Goal: Task Accomplishment & Management: Use online tool/utility

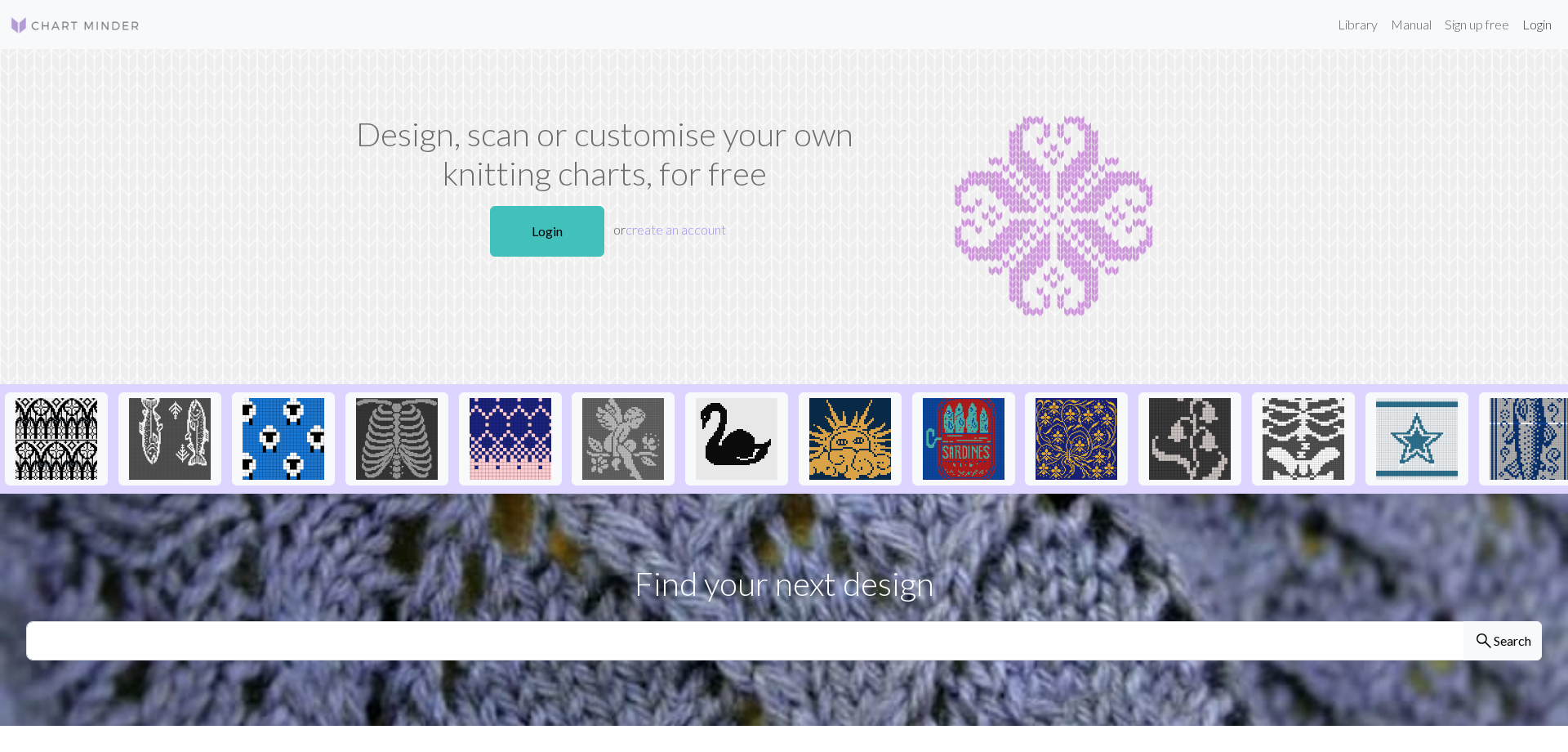
click at [1546, 29] on link "Login" at bounding box center [1537, 25] width 43 height 32
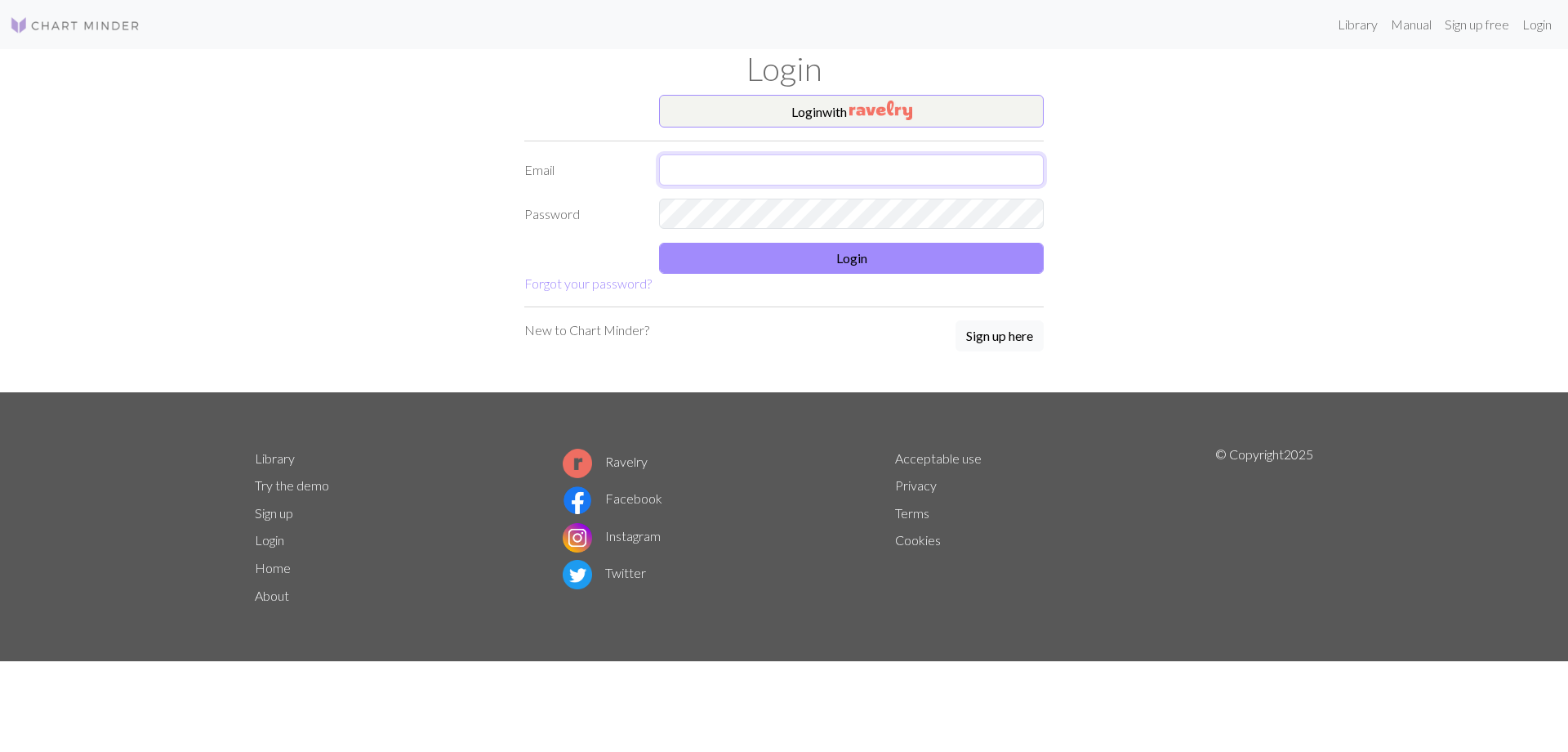
type input "lucyovers@hotmail.com"
click at [822, 259] on button "Login" at bounding box center [852, 258] width 385 height 31
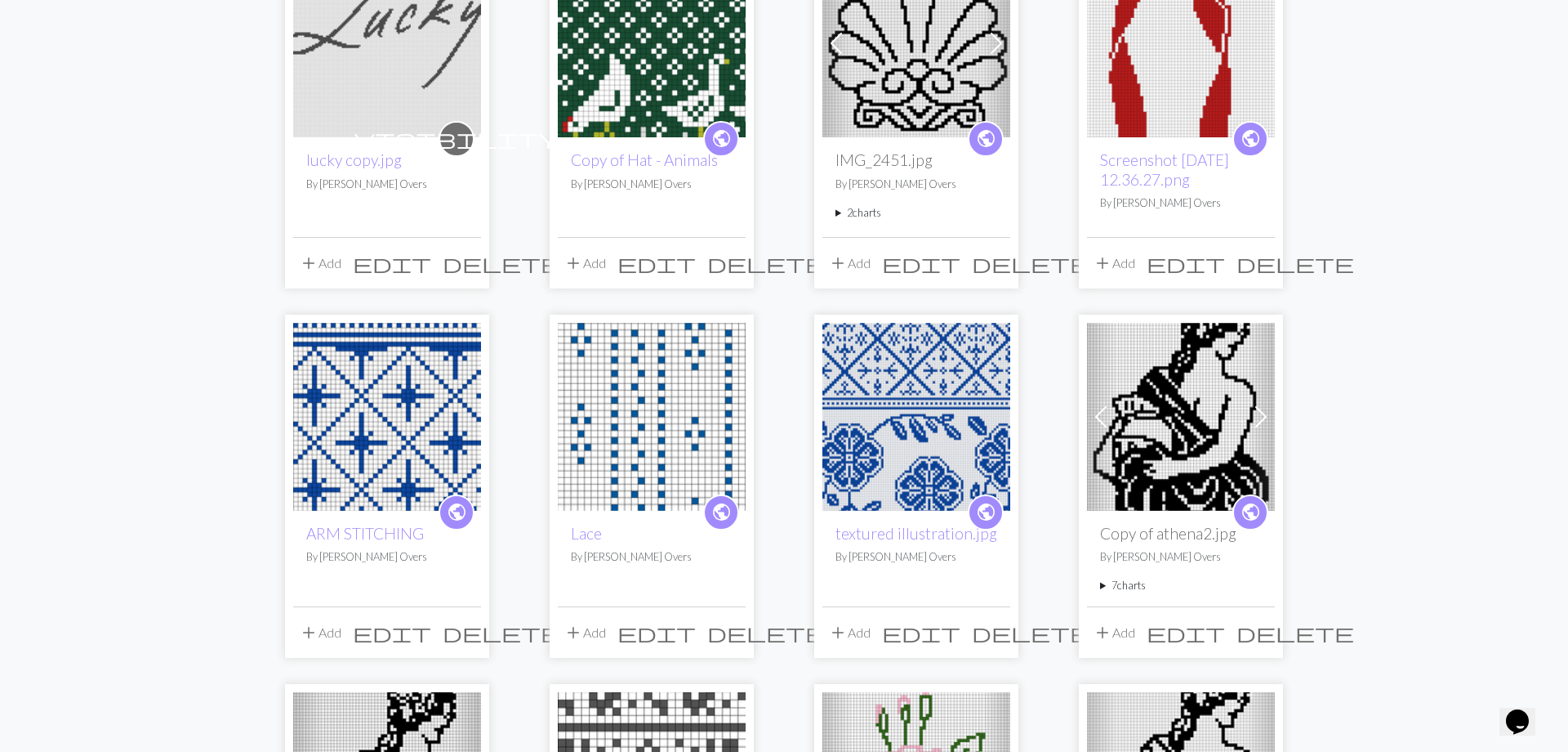
scroll to position [665, 0]
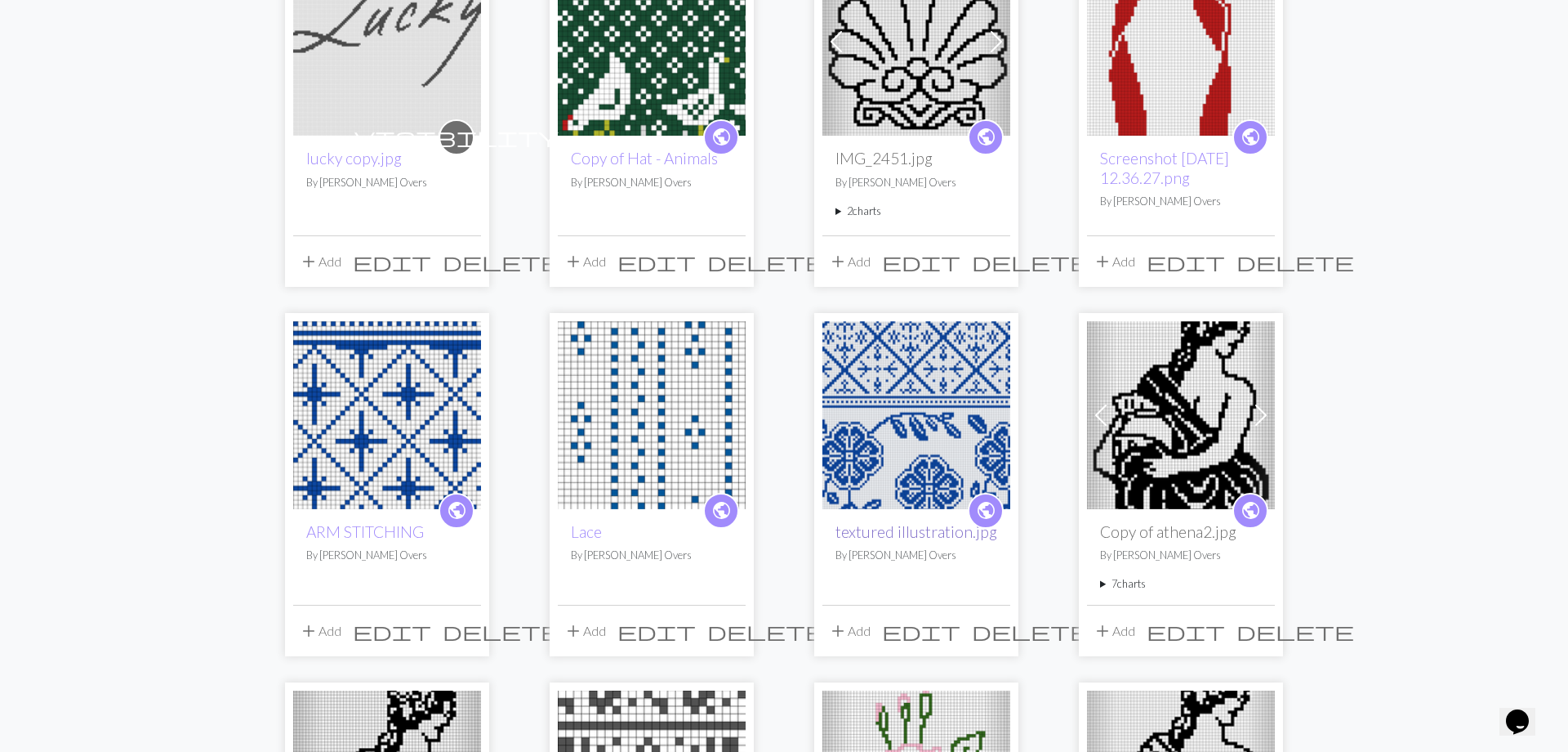
click at [895, 526] on link "textured illustration.jpg" at bounding box center [916, 532] width 162 height 19
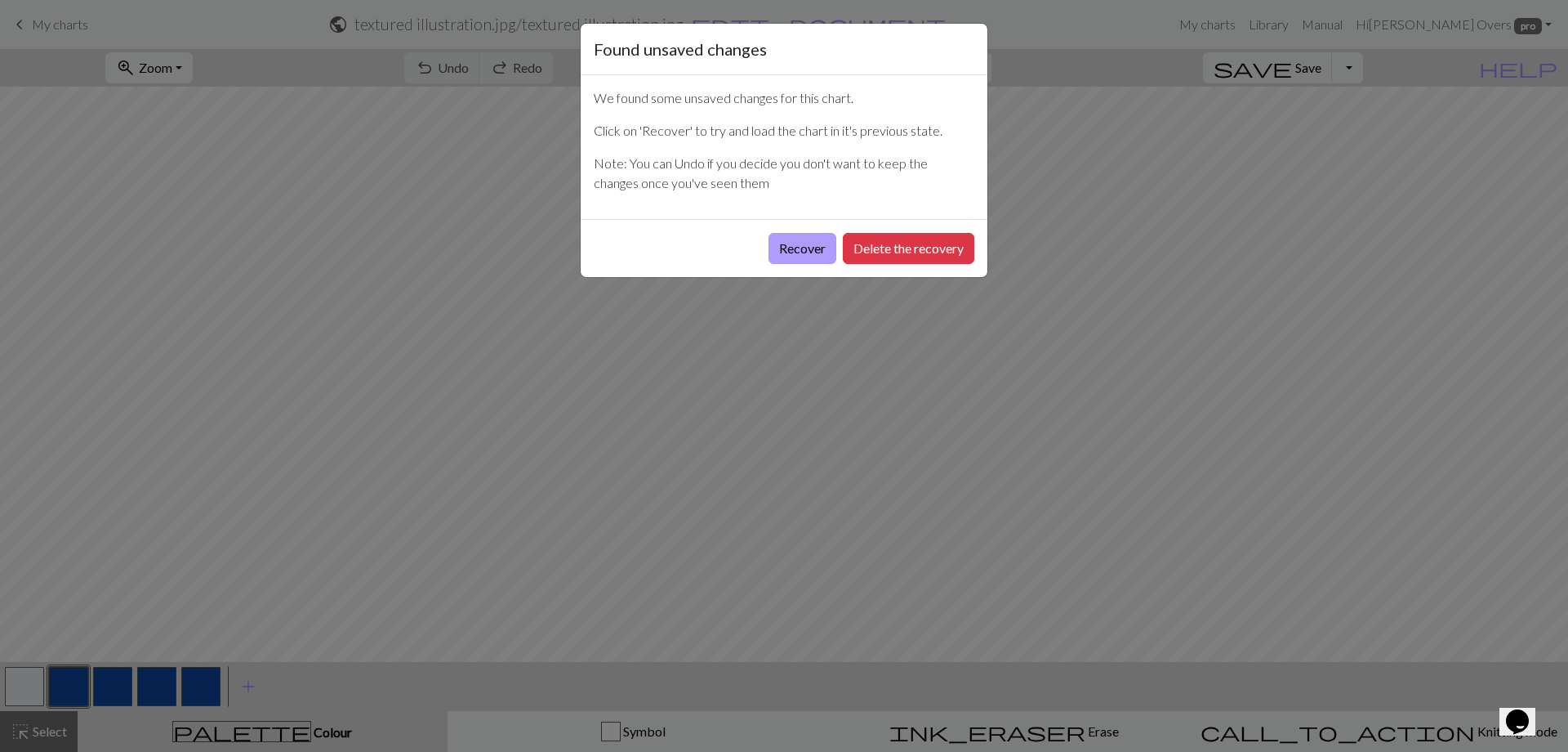
click at [806, 247] on button "Recover" at bounding box center [802, 248] width 68 height 31
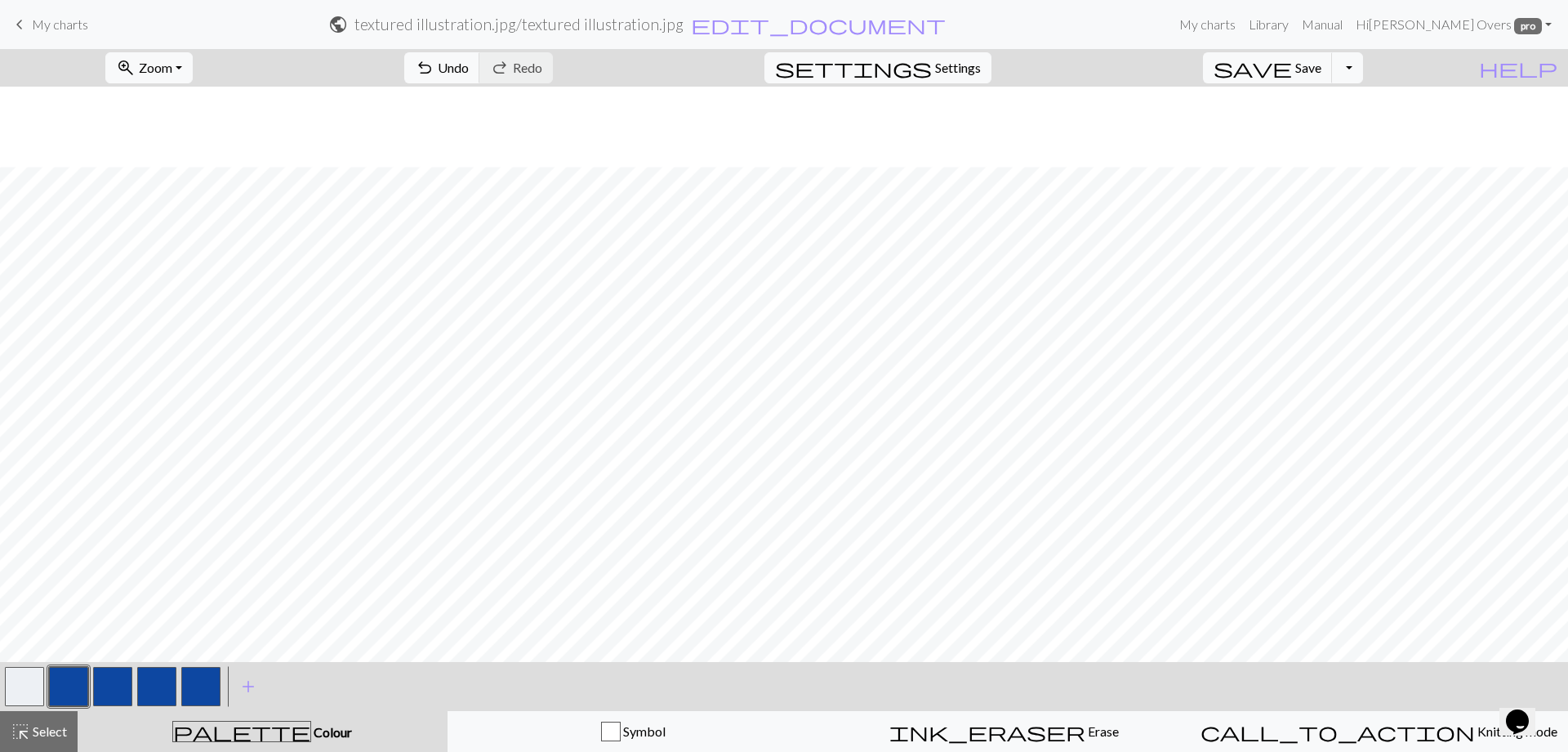
scroll to position [684, 0]
click at [1363, 68] on button "Toggle Dropdown" at bounding box center [1347, 68] width 31 height 31
click at [1344, 101] on button "file_copy Save a copy" at bounding box center [1227, 102] width 270 height 26
click at [875, 23] on span "edit_document" at bounding box center [845, 25] width 254 height 23
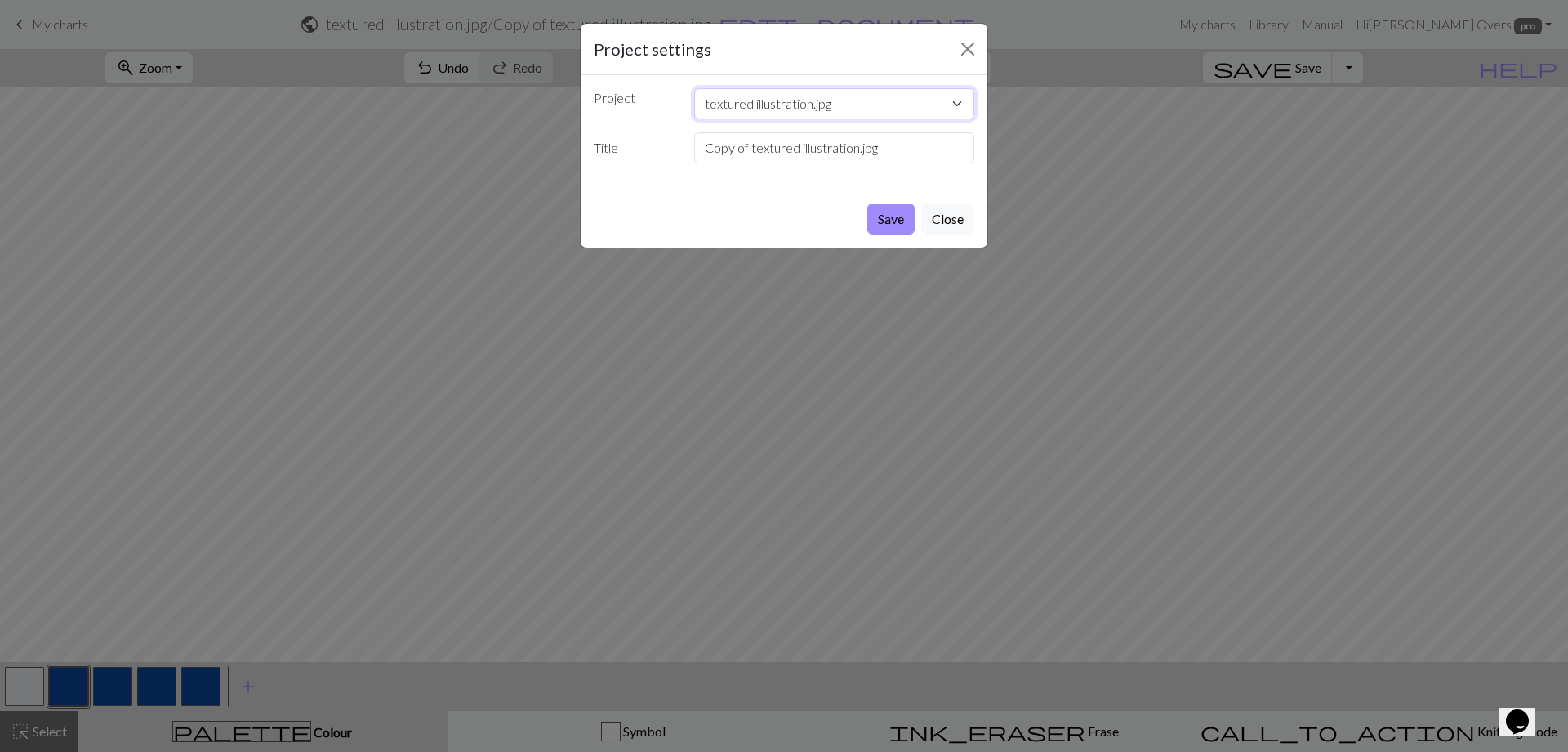
click at [834, 103] on select "textured illustration.jpg Charlie-drawing c08e528b-8ec1-4165-9bee-b31514daf274.…" at bounding box center [834, 104] width 281 height 31
click at [694, 89] on select "textured illustration.jpg Charlie-drawing c08e528b-8ec1-4165-9bee-b31514daf274.…" at bounding box center [834, 104] width 281 height 31
click at [769, 146] on input "Copy of textured illustration.jpg" at bounding box center [834, 148] width 281 height 31
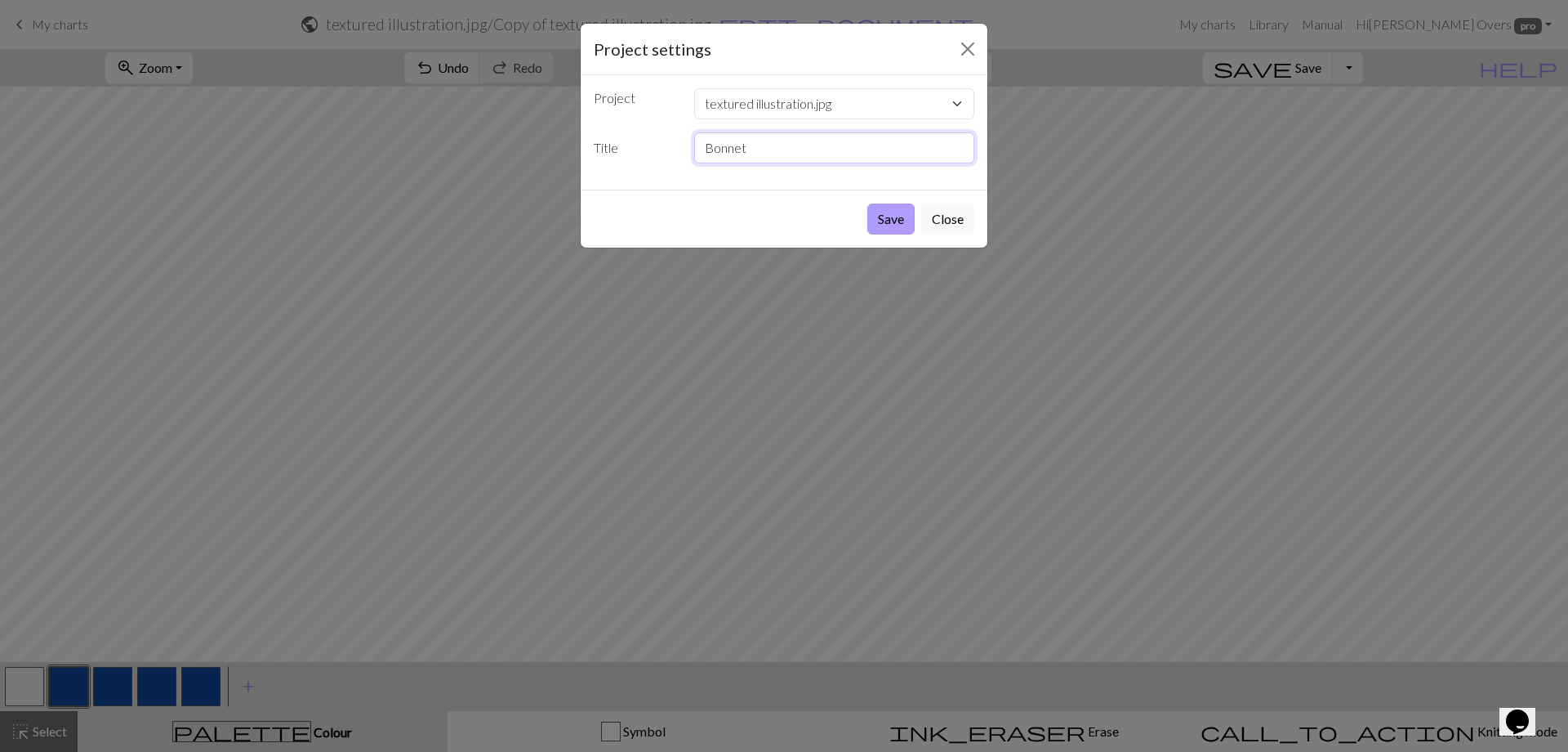
type input "Bonnet"
click at [895, 225] on button "Save" at bounding box center [892, 218] width 48 height 31
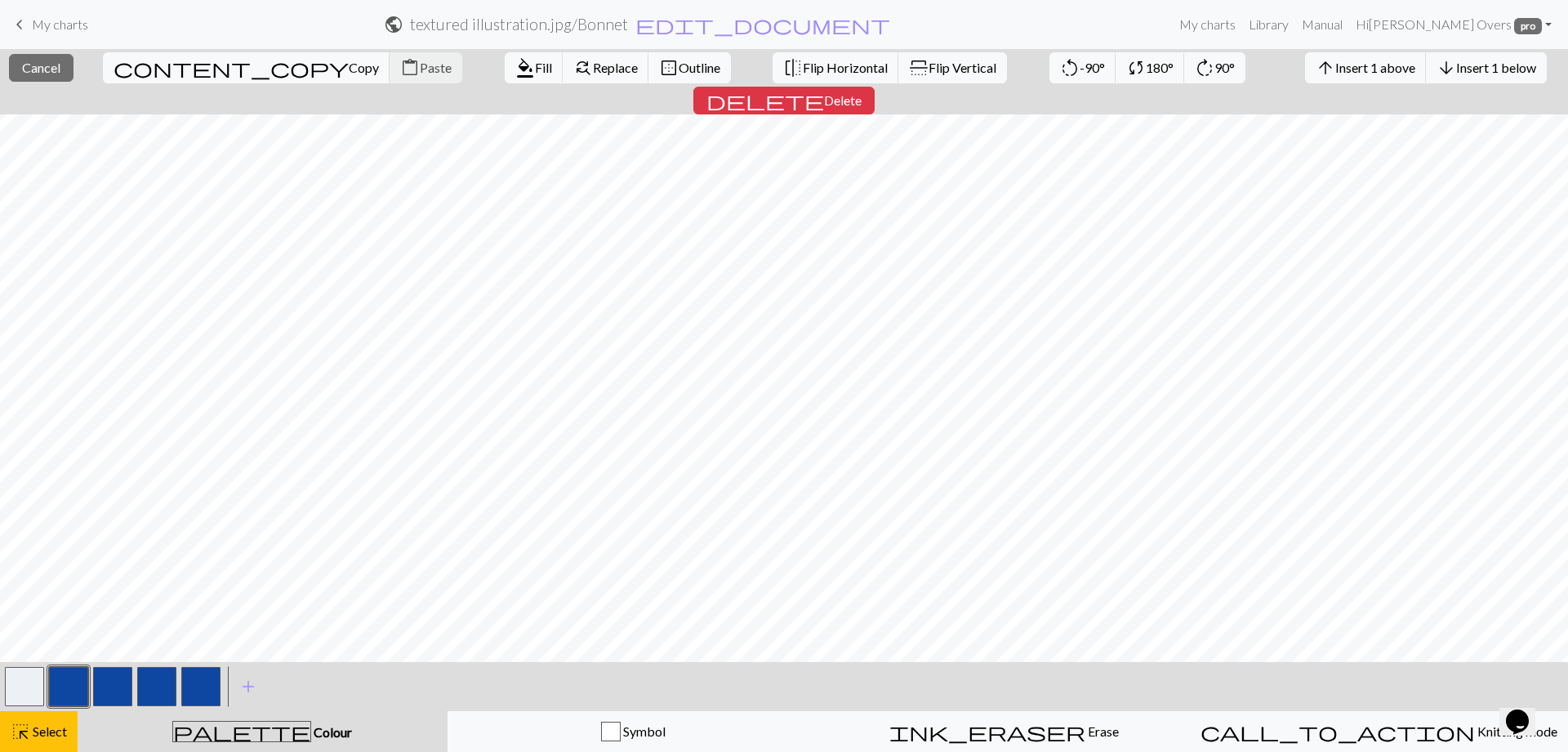
scroll to position [749, 0]
click at [57, 739] on div "highlight_alt Select Select" at bounding box center [38, 731] width 56 height 20
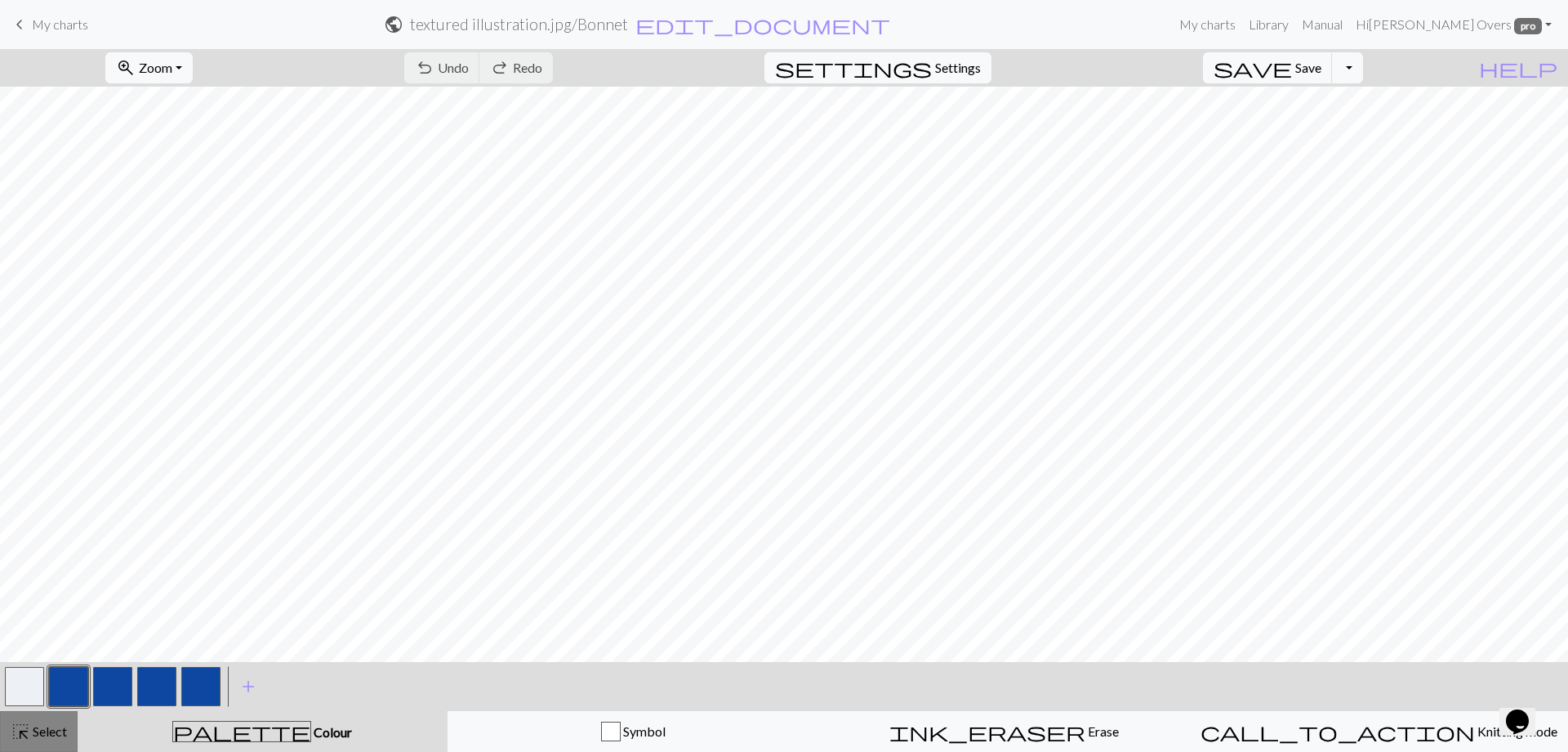
click at [50, 729] on span "Select" at bounding box center [49, 731] width 37 height 15
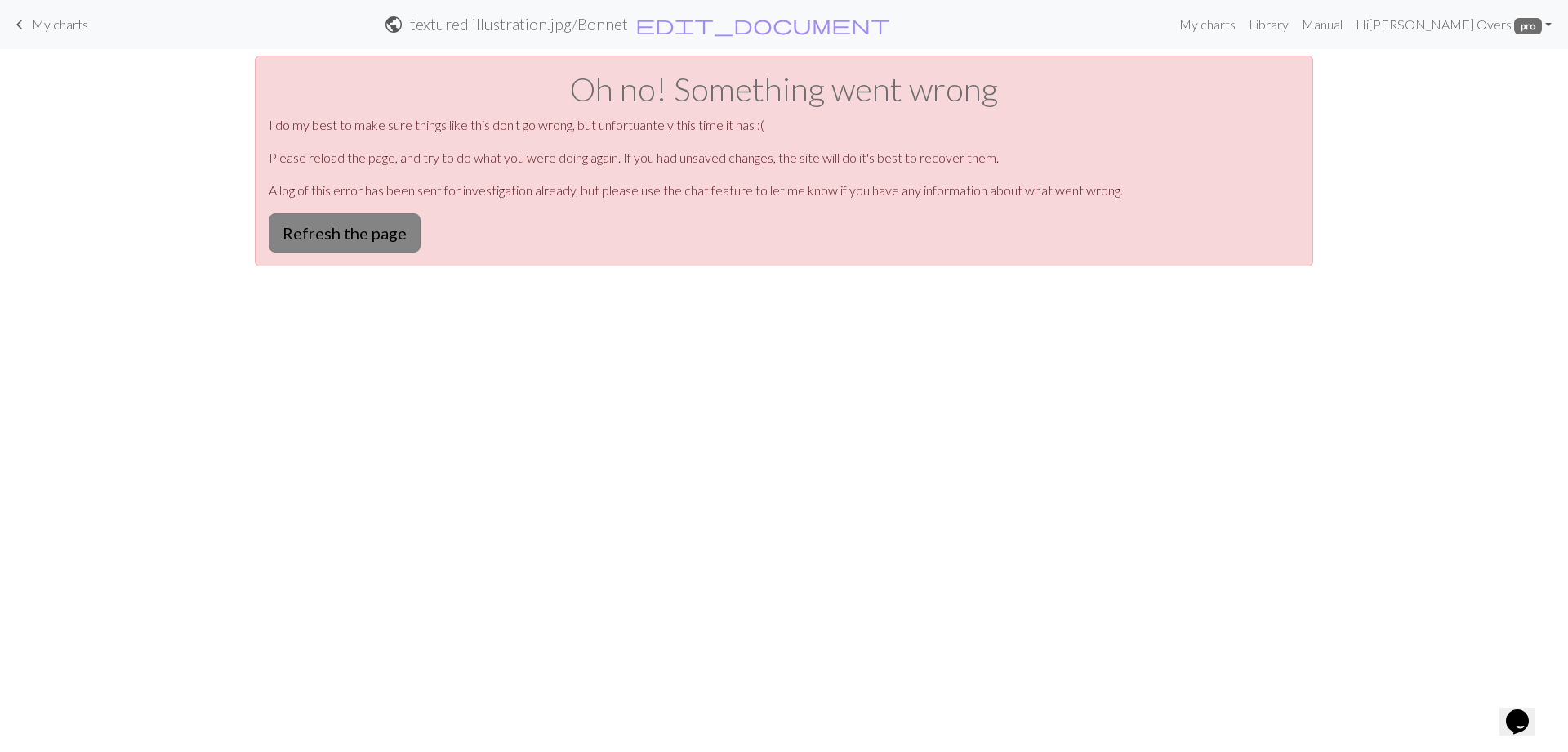
click at [356, 237] on button "Refresh the page" at bounding box center [344, 233] width 151 height 39
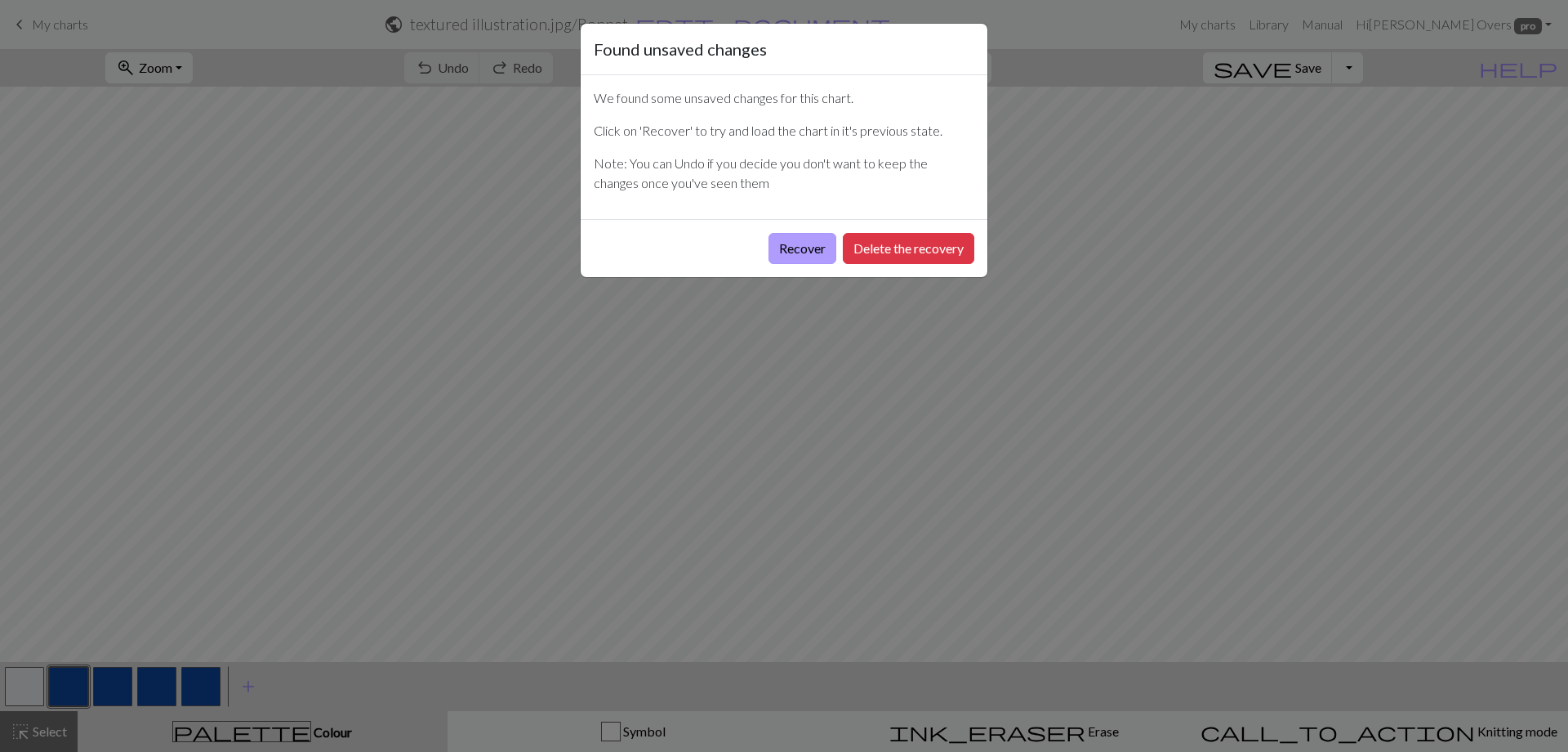
click at [782, 248] on button "Recover" at bounding box center [802, 248] width 68 height 31
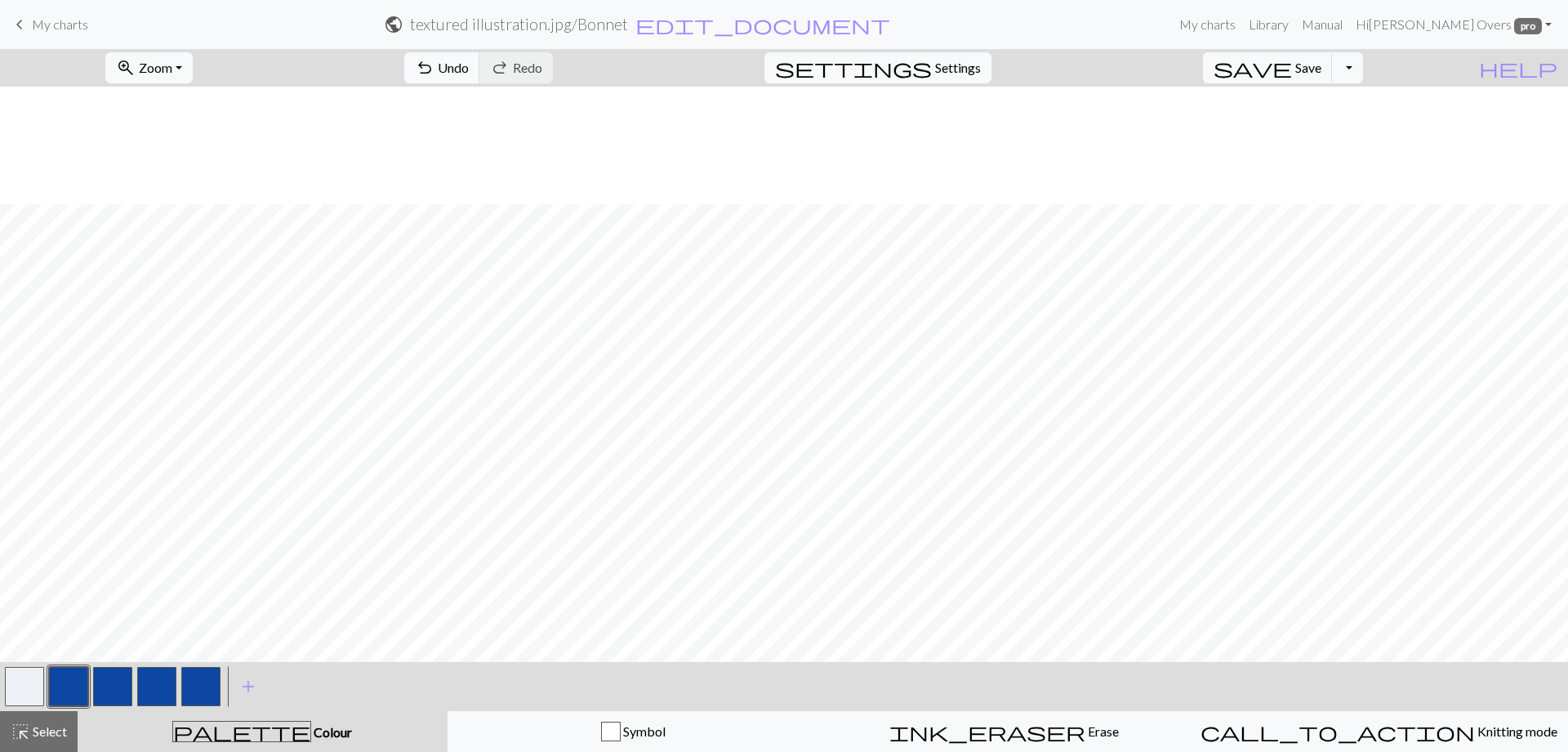
scroll to position [117, 0]
click at [46, 737] on span "Select" at bounding box center [49, 731] width 37 height 15
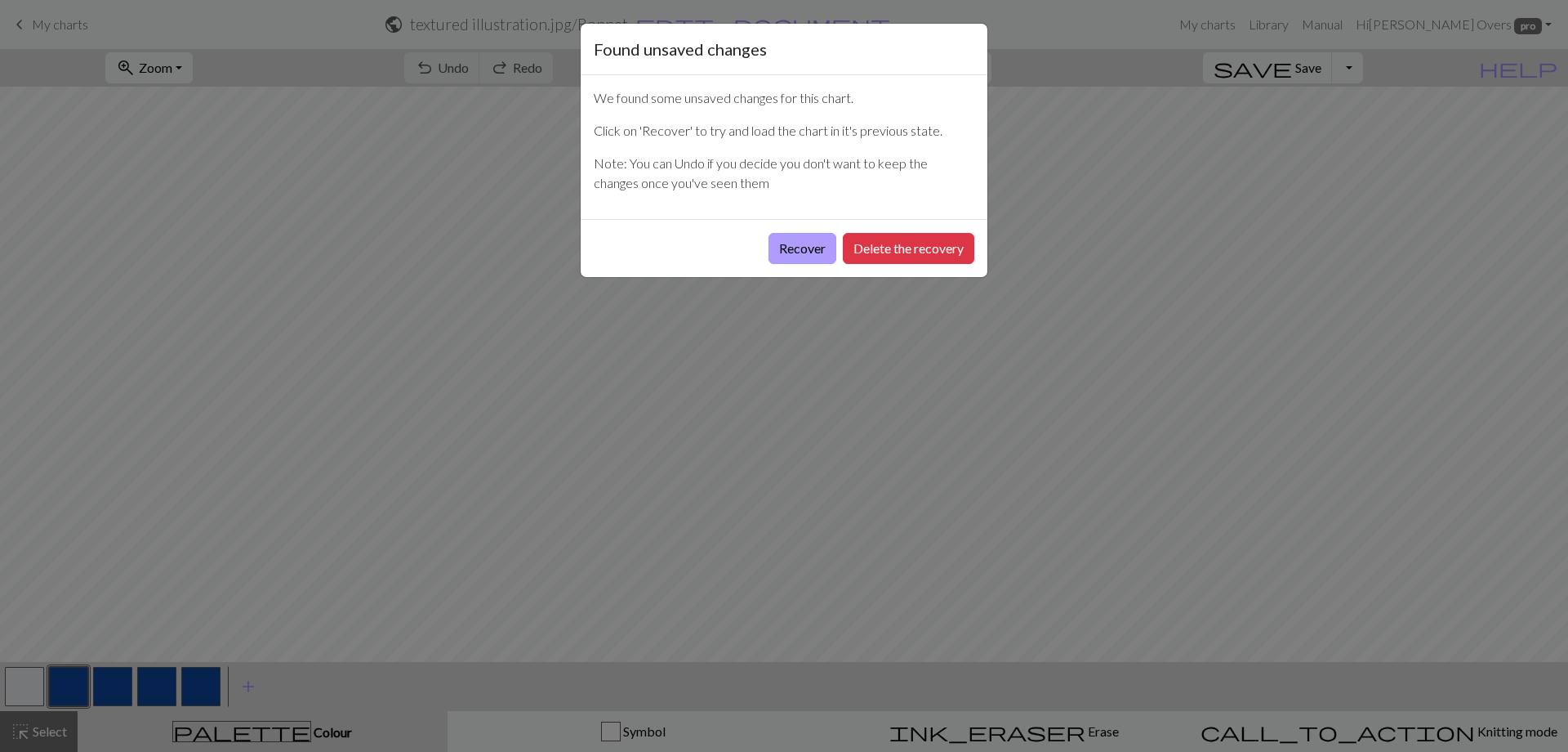
click at [809, 248] on button "Recover" at bounding box center [802, 248] width 68 height 31
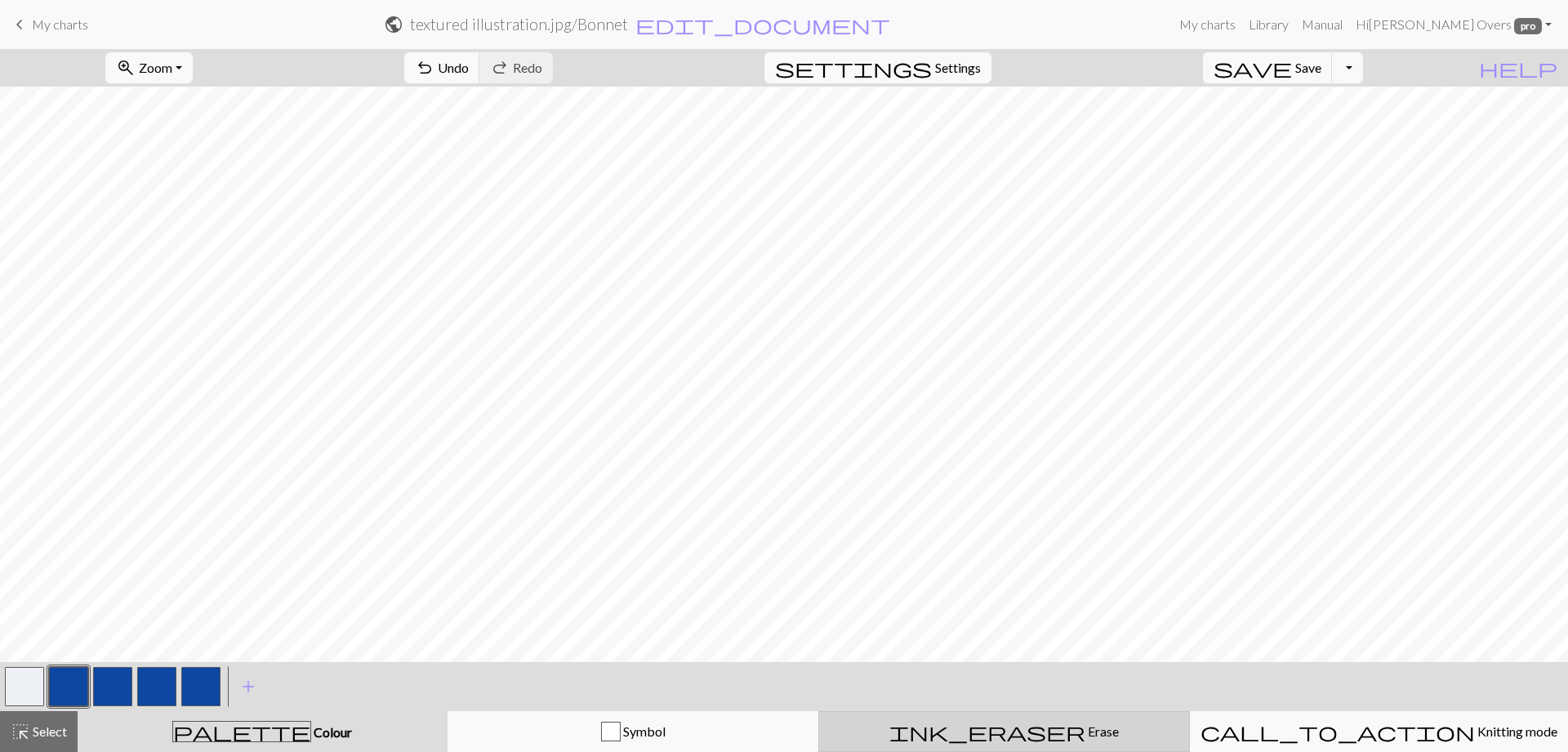
click at [1039, 722] on div "ink_eraser Erase Erase" at bounding box center [1004, 731] width 351 height 20
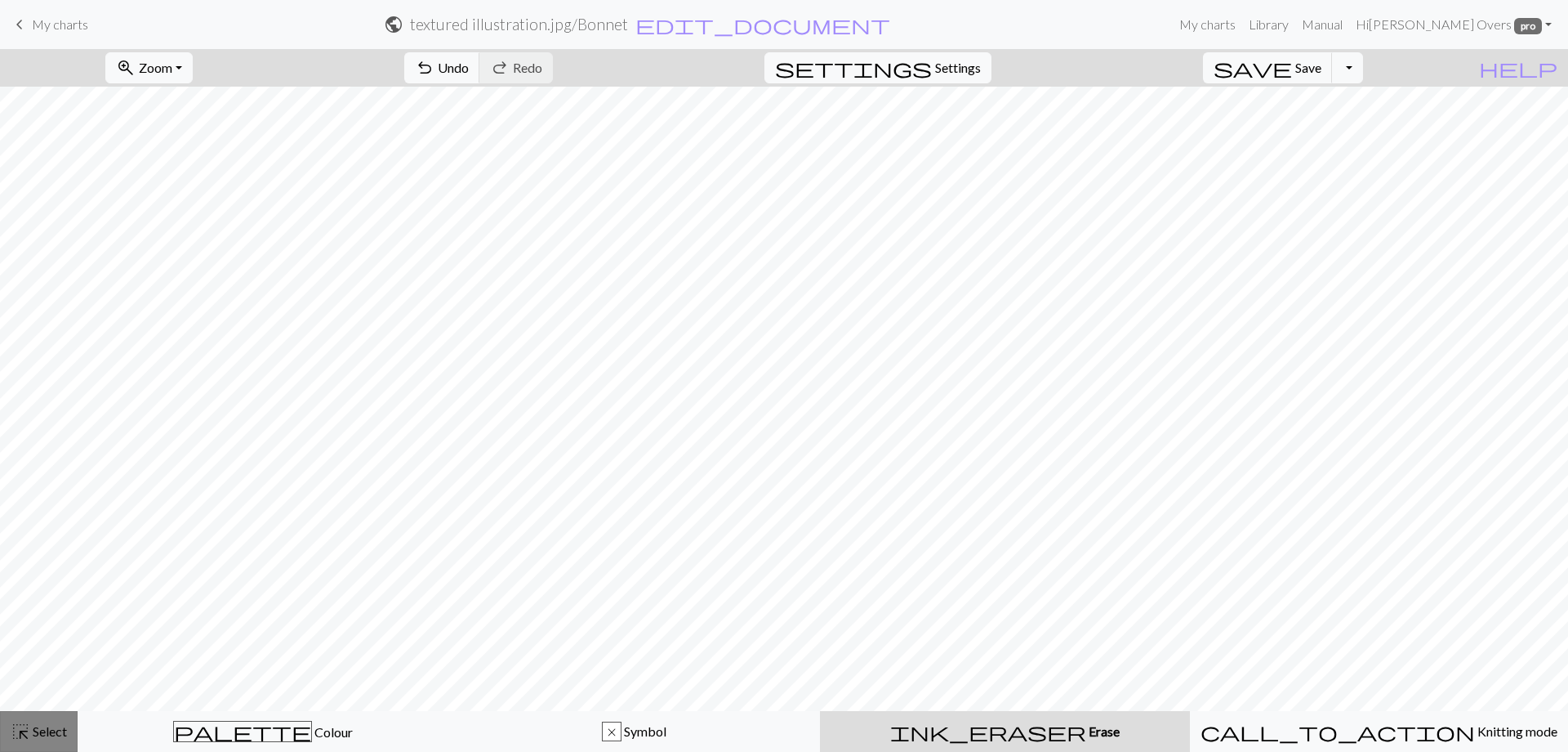
click at [42, 730] on span "Select" at bounding box center [49, 731] width 37 height 15
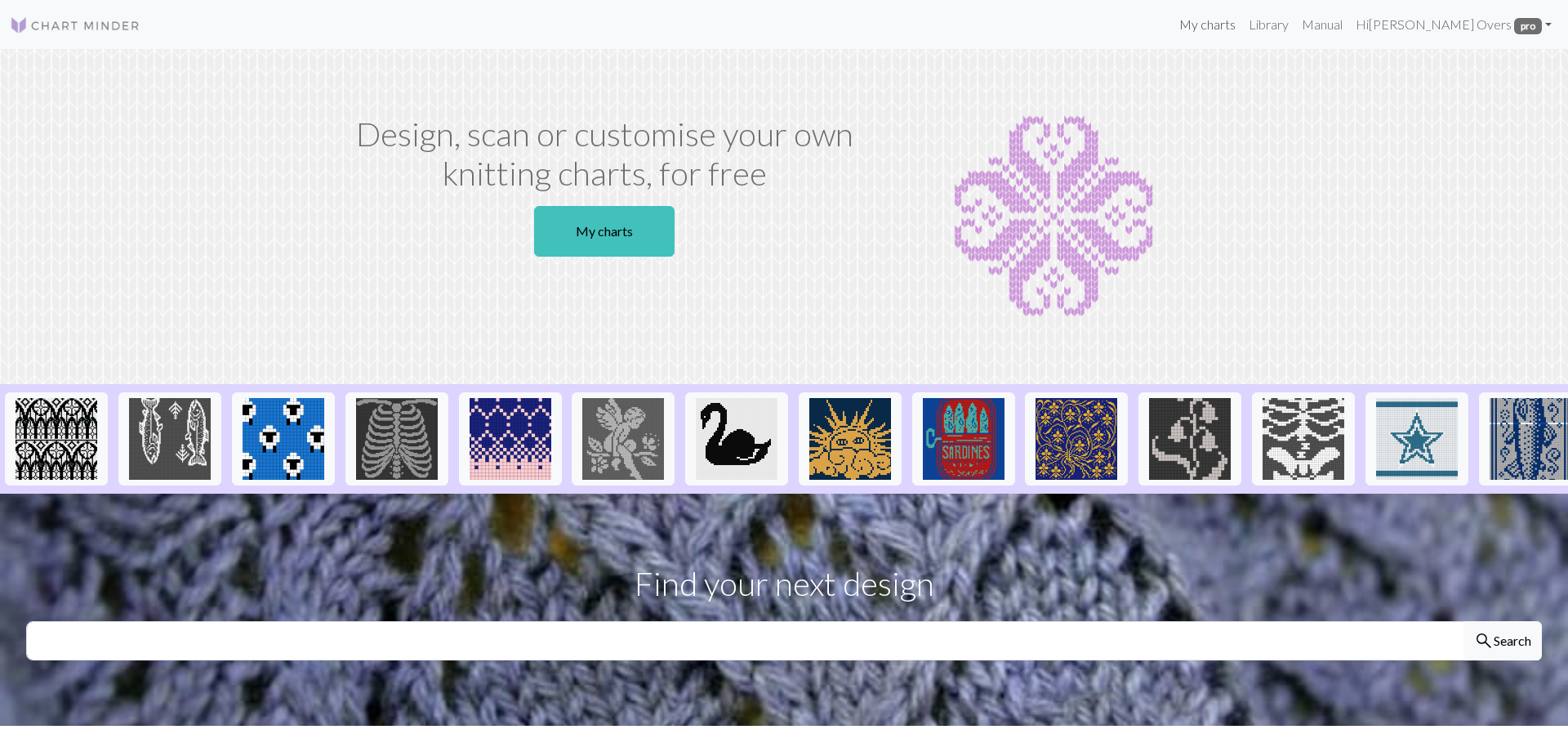
click at [1242, 26] on link "My charts" at bounding box center [1207, 25] width 70 height 32
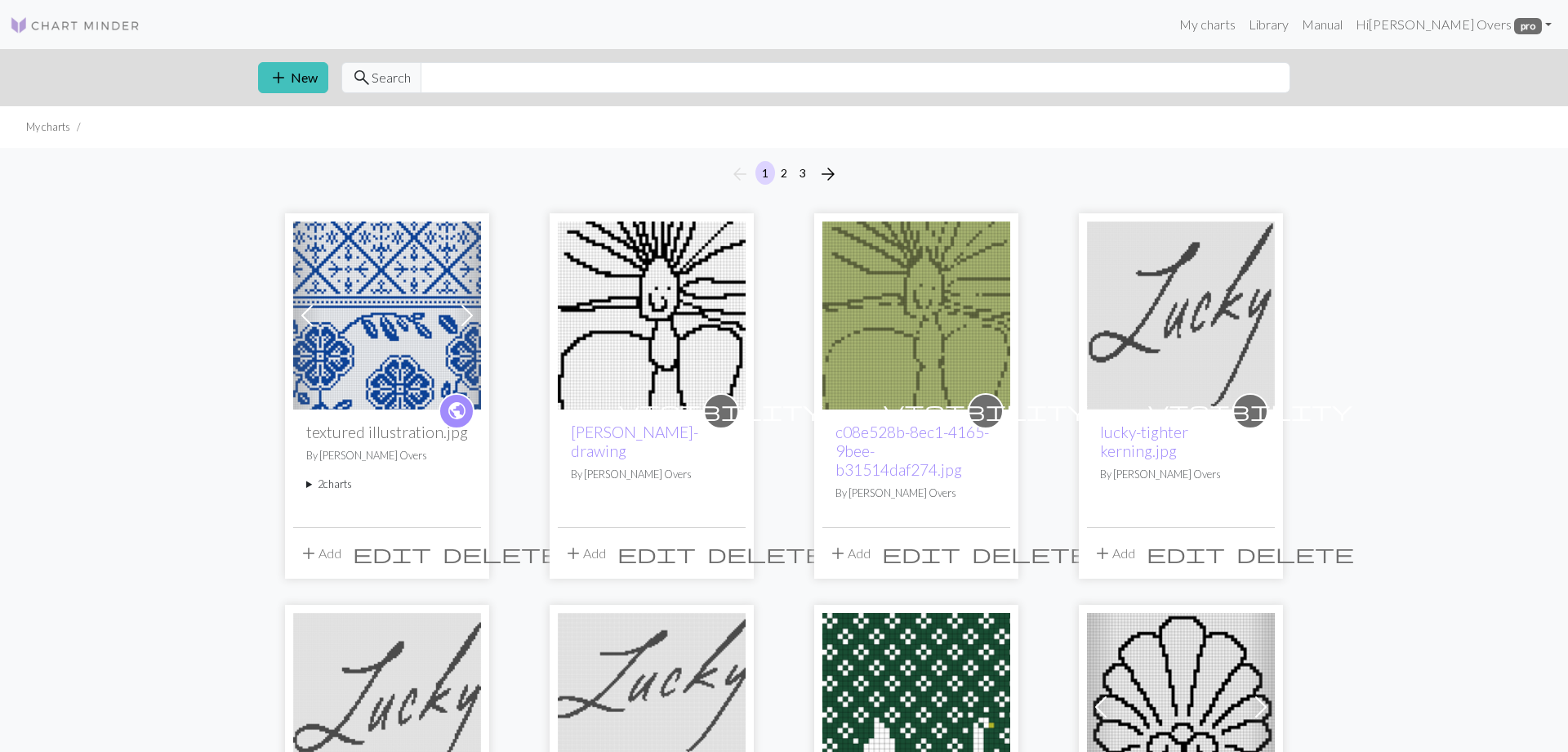
click at [328, 485] on summary "2 charts" at bounding box center [388, 484] width 162 height 15
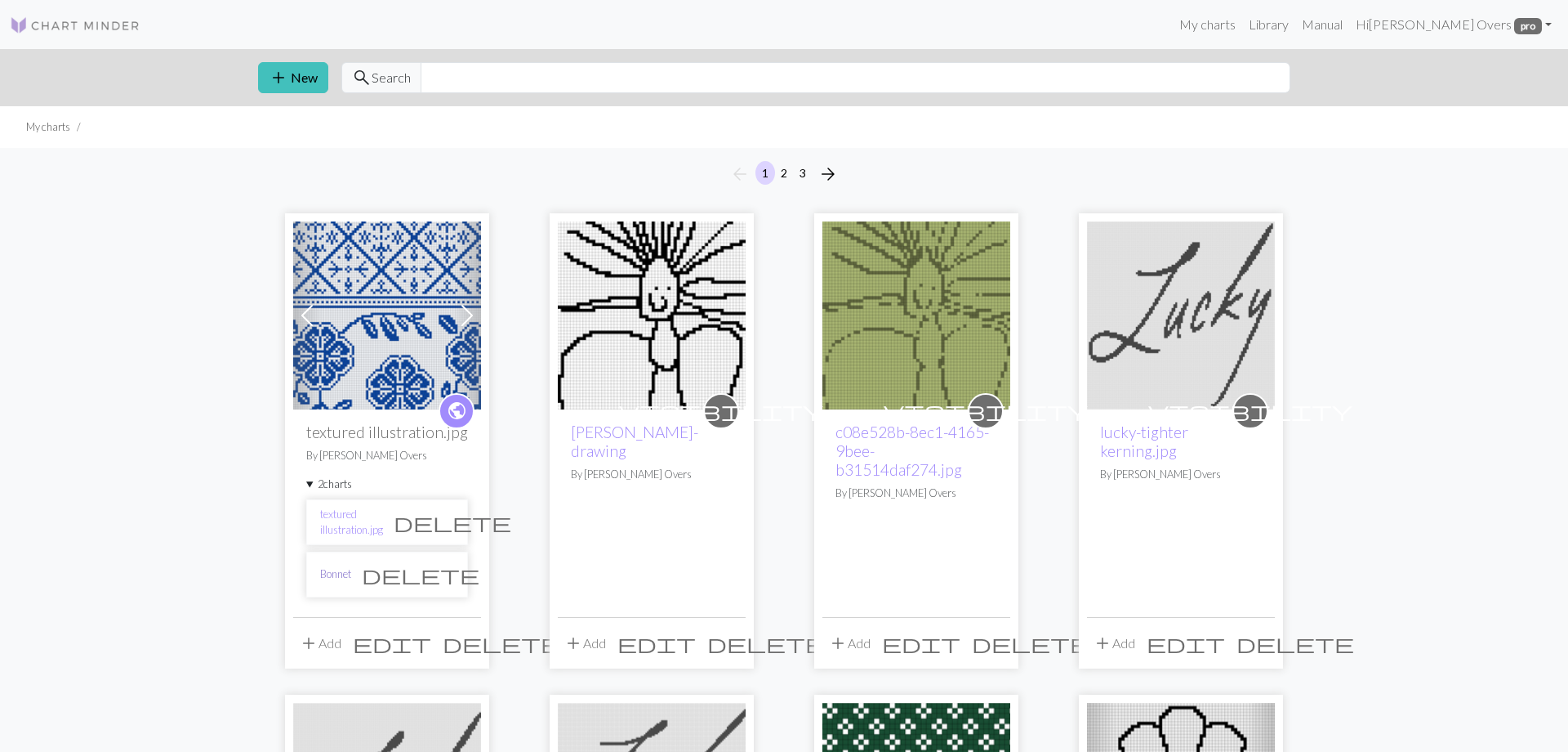
click at [339, 573] on link "Bonnet" at bounding box center [335, 574] width 31 height 15
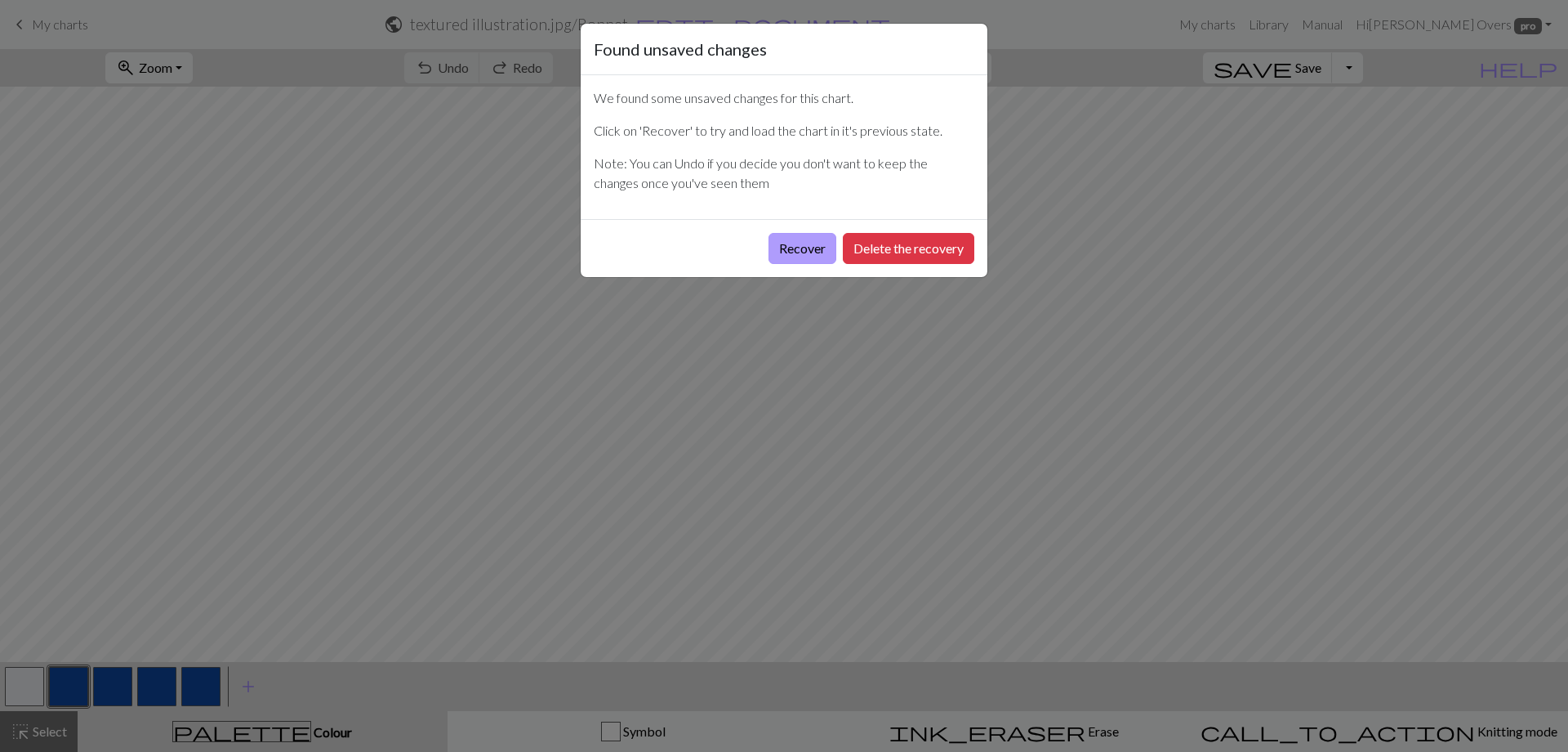
click at [799, 256] on button "Recover" at bounding box center [802, 248] width 68 height 31
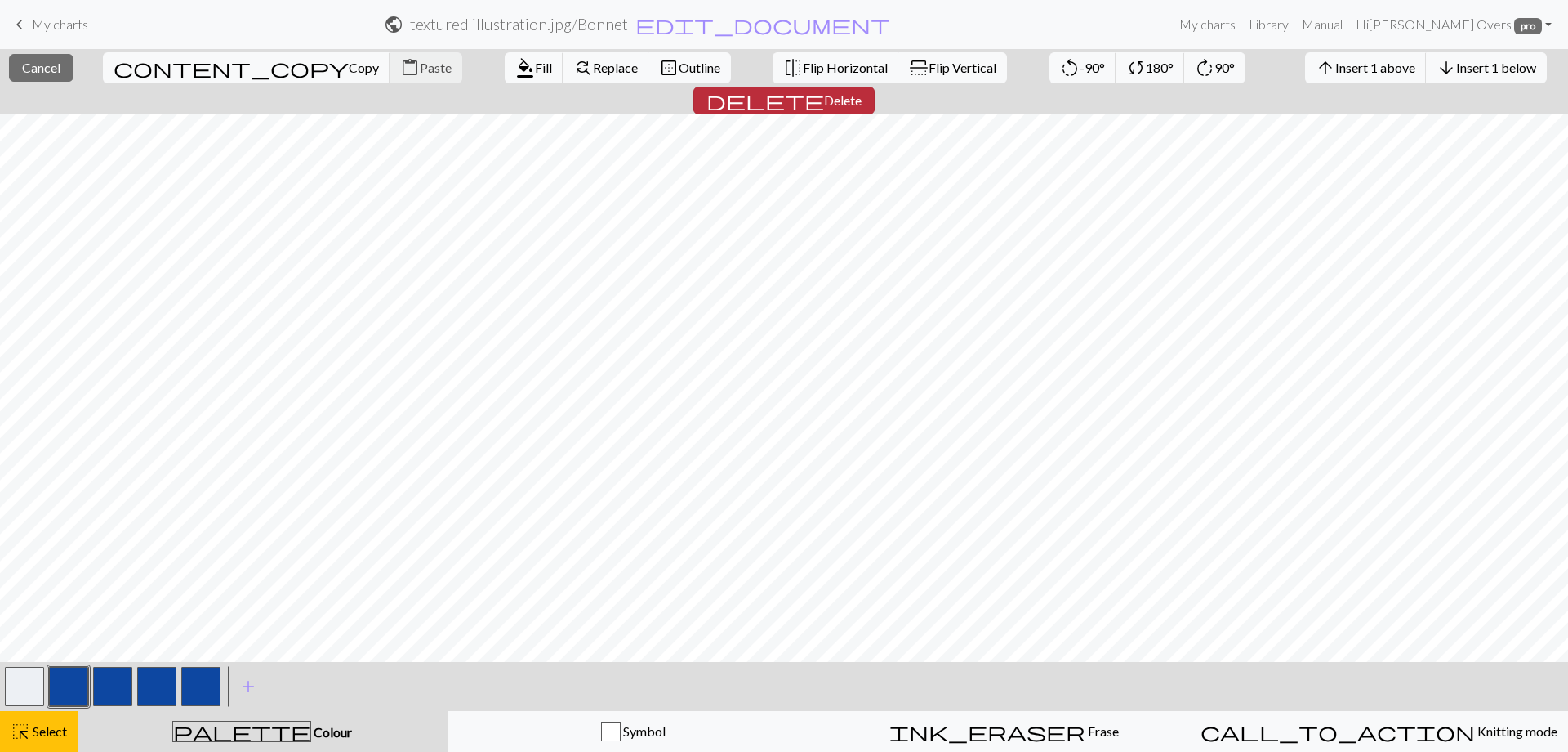
click at [824, 89] on span "delete" at bounding box center [765, 100] width 117 height 23
click at [862, 92] on span "Delete" at bounding box center [842, 100] width 37 height 15
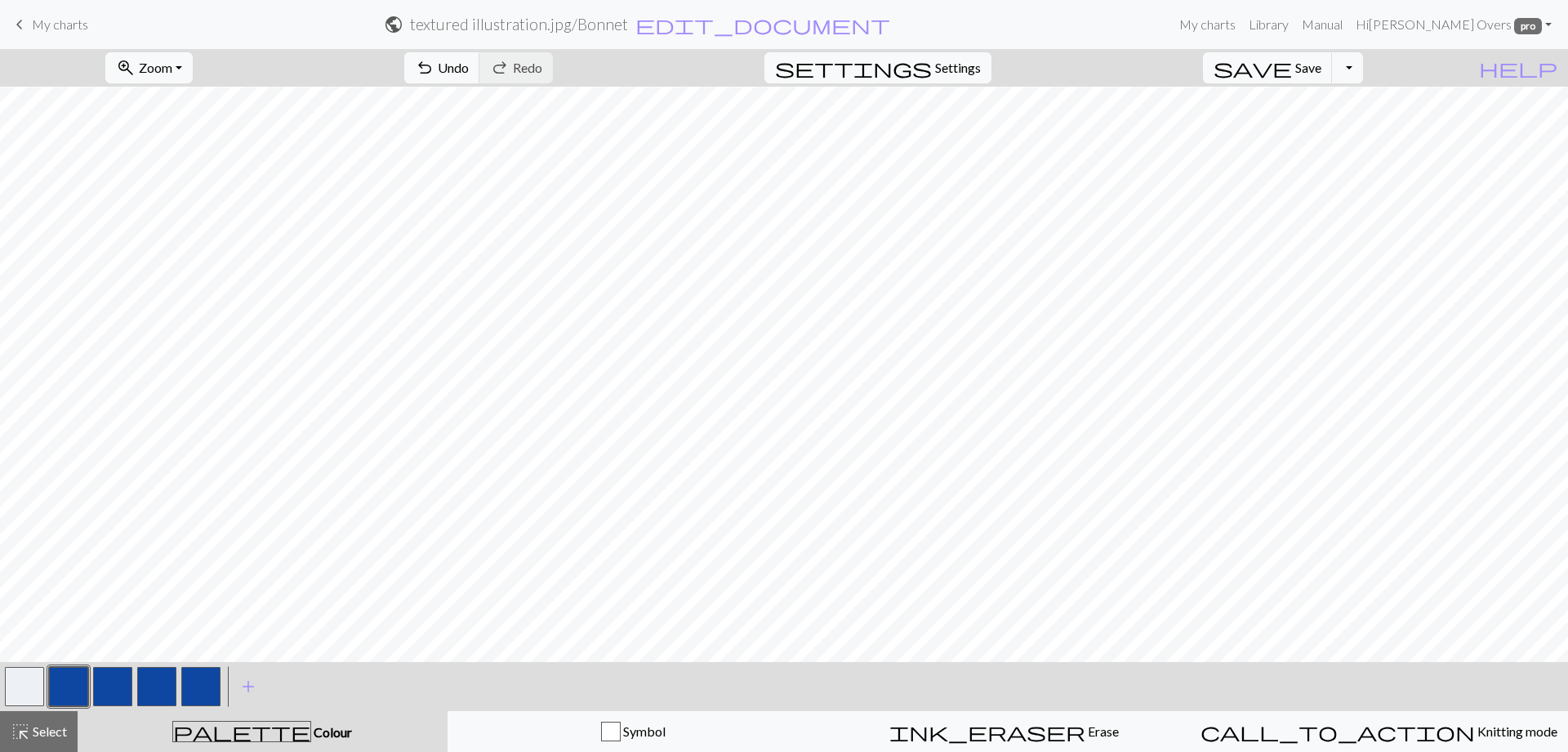
scroll to position [53, 0]
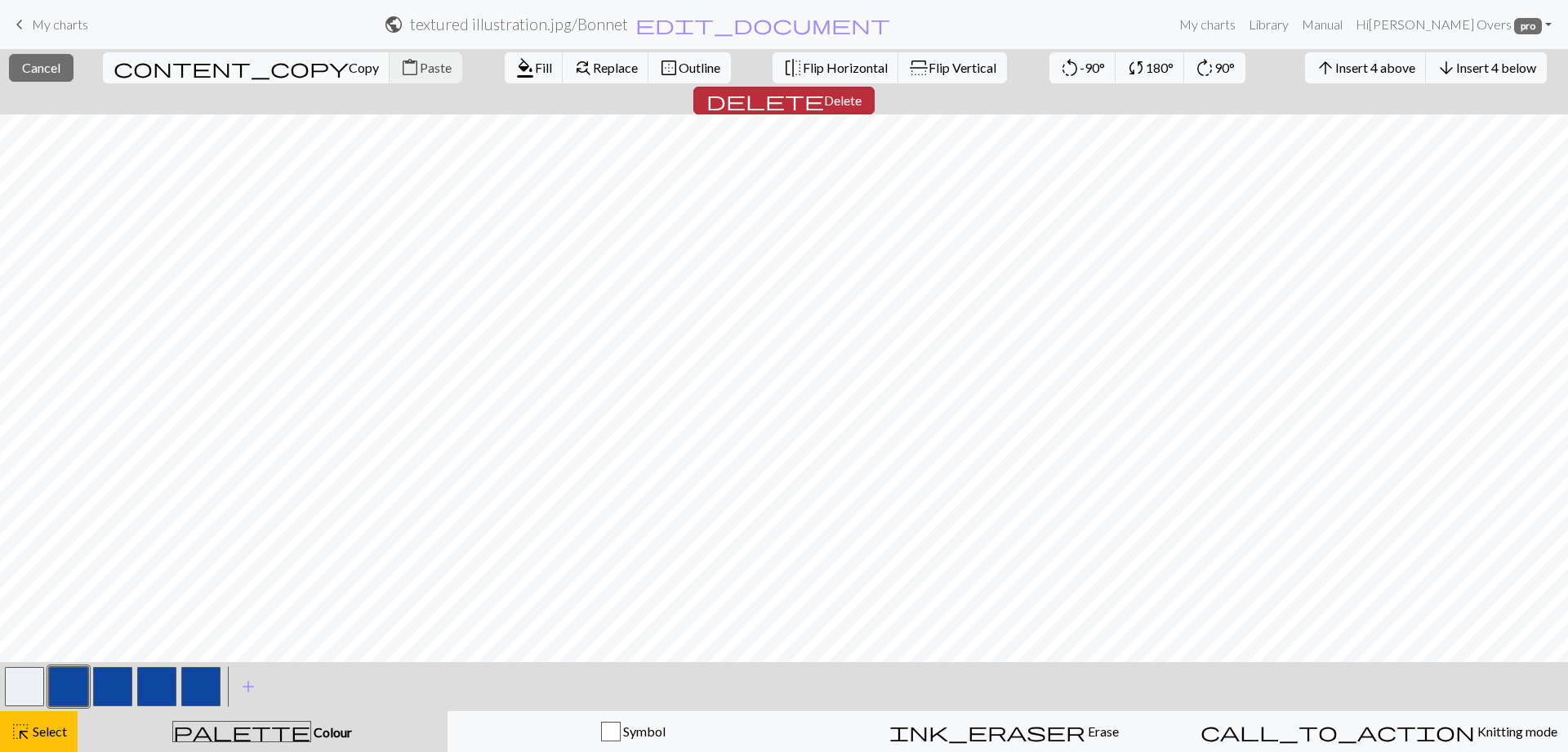
click at [874, 87] on button "delete Delete" at bounding box center [784, 100] width 181 height 28
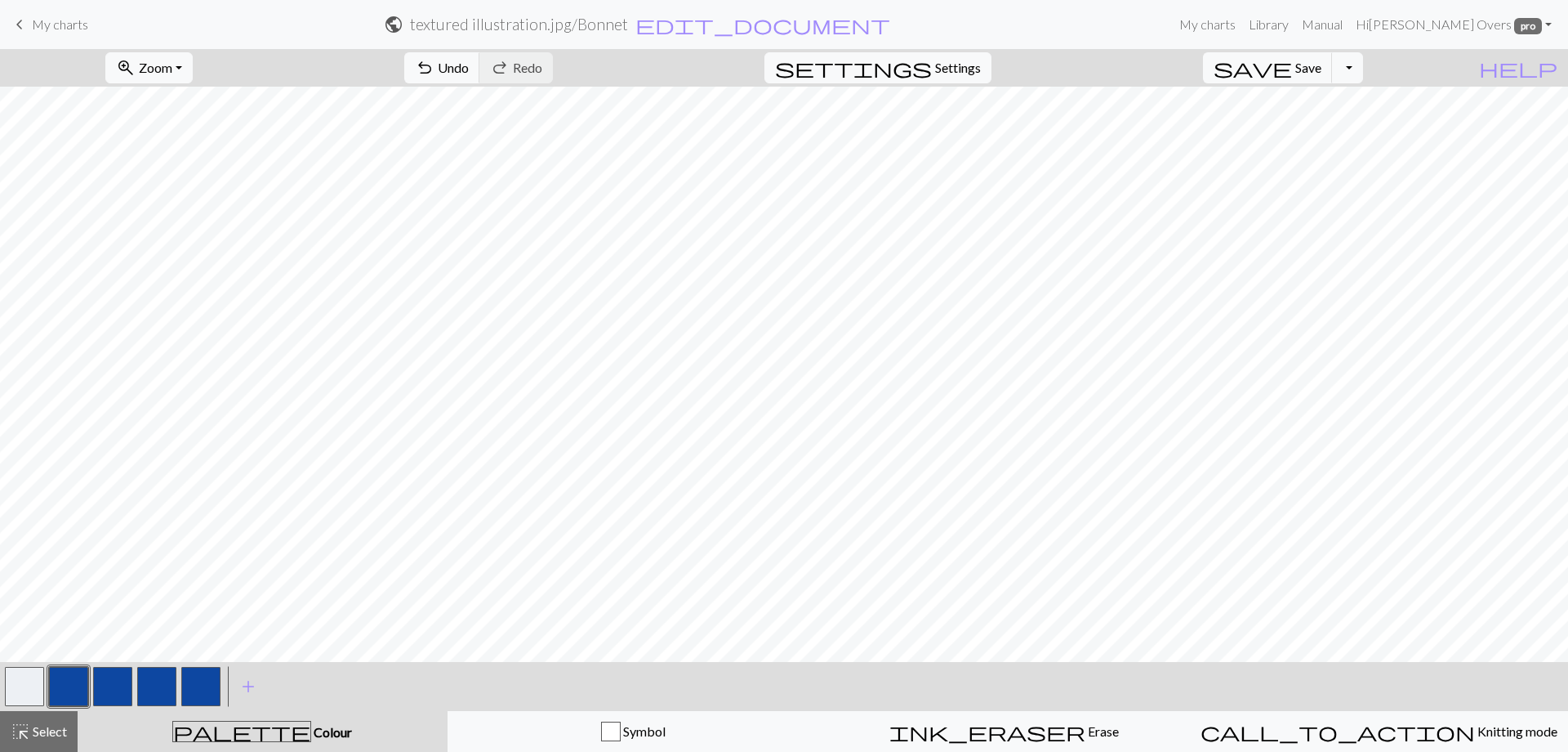
scroll to position [20, 0]
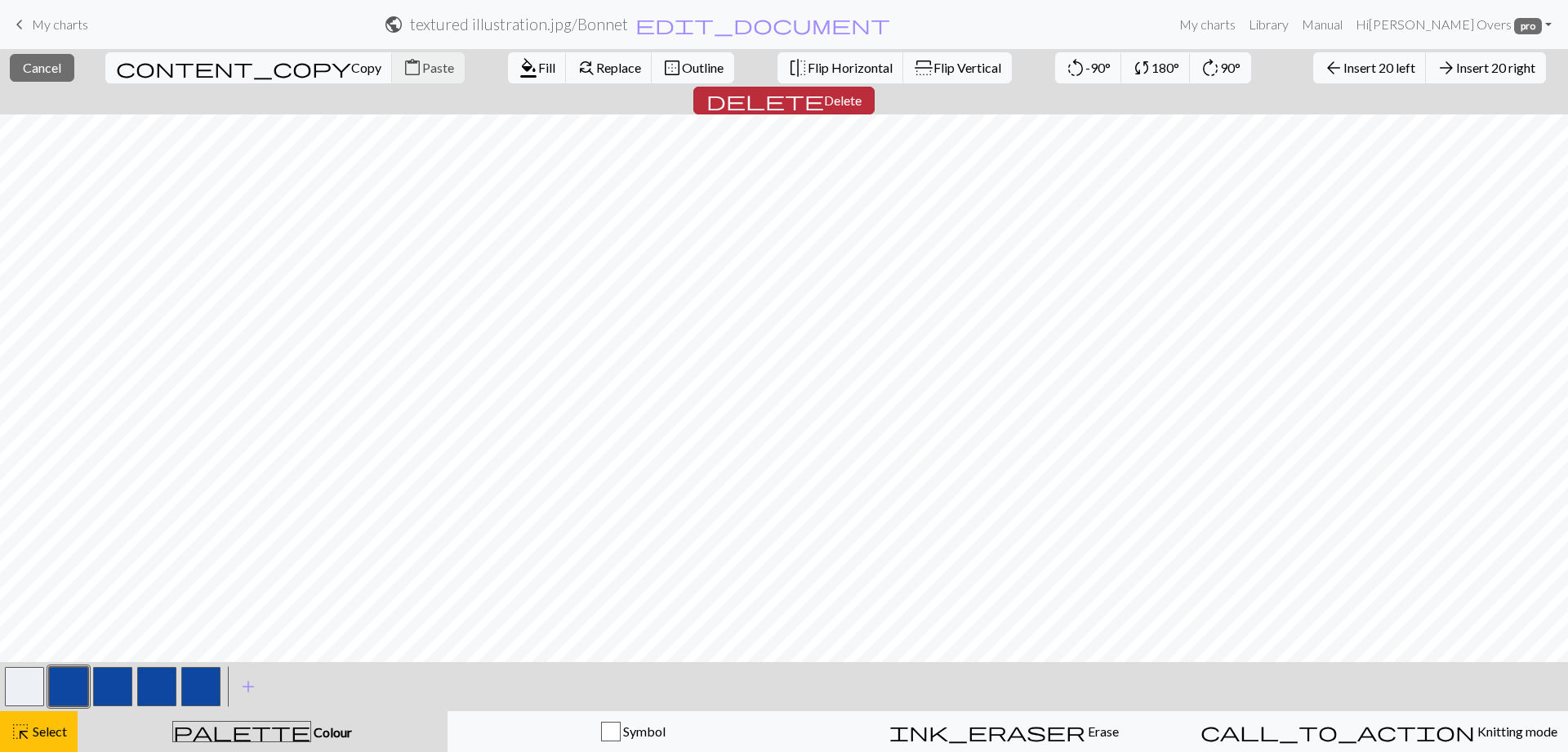
click at [862, 92] on span "Delete" at bounding box center [842, 100] width 37 height 15
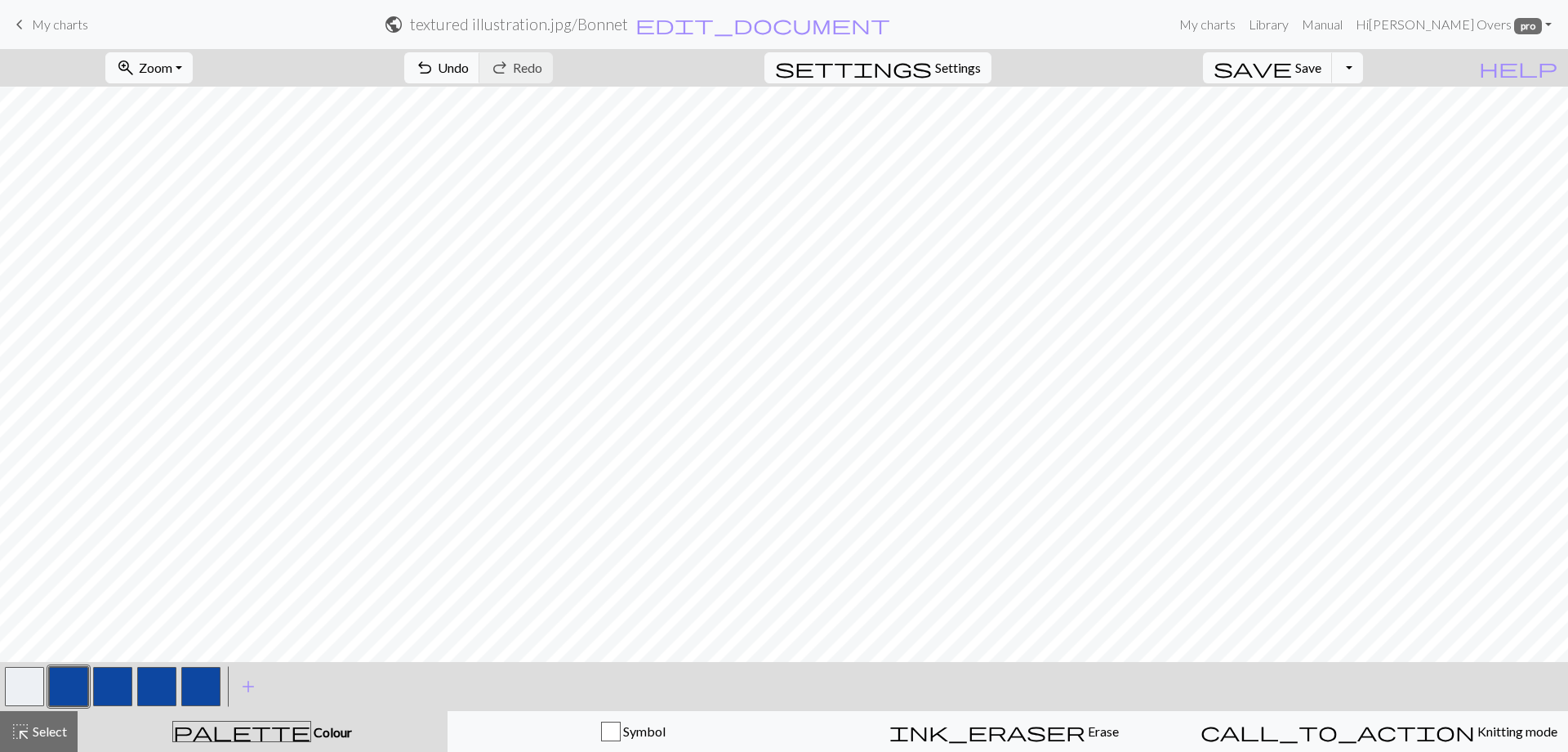
click at [32, 683] on button "button" at bounding box center [24, 686] width 39 height 39
click at [51, 735] on span "Select" at bounding box center [49, 731] width 37 height 15
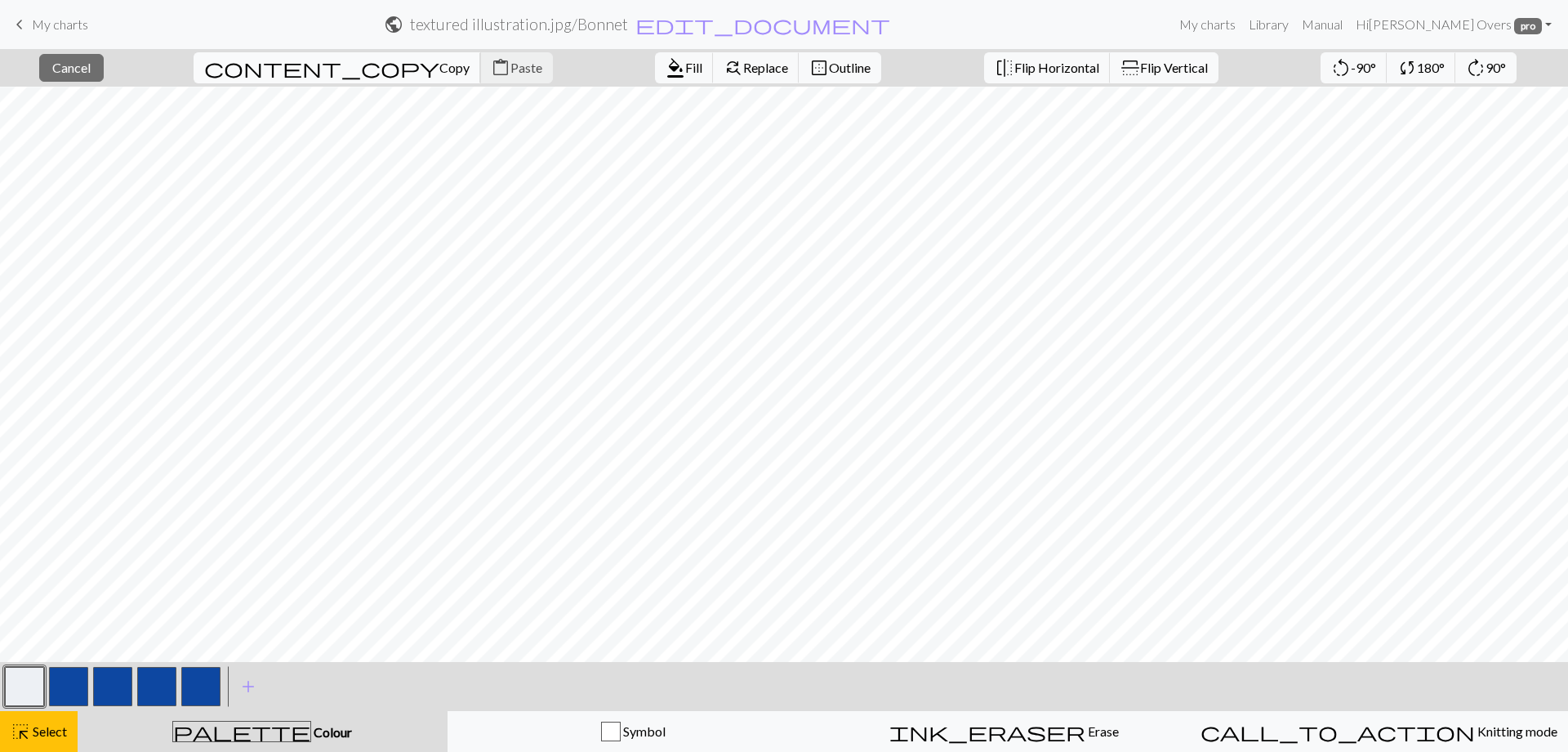
click at [439, 73] on span "Copy" at bounding box center [454, 68] width 30 height 15
click at [511, 71] on span "Paste" at bounding box center [526, 68] width 31 height 15
click at [685, 68] on span "Fill" at bounding box center [694, 68] width 17 height 15
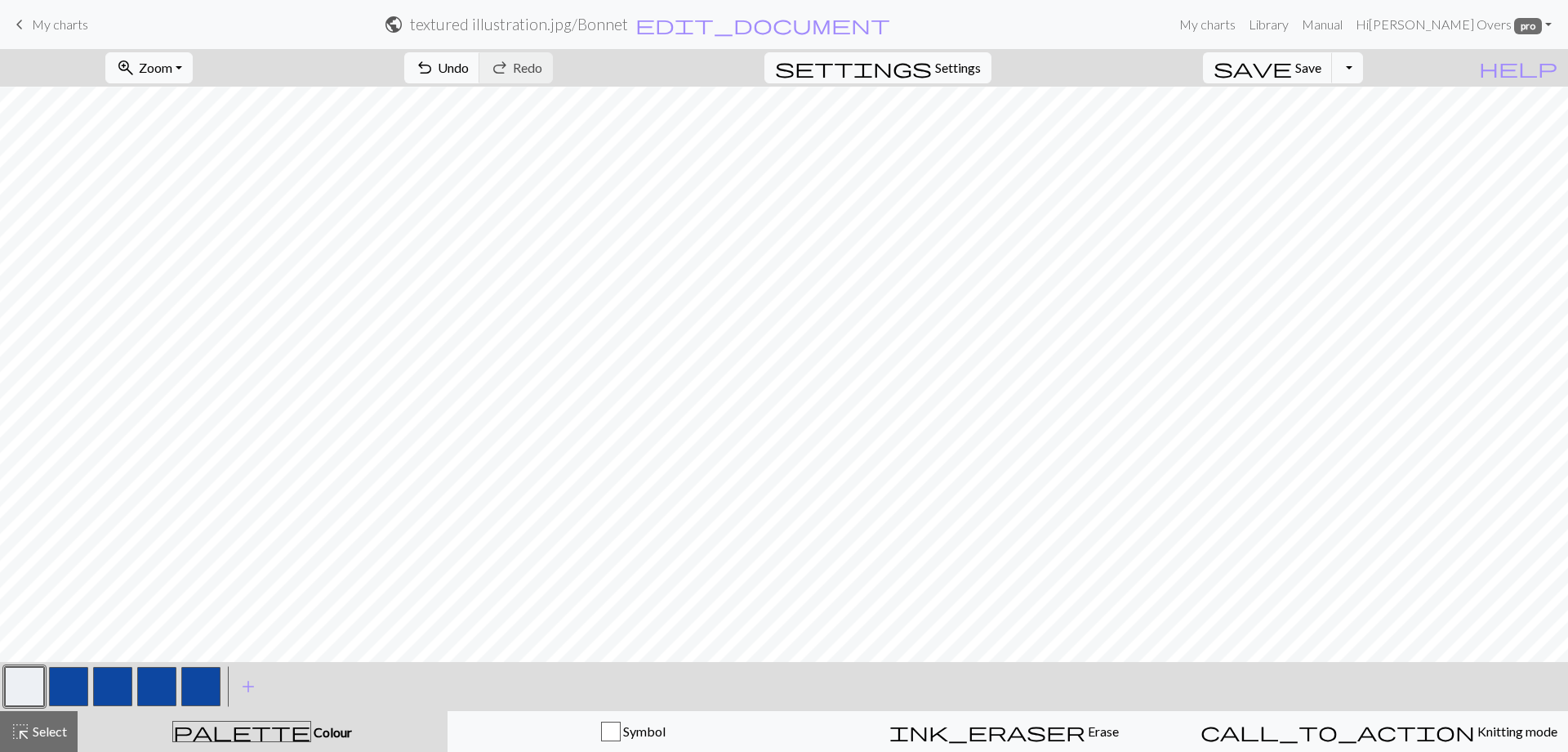
click at [83, 691] on button "button" at bounding box center [68, 686] width 39 height 39
click at [172, 71] on span "Zoom" at bounding box center [155, 68] width 33 height 15
click at [209, 128] on button "Fit width" at bounding box center [171, 129] width 129 height 26
click at [28, 685] on button "button" at bounding box center [24, 686] width 39 height 39
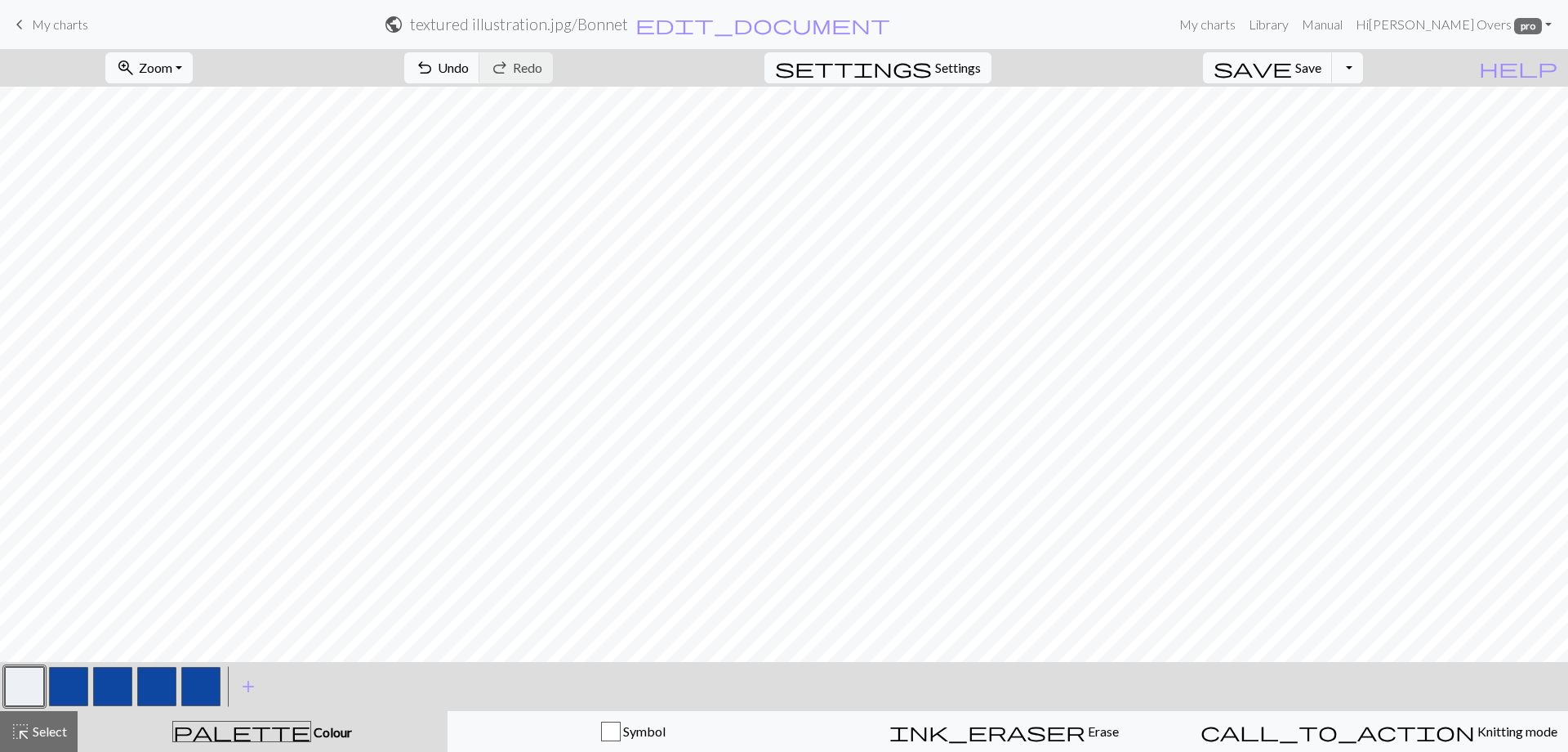
click at [76, 678] on button "button" at bounding box center [68, 686] width 39 height 39
click at [30, 680] on button "button" at bounding box center [24, 686] width 39 height 39
click at [67, 687] on button "button" at bounding box center [68, 686] width 39 height 39
click at [27, 684] on button "button" at bounding box center [24, 686] width 39 height 39
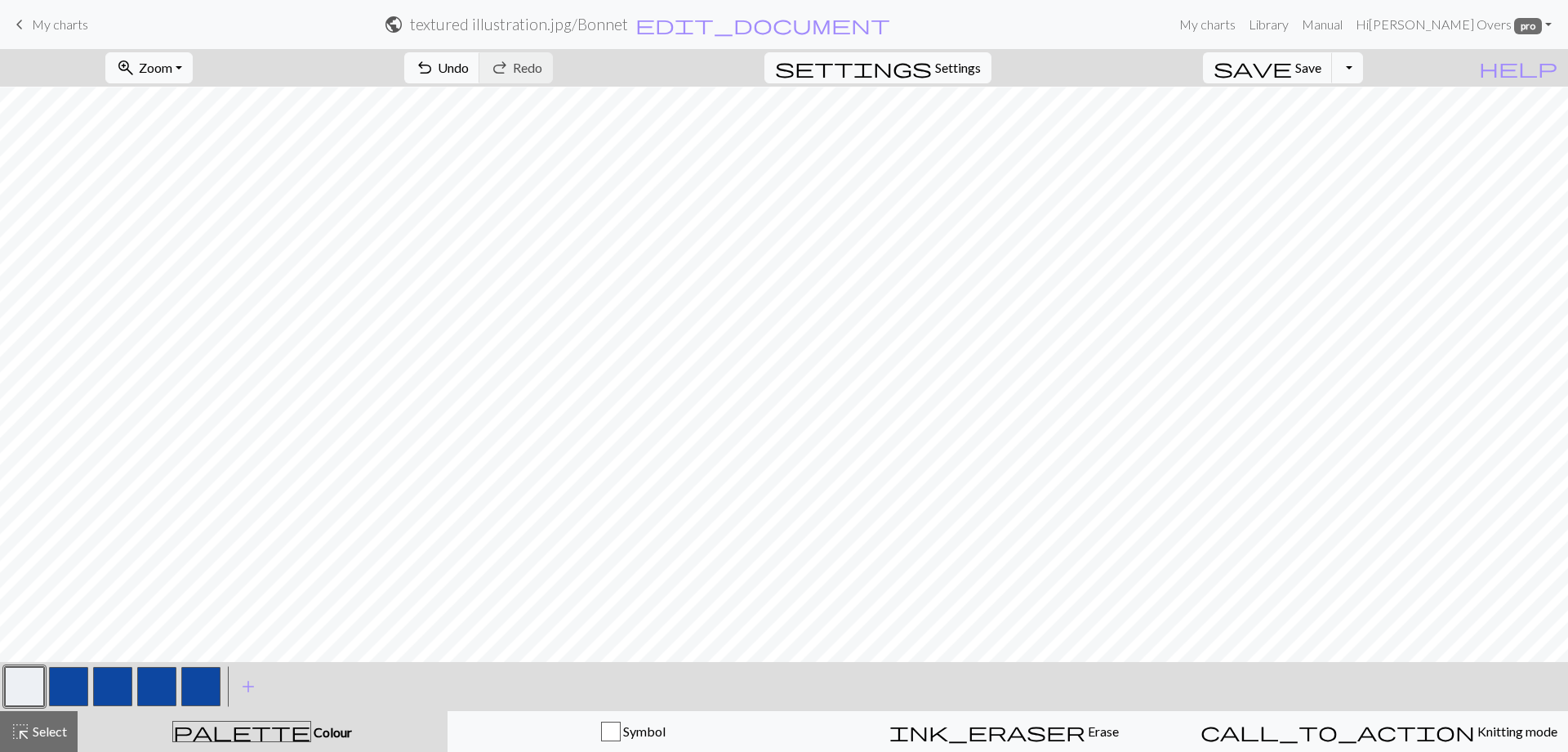
click at [64, 684] on button "button" at bounding box center [68, 686] width 39 height 39
click at [20, 679] on button "button" at bounding box center [24, 686] width 39 height 39
click at [70, 681] on button "button" at bounding box center [68, 686] width 39 height 39
click at [11, 696] on button "button" at bounding box center [24, 686] width 39 height 39
click at [77, 684] on button "button" at bounding box center [68, 686] width 39 height 39
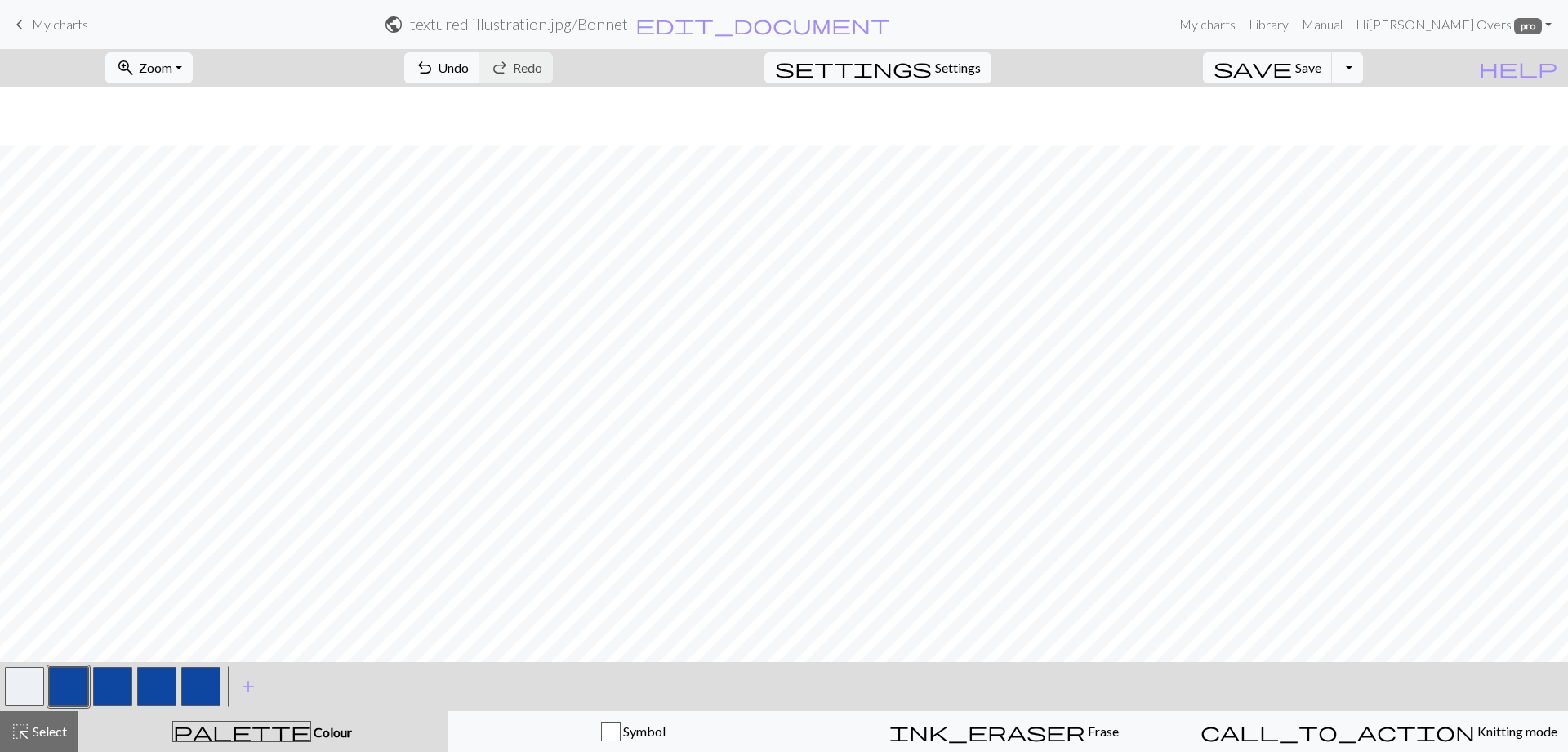
scroll to position [258, 0]
click at [31, 673] on button "button" at bounding box center [24, 686] width 39 height 39
click at [68, 681] on button "button" at bounding box center [68, 686] width 39 height 39
click at [20, 678] on button "button" at bounding box center [24, 686] width 39 height 39
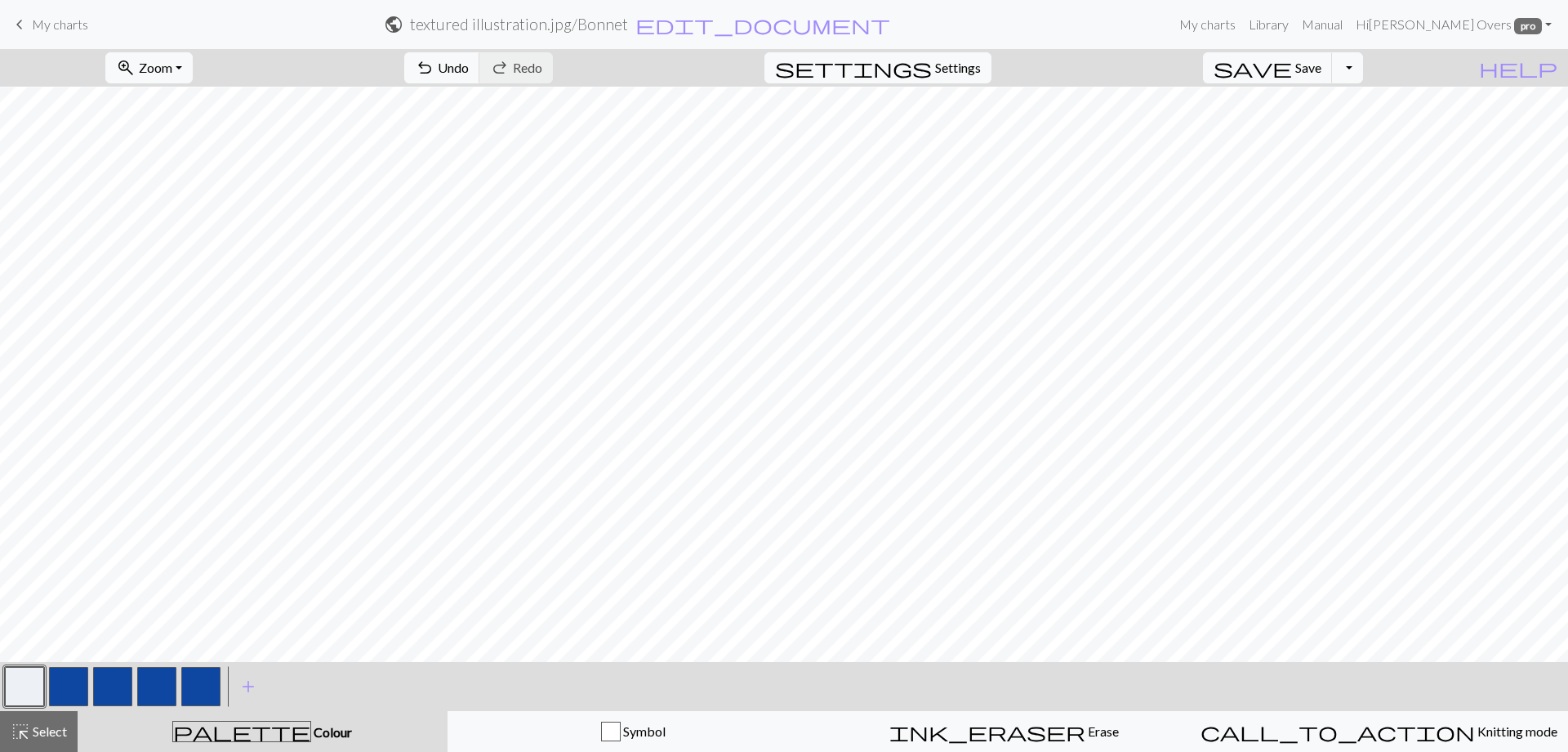
click at [72, 690] on button "button" at bounding box center [68, 686] width 39 height 39
click at [170, 64] on span "Zoom" at bounding box center [155, 68] width 33 height 15
click at [191, 126] on button "Fit width" at bounding box center [171, 129] width 129 height 26
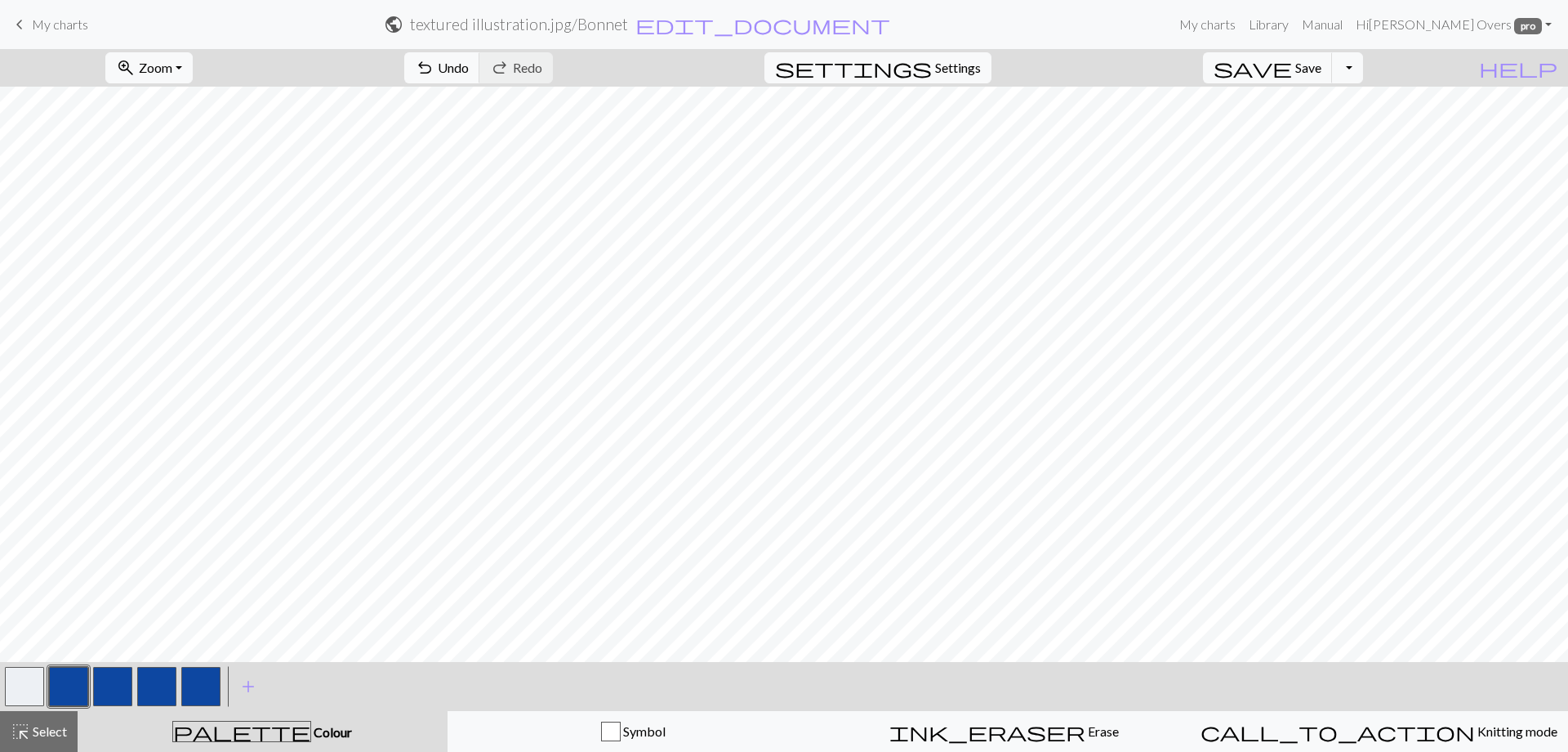
click at [24, 683] on button "button" at bounding box center [24, 686] width 39 height 39
click at [71, 693] on button "button" at bounding box center [68, 686] width 39 height 39
click at [25, 678] on button "button" at bounding box center [24, 686] width 39 height 39
click at [42, 729] on span "Select" at bounding box center [49, 731] width 37 height 15
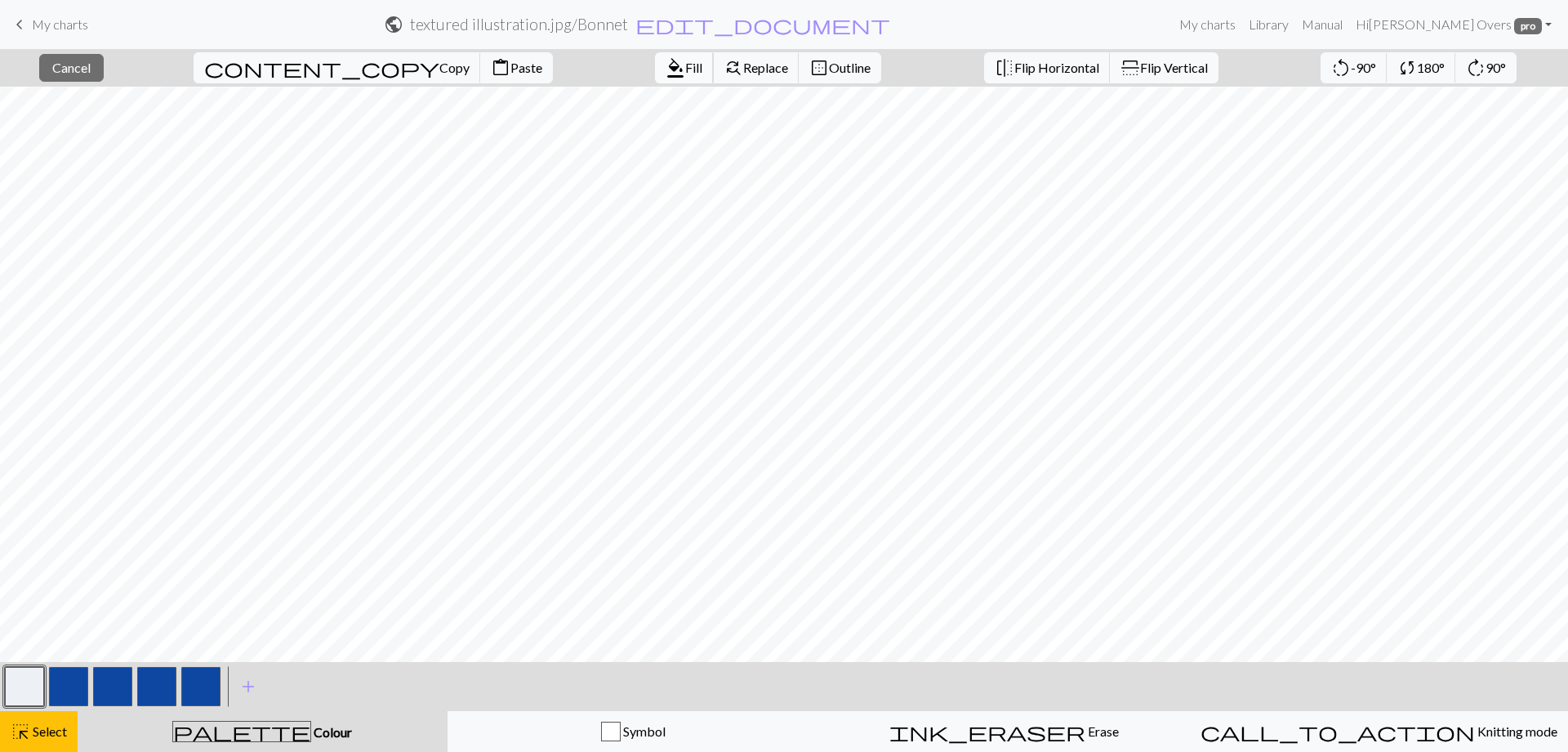
click at [655, 77] on button "format_color_fill Fill" at bounding box center [685, 68] width 59 height 31
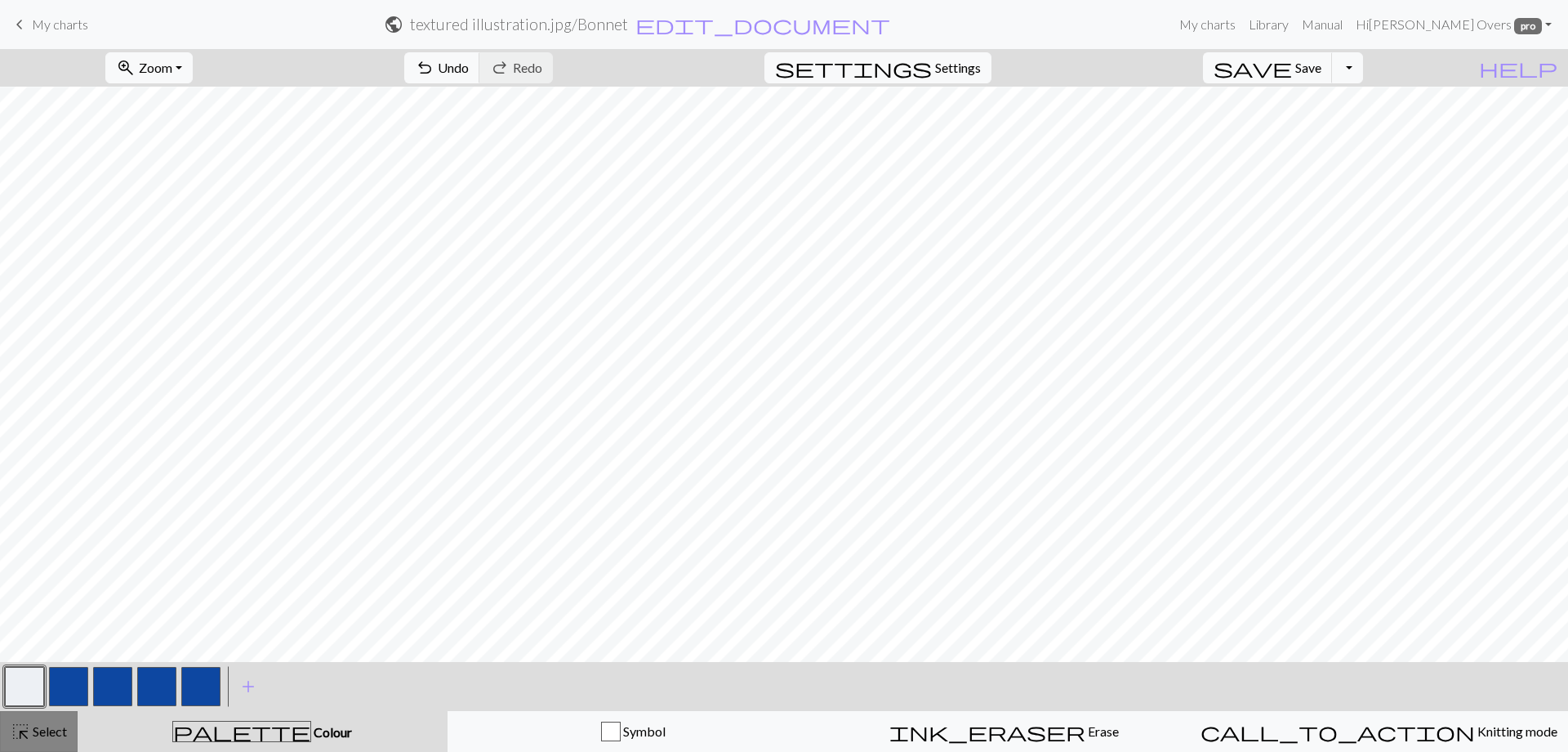
click at [39, 736] on span "Select" at bounding box center [49, 731] width 37 height 15
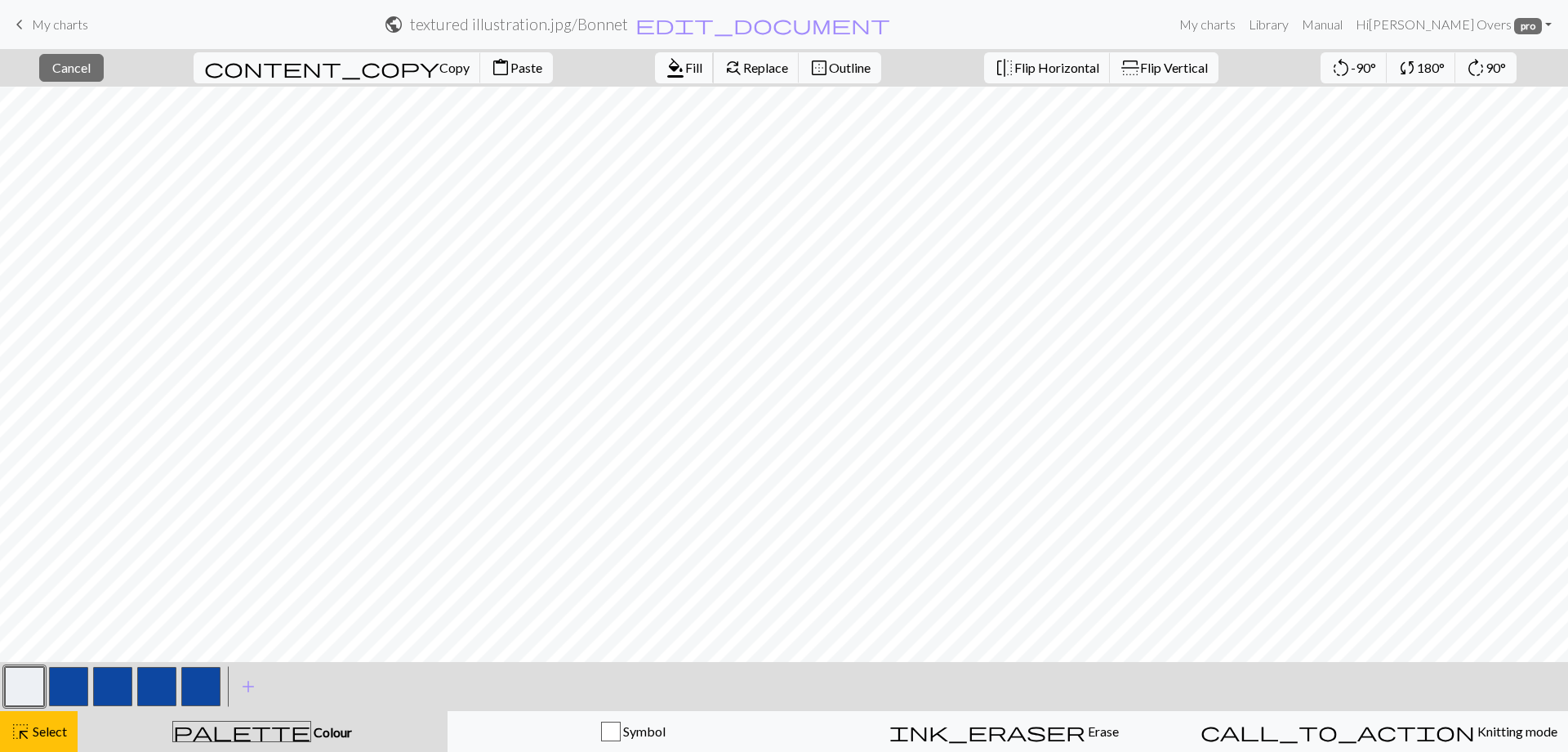
click at [655, 76] on button "format_color_fill Fill" at bounding box center [685, 68] width 59 height 31
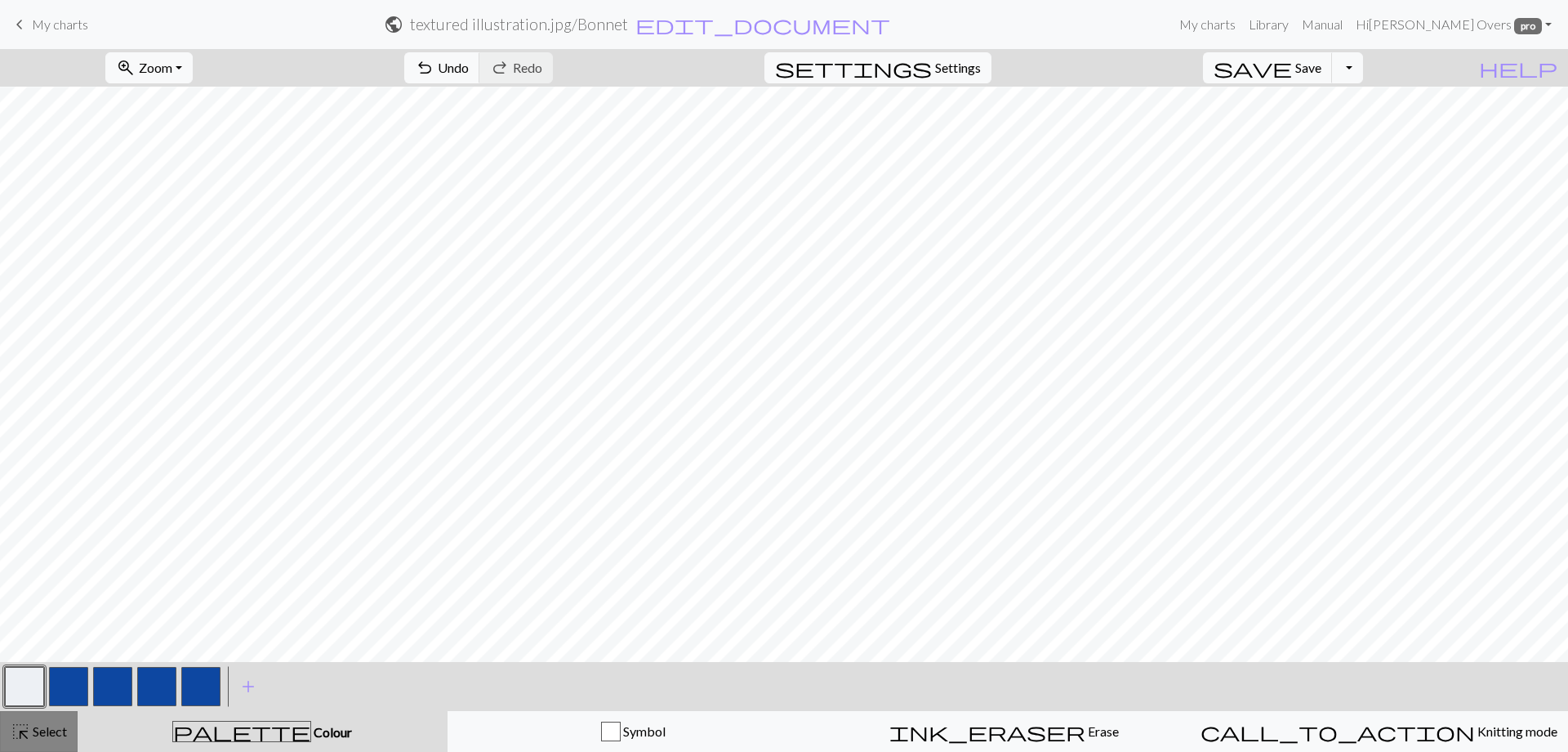
click at [50, 730] on span "Select" at bounding box center [49, 731] width 37 height 15
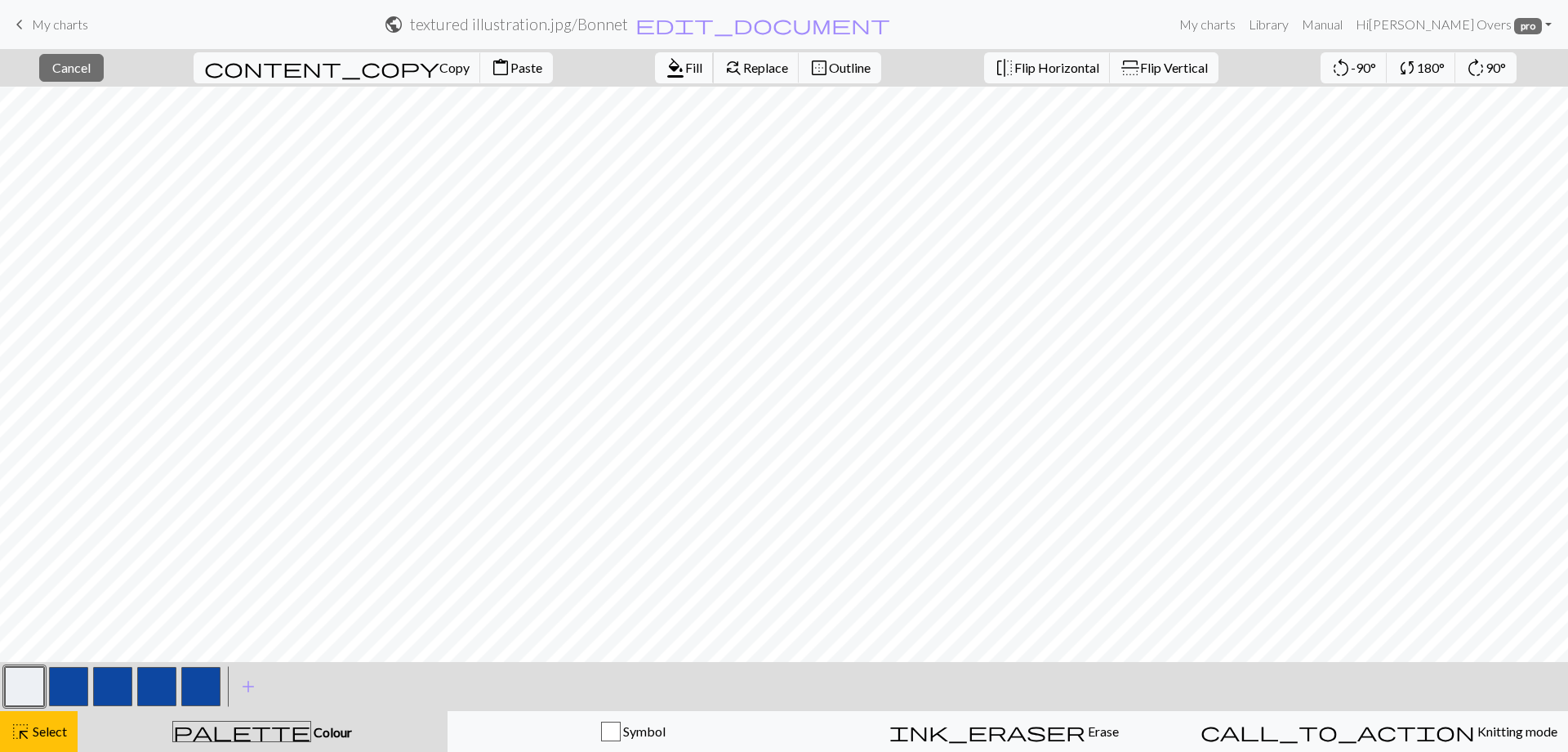
click at [655, 80] on button "format_color_fill Fill" at bounding box center [685, 68] width 59 height 31
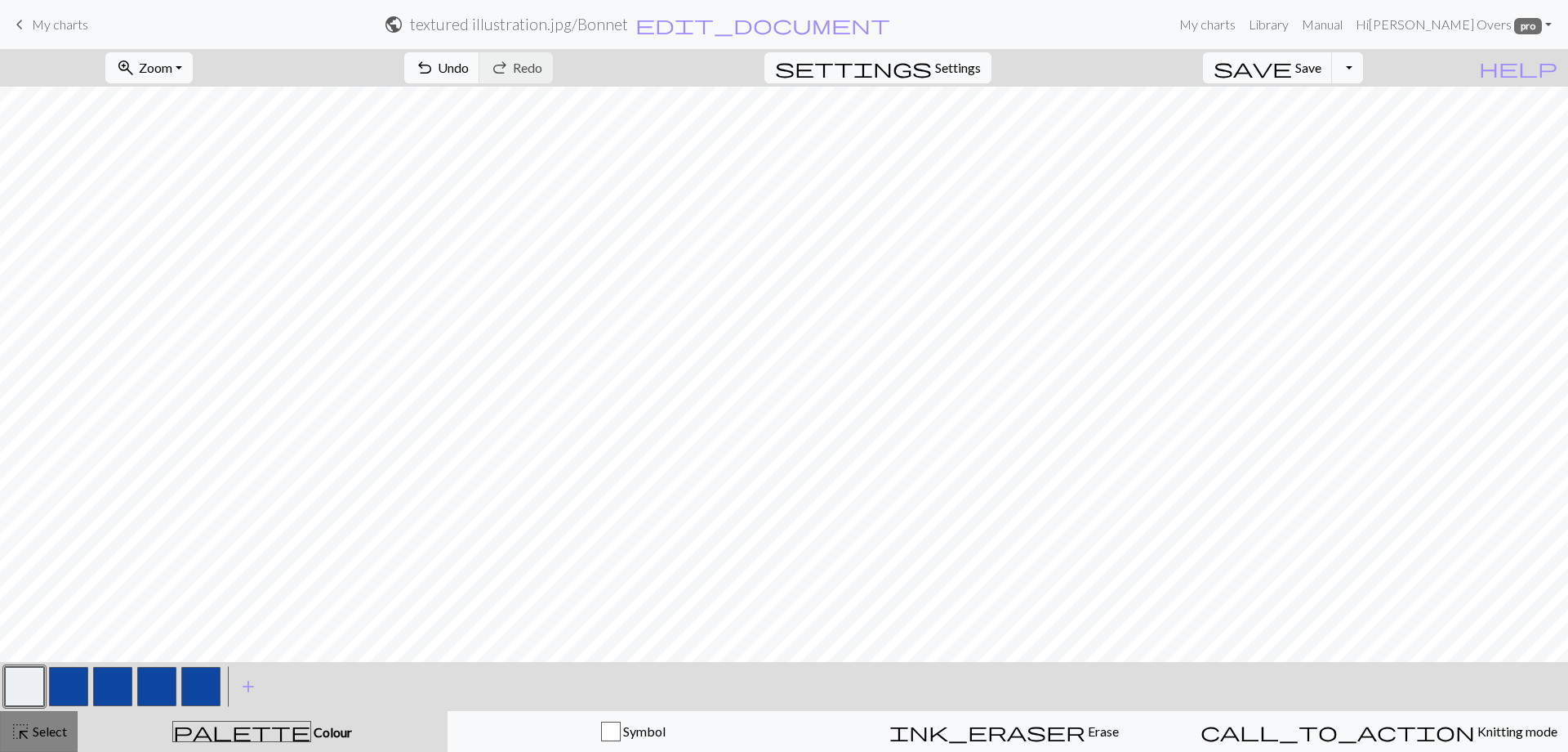
click at [37, 739] on span "Select" at bounding box center [49, 731] width 37 height 15
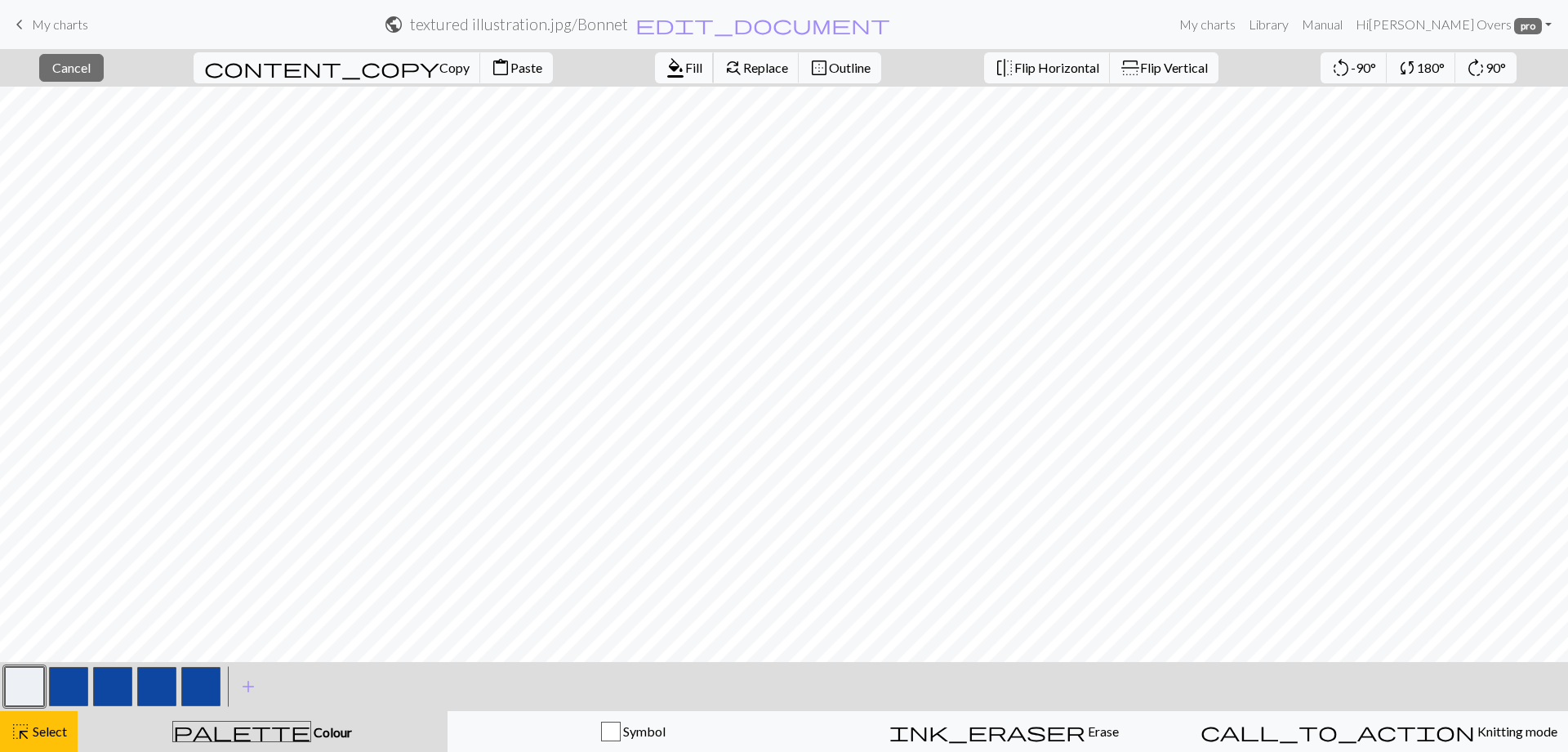
click at [666, 64] on span "format_color_fill" at bounding box center [675, 68] width 20 height 23
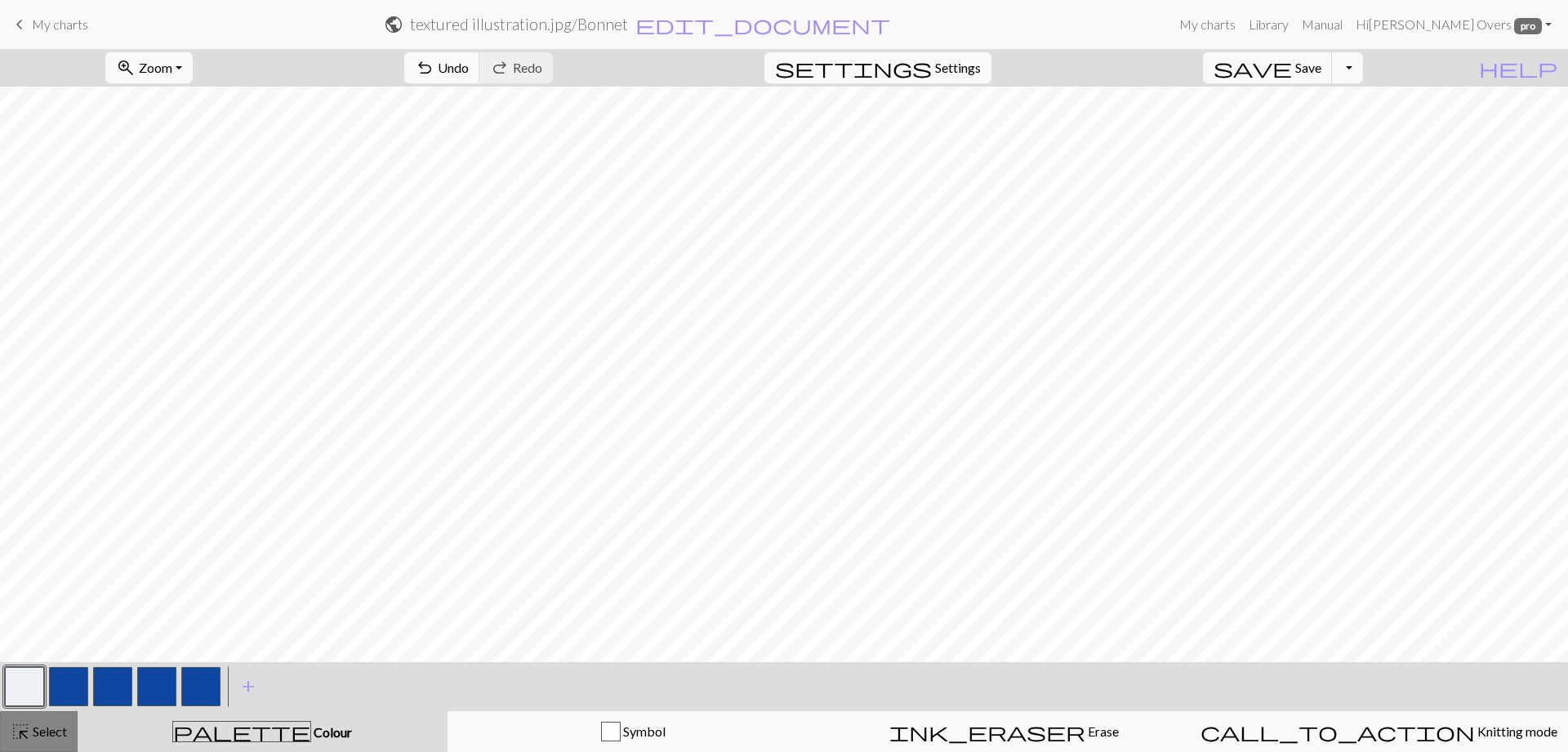
click at [24, 732] on span "highlight_alt" at bounding box center [20, 731] width 20 height 23
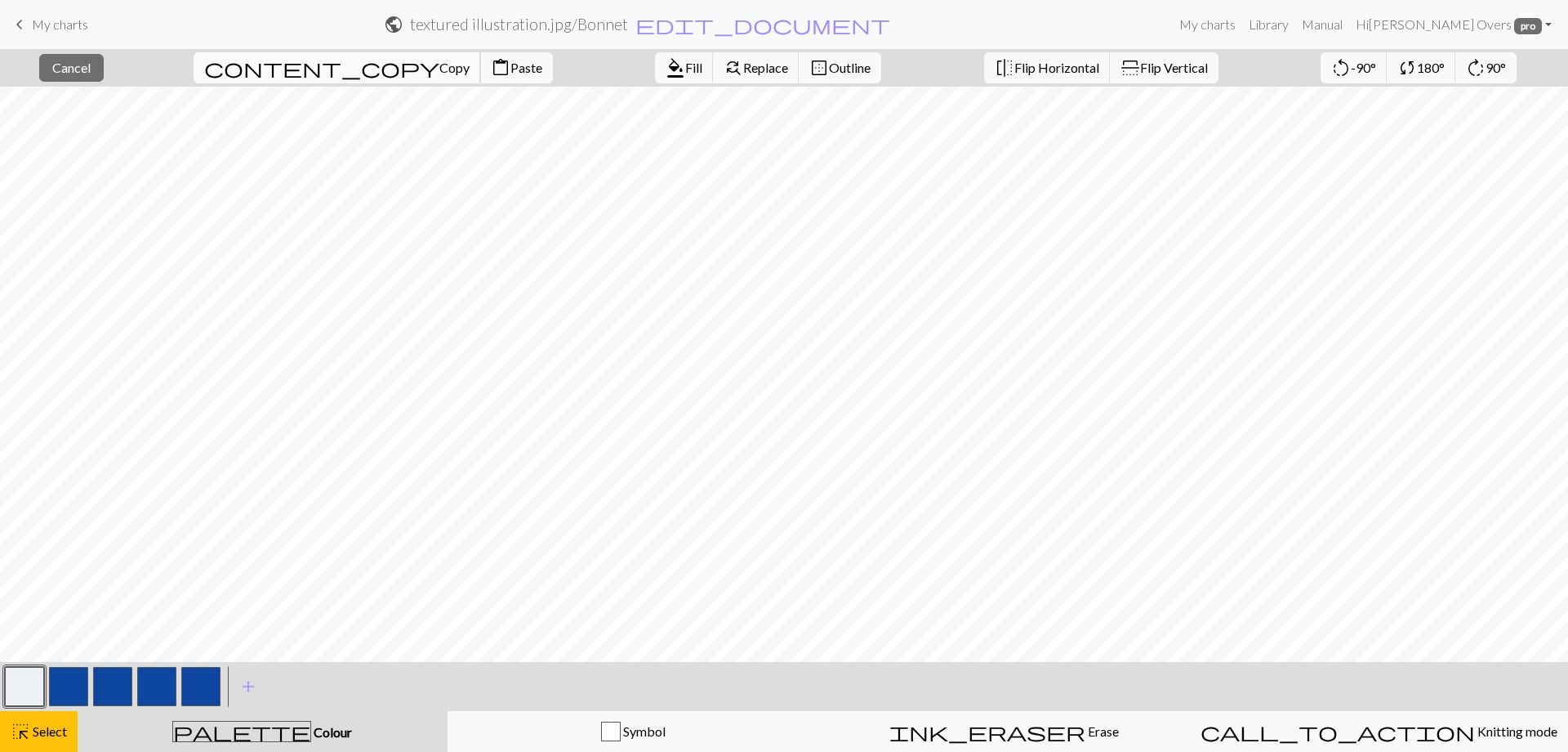
click at [439, 71] on span "Copy" at bounding box center [454, 68] width 30 height 15
click at [511, 71] on span "Paste" at bounding box center [526, 68] width 31 height 15
click at [439, 72] on span "Copy" at bounding box center [454, 68] width 30 height 15
click at [511, 73] on span "Paste" at bounding box center [526, 68] width 31 height 15
click at [32, 685] on button "button" at bounding box center [24, 686] width 39 height 39
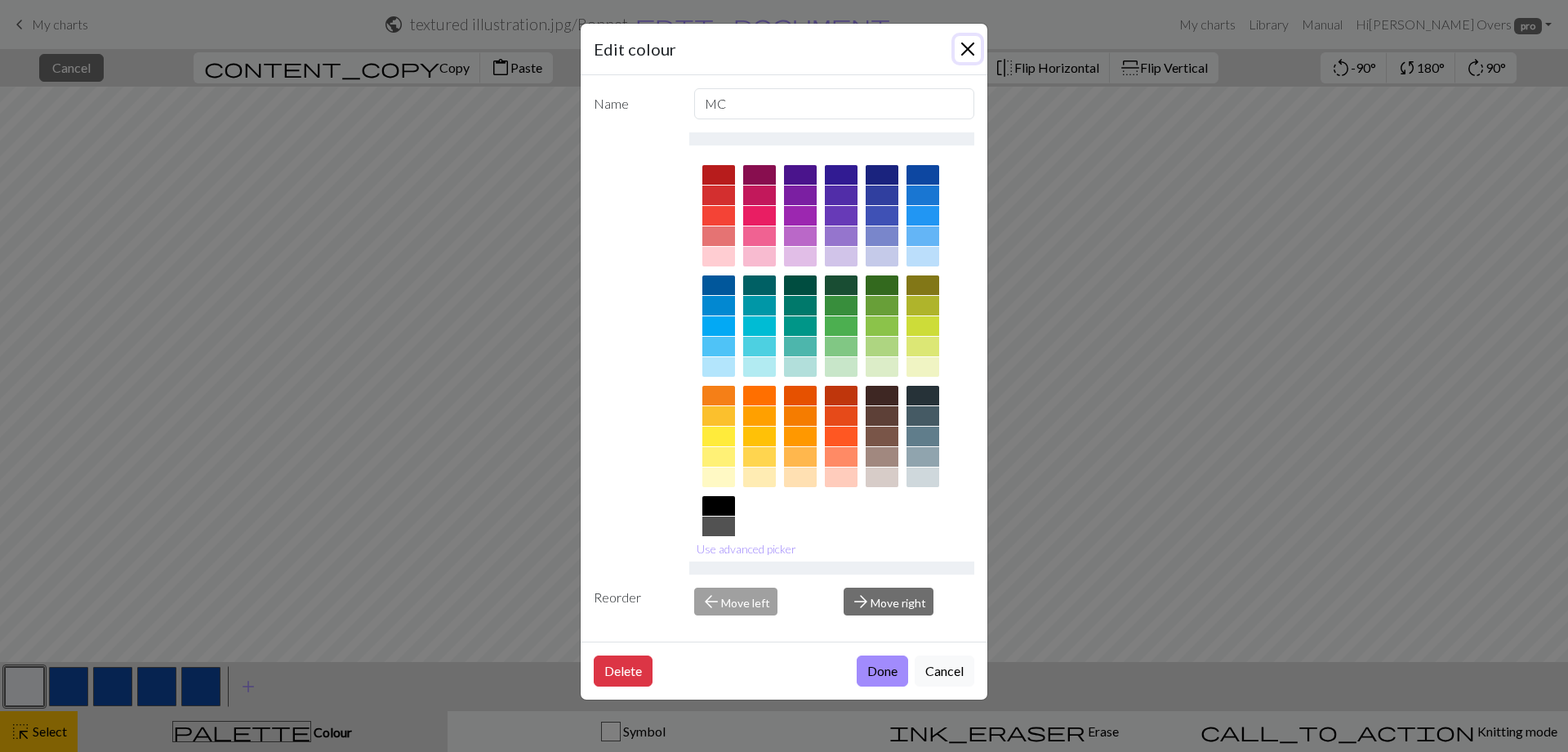
click at [965, 46] on button "Close" at bounding box center [967, 49] width 26 height 26
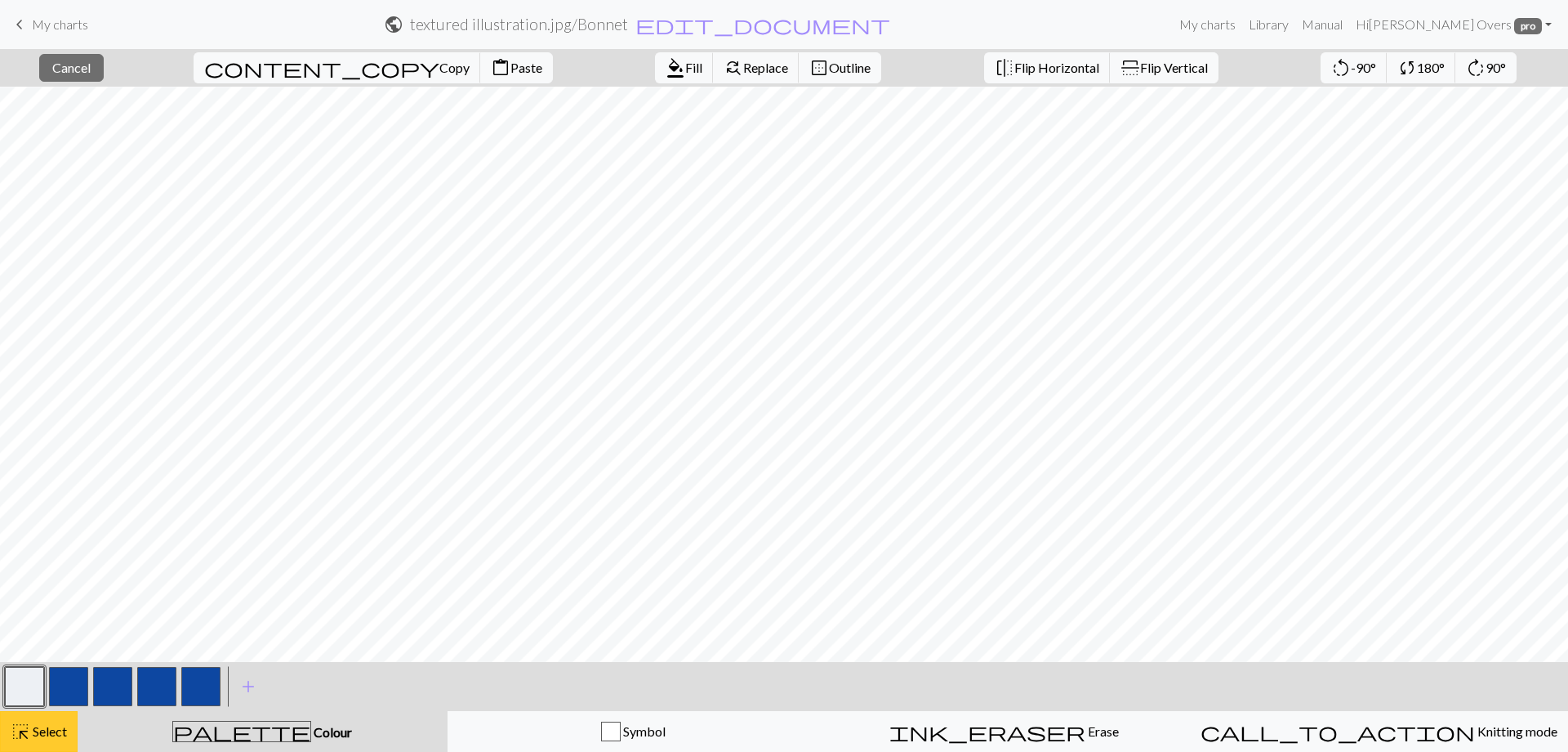
click at [41, 731] on span "Select" at bounding box center [49, 731] width 37 height 15
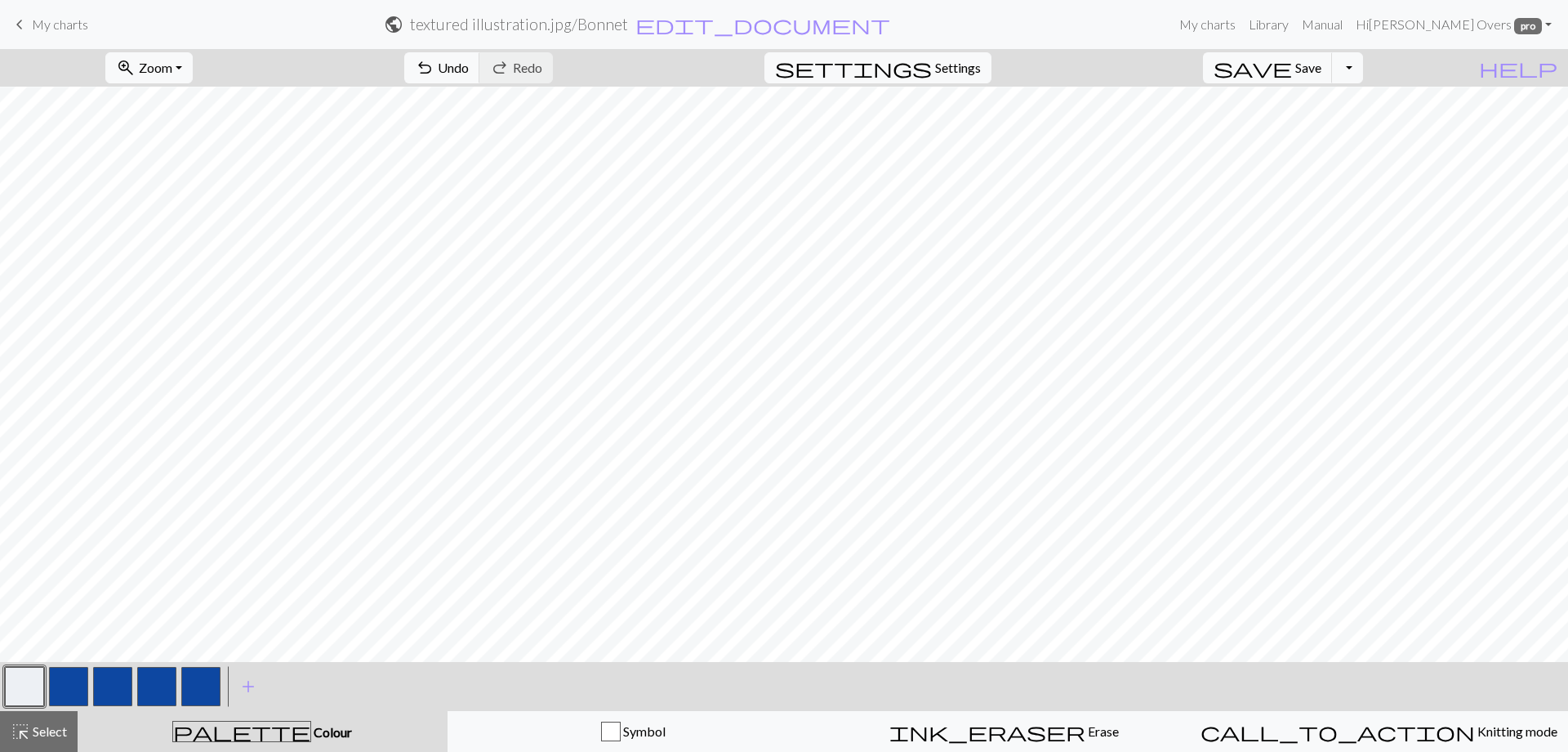
click at [64, 680] on button "button" at bounding box center [68, 686] width 39 height 39
click at [12, 682] on button "button" at bounding box center [24, 686] width 39 height 39
click at [70, 680] on button "button" at bounding box center [68, 686] width 39 height 39
click at [19, 688] on button "button" at bounding box center [24, 686] width 39 height 39
click at [72, 684] on button "button" at bounding box center [68, 686] width 39 height 39
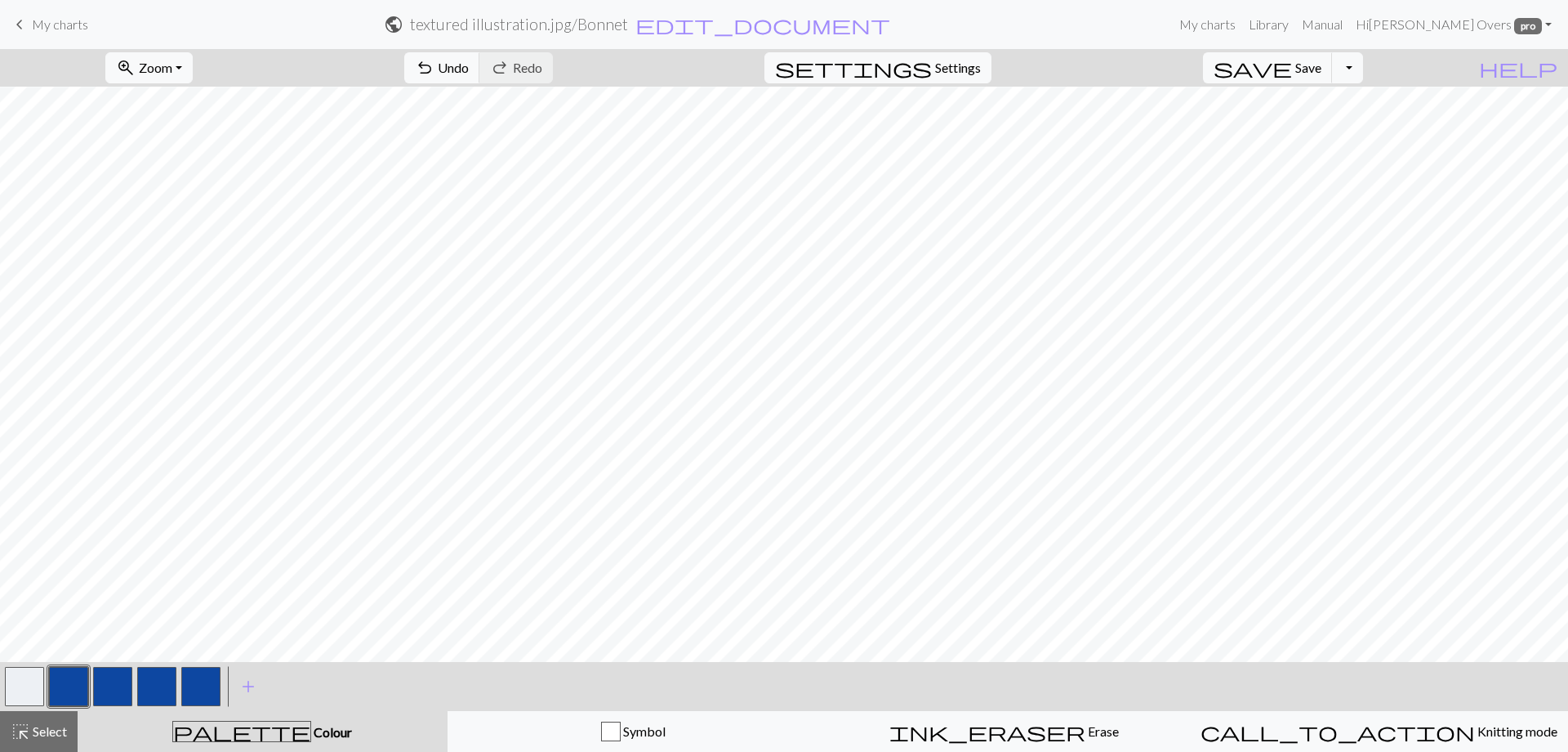
click at [27, 688] on button "button" at bounding box center [24, 686] width 39 height 39
click at [70, 678] on button "button" at bounding box center [68, 686] width 39 height 39
click at [34, 682] on button "button" at bounding box center [24, 686] width 39 height 39
click at [25, 681] on button "button" at bounding box center [24, 686] width 39 height 39
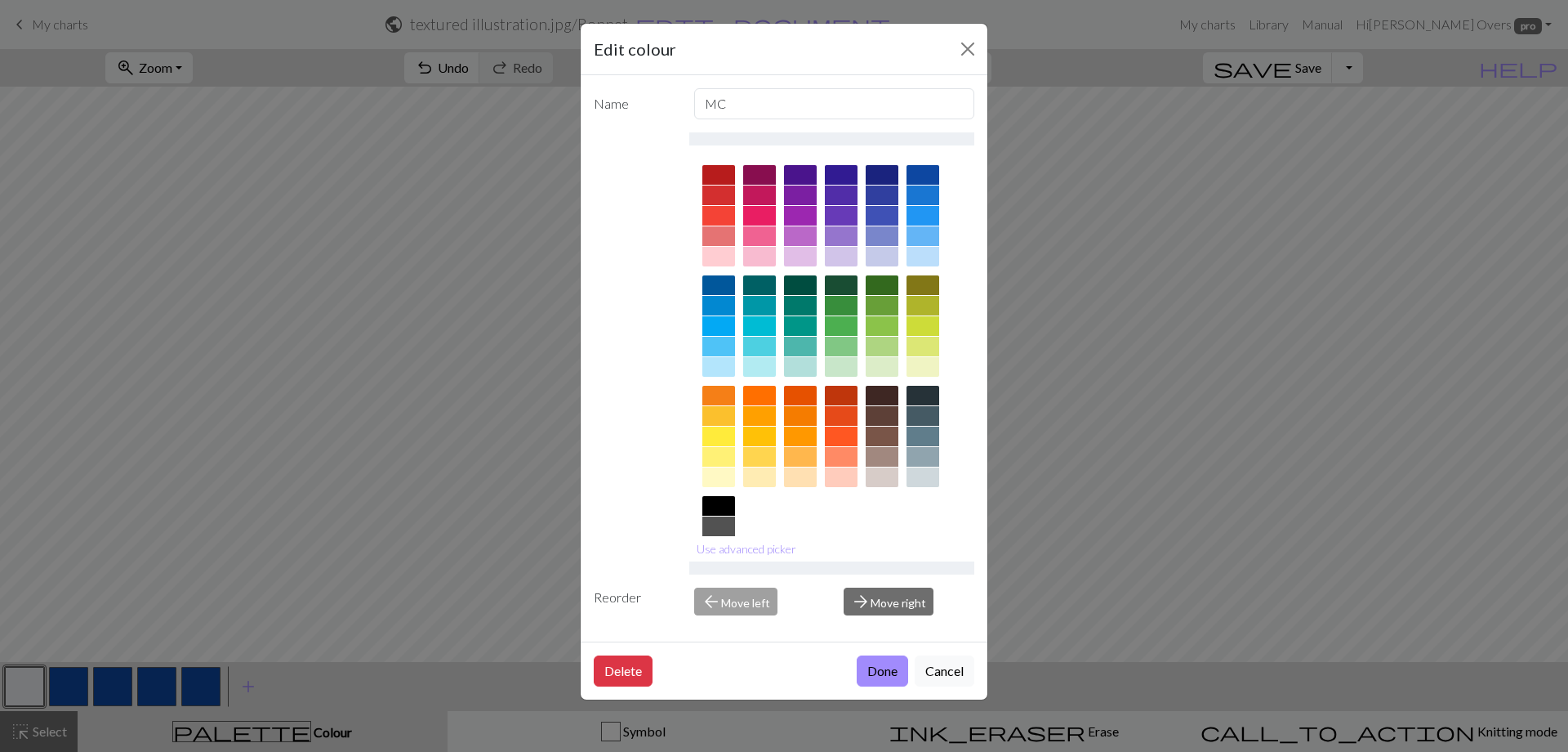
click at [1217, 501] on div "Edit colour Name MC Use advanced picker Reorder arrow_back Move left arrow_forw…" at bounding box center [784, 376] width 1568 height 752
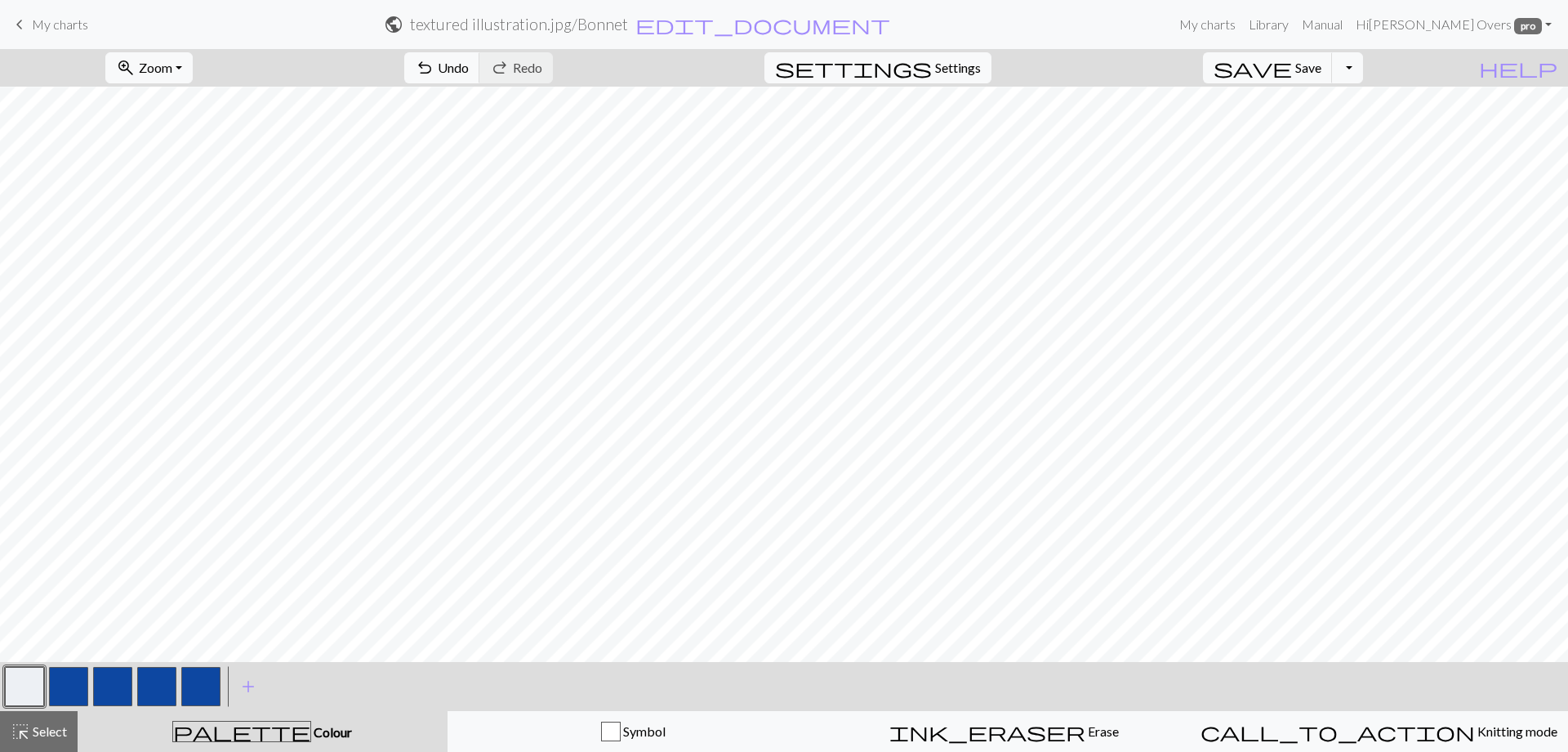
click at [76, 690] on button "button" at bounding box center [68, 686] width 39 height 39
click at [22, 690] on button "button" at bounding box center [24, 686] width 39 height 39
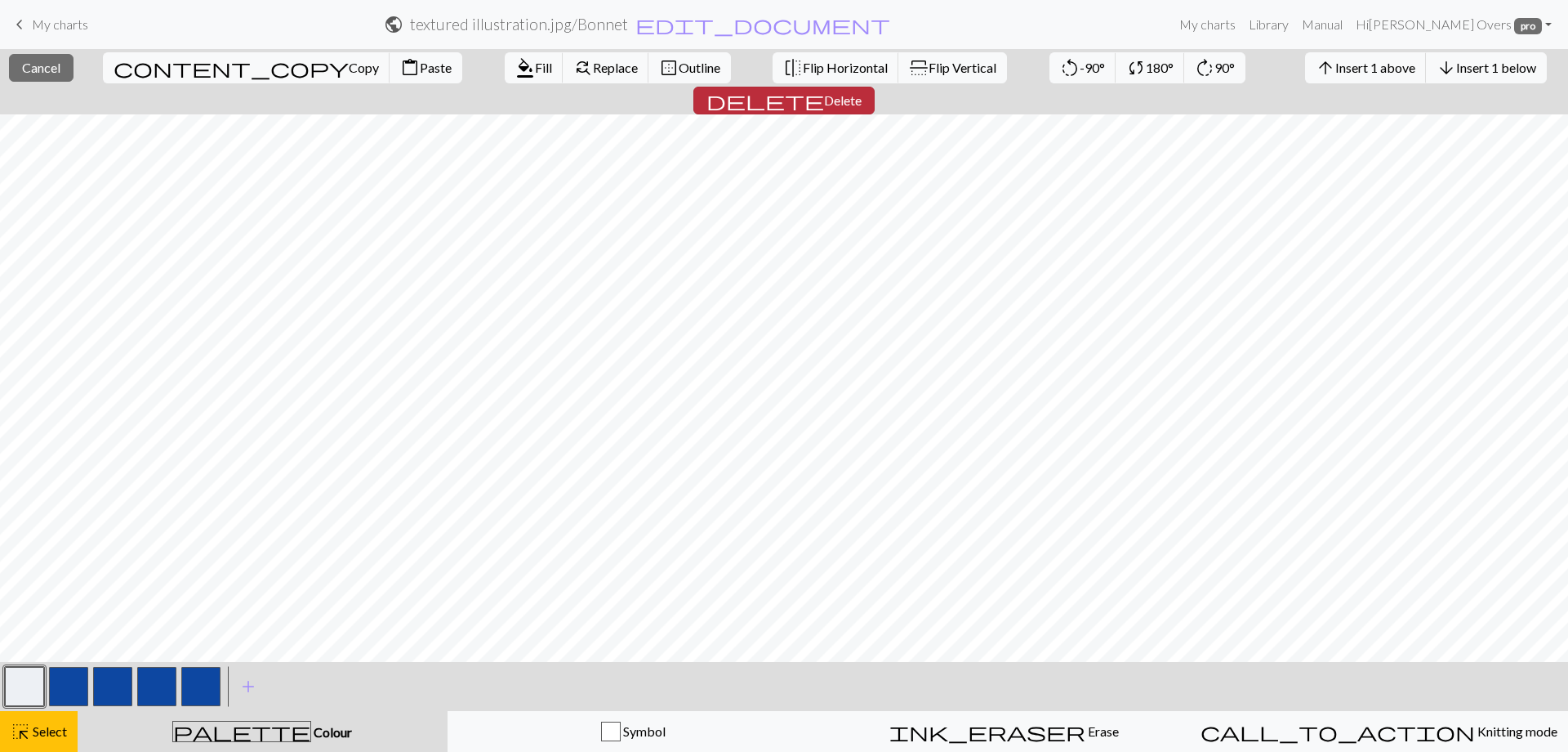
click at [824, 89] on span "delete" at bounding box center [765, 100] width 117 height 23
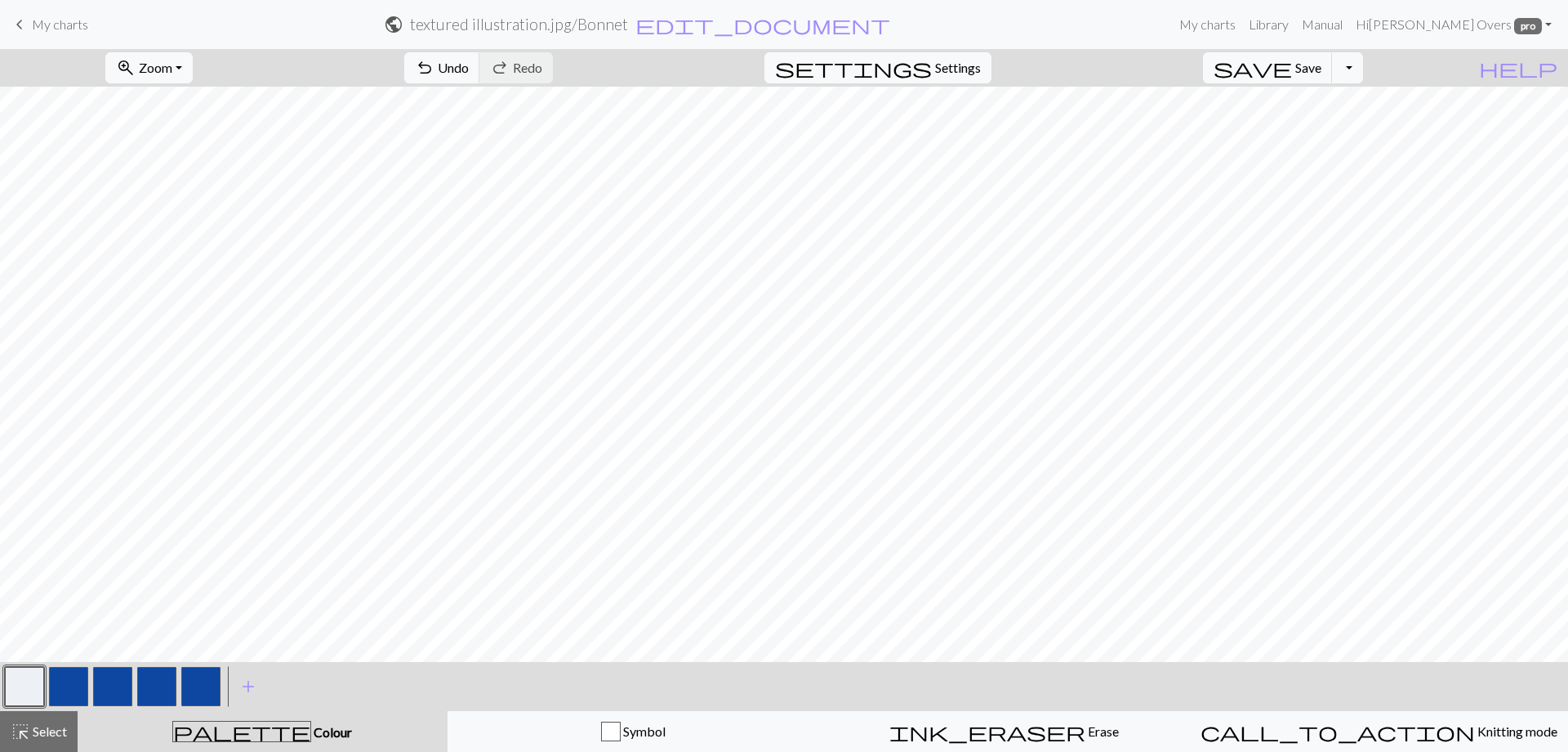
scroll to position [12, 0]
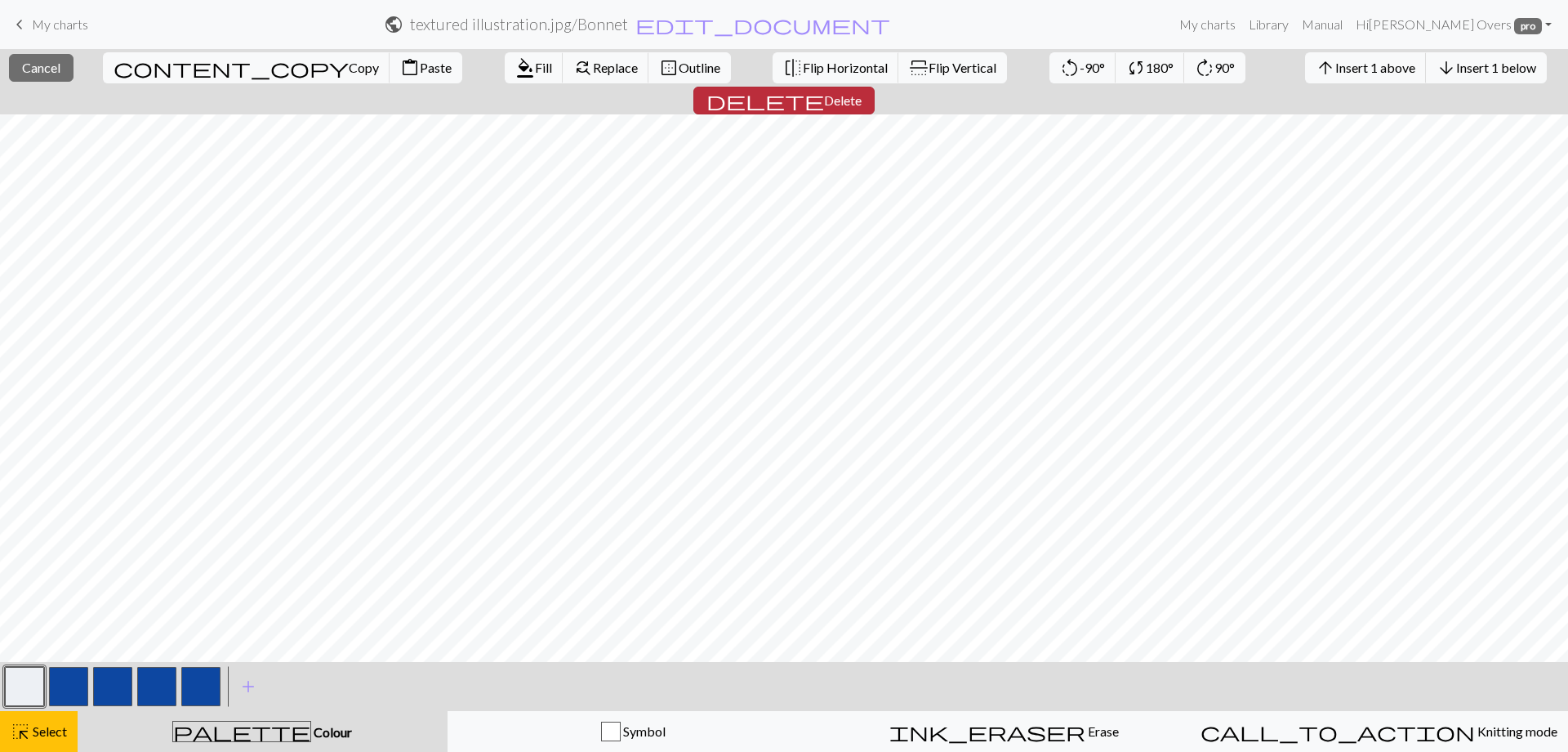
click at [824, 89] on span "delete" at bounding box center [765, 100] width 117 height 23
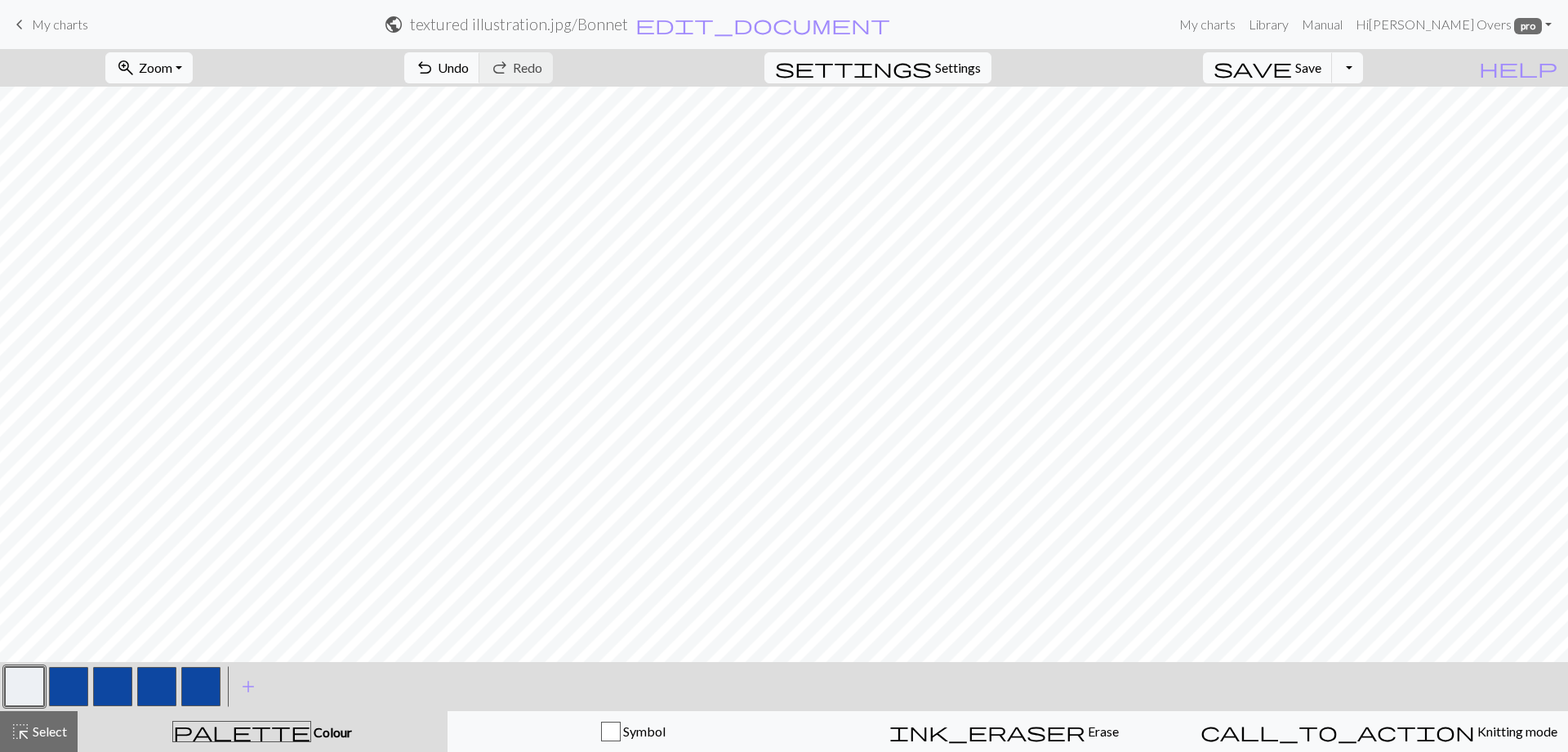
scroll to position [4, 0]
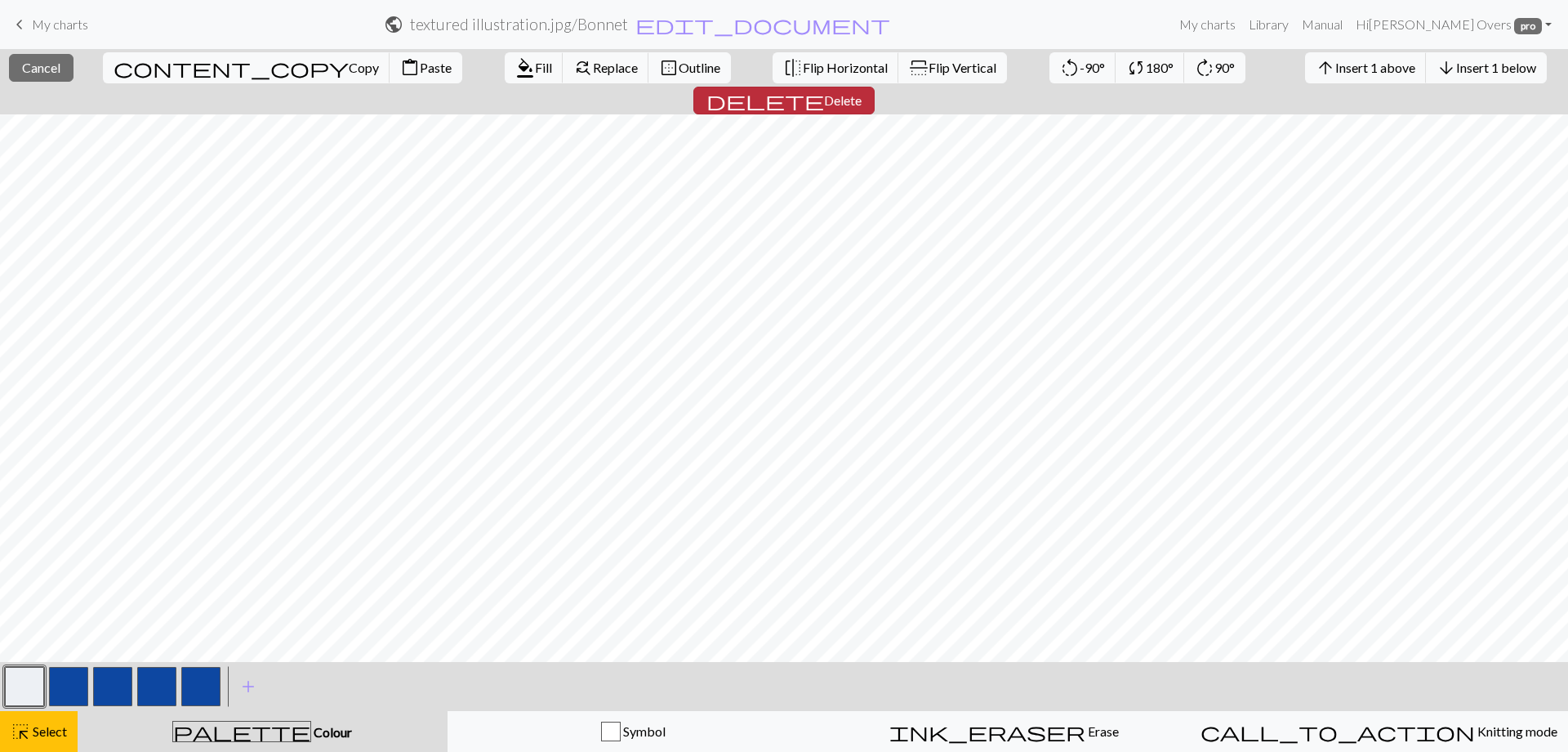
click at [862, 92] on span "Delete" at bounding box center [842, 100] width 37 height 15
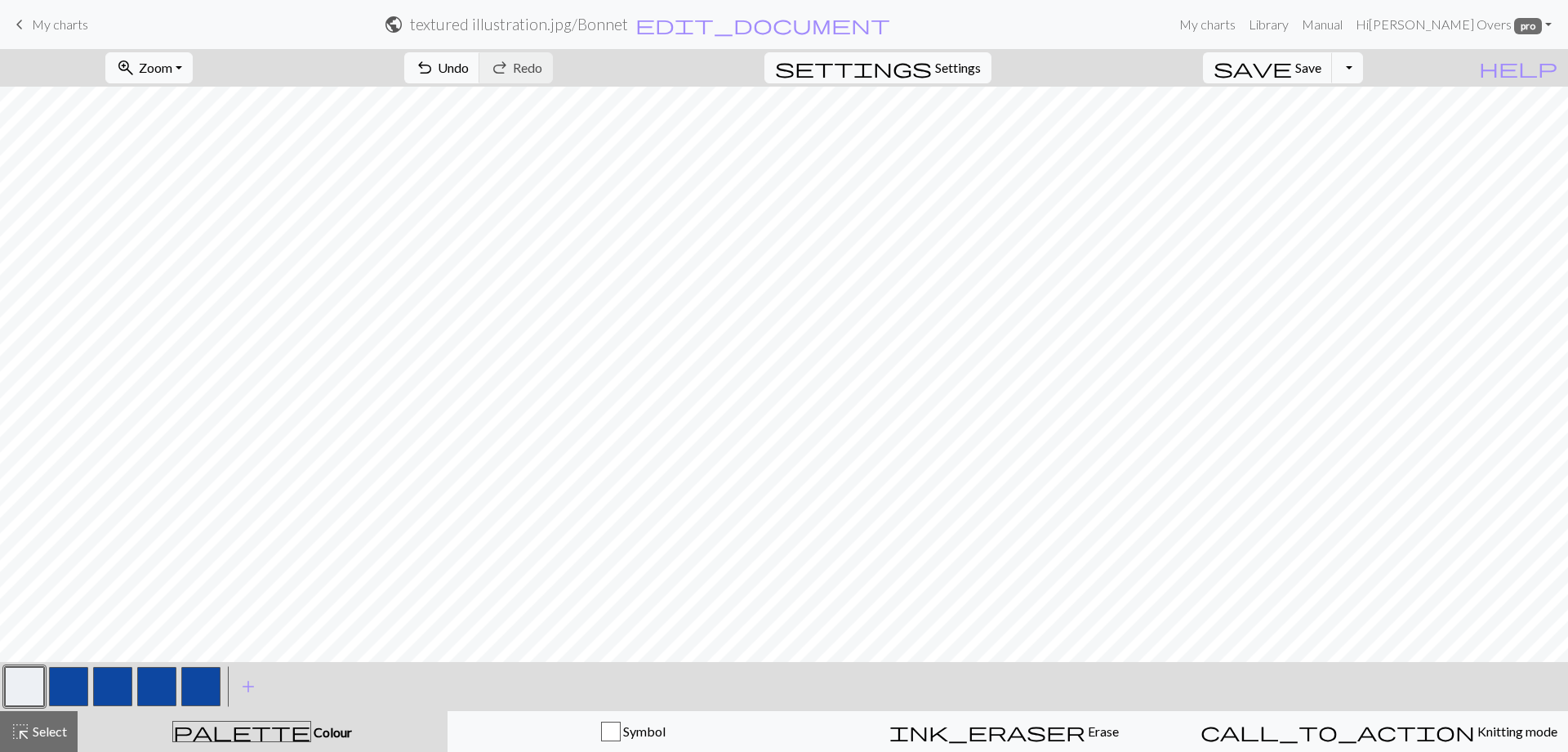
scroll to position [0, 0]
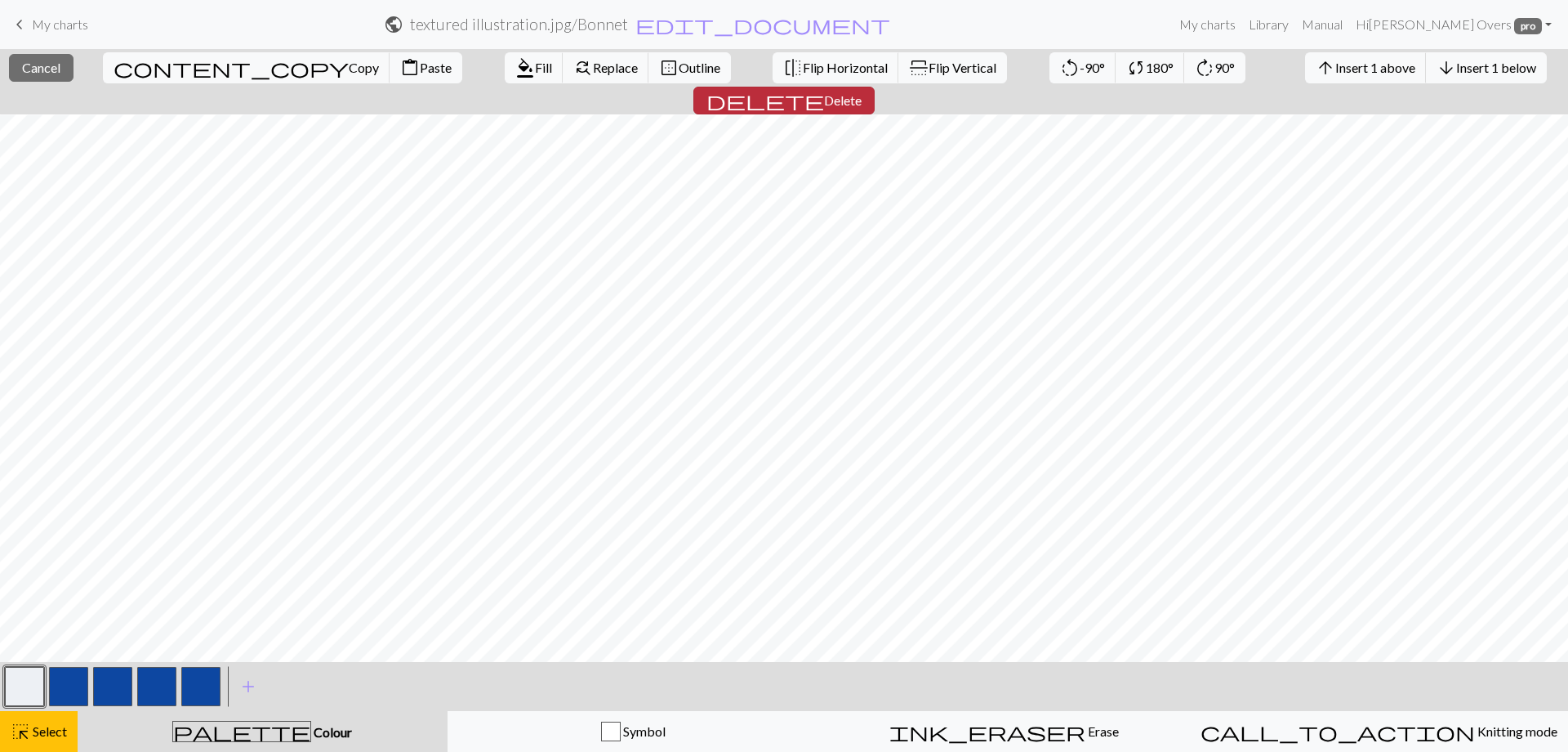
click at [862, 92] on span "Delete" at bounding box center [842, 100] width 37 height 15
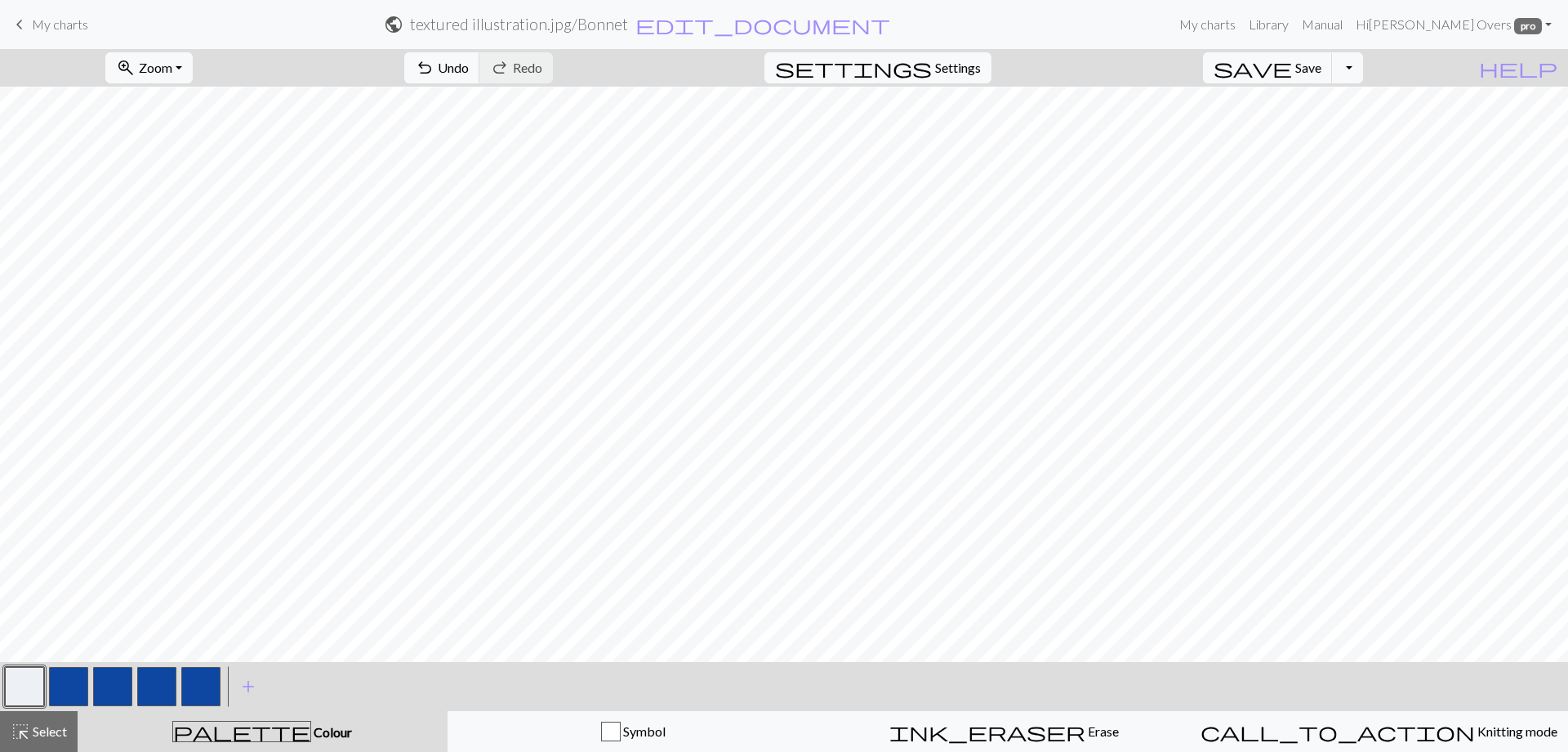
click at [70, 680] on button "button" at bounding box center [68, 686] width 39 height 39
click at [1363, 67] on button "Toggle Dropdown" at bounding box center [1347, 68] width 31 height 31
click at [981, 65] on span "Settings" at bounding box center [958, 68] width 46 height 20
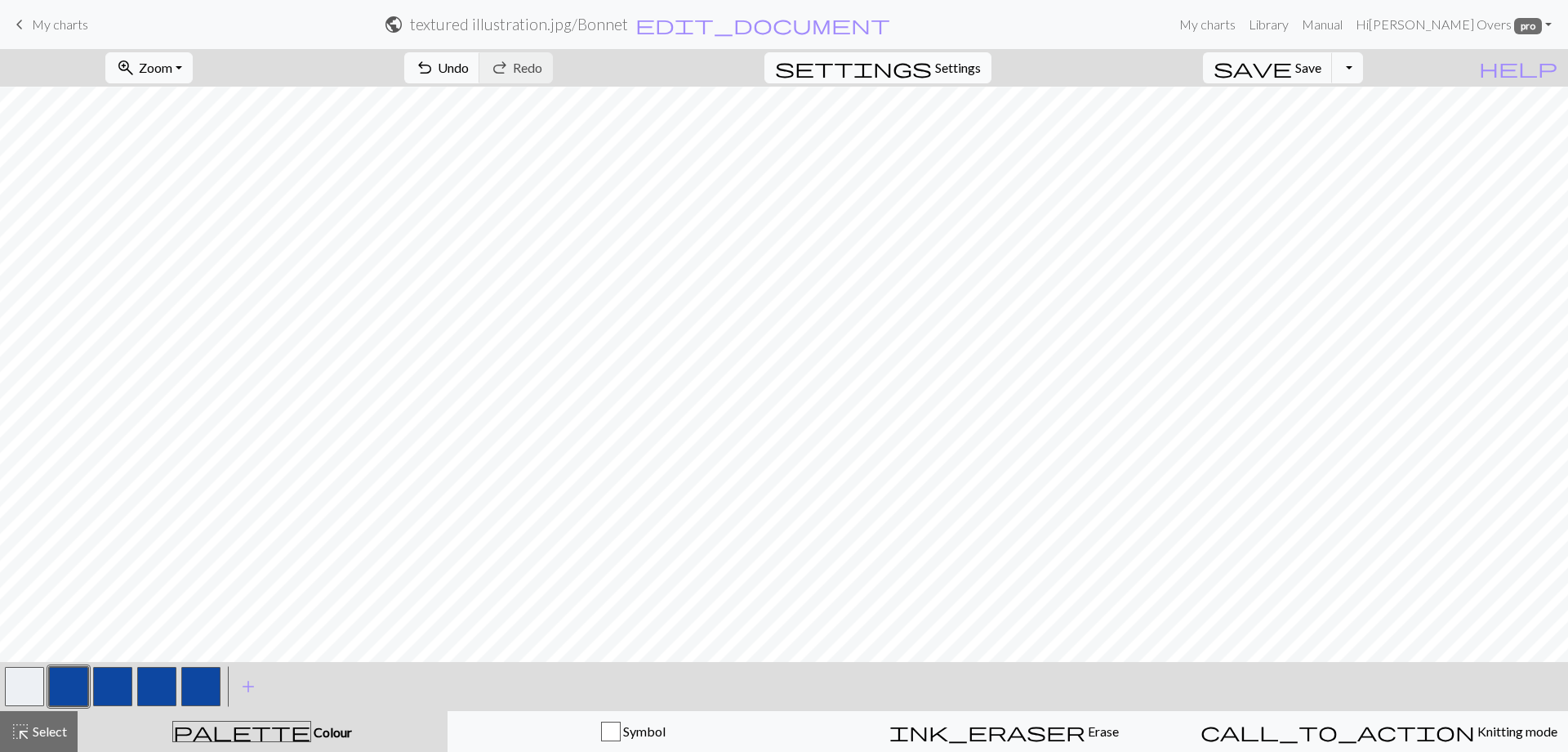
select select "aran"
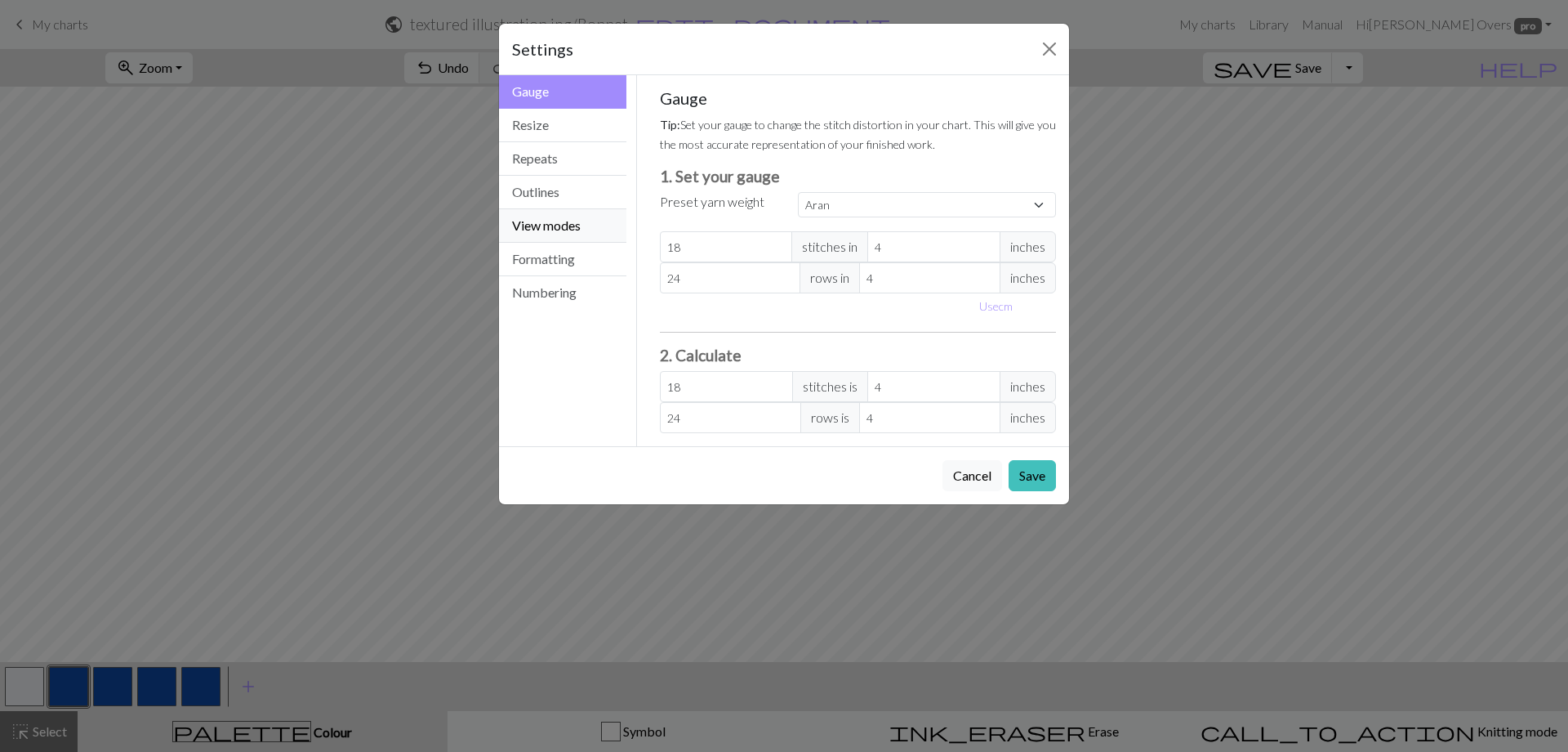
click at [566, 216] on button "View modes" at bounding box center [563, 225] width 128 height 33
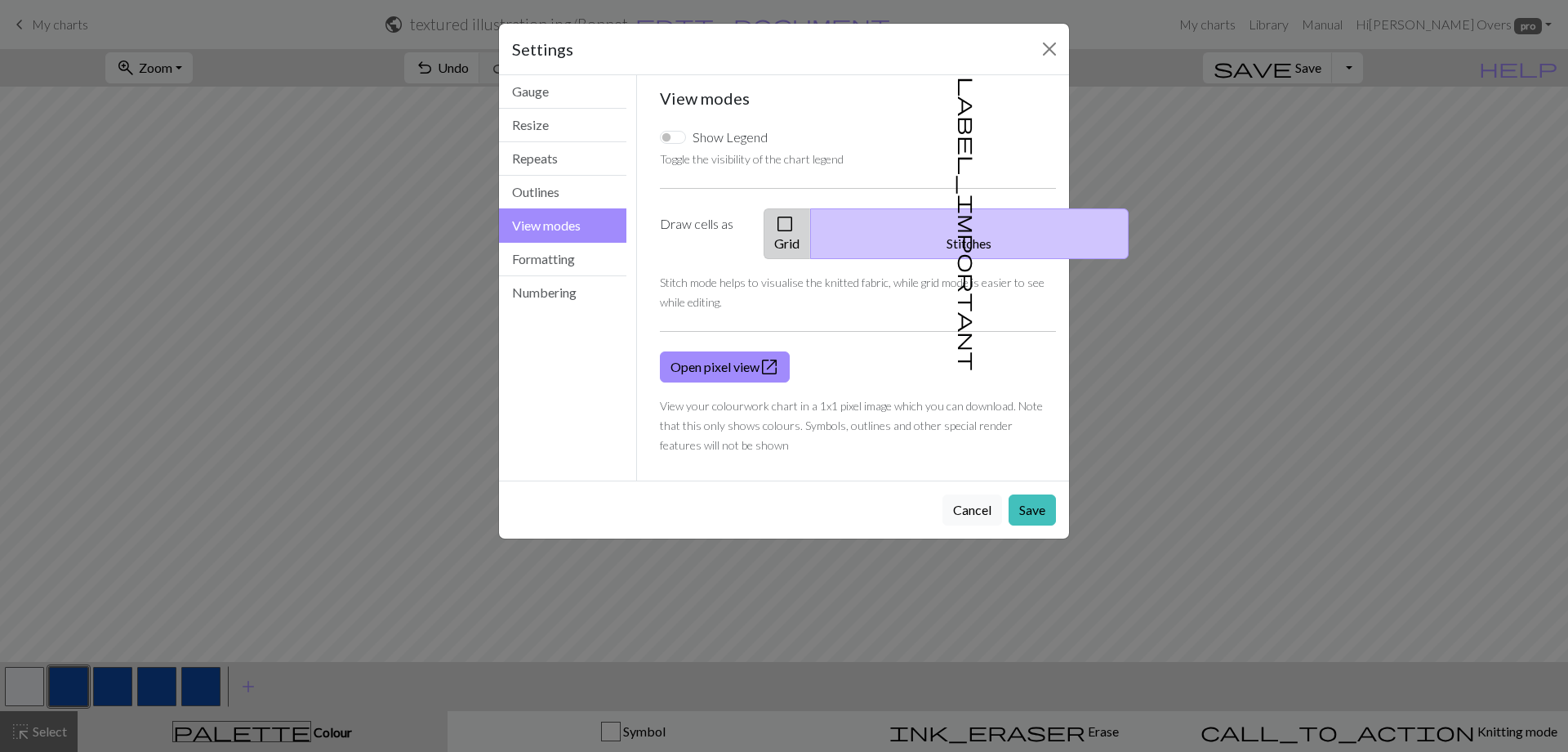
click at [811, 218] on button "check_box_outline_blank Grid" at bounding box center [788, 234] width 48 height 51
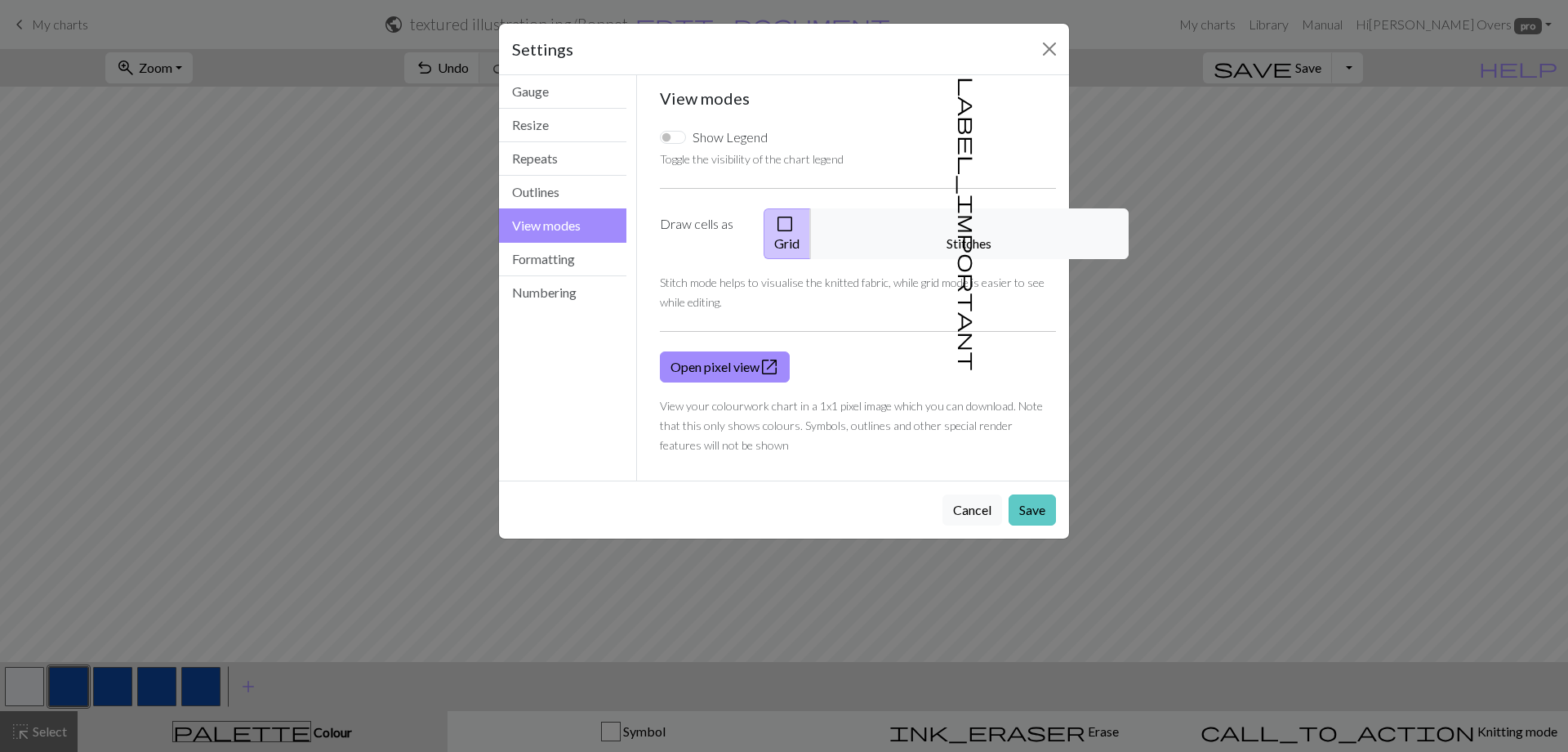
click at [1040, 495] on button "Save" at bounding box center [1033, 510] width 48 height 31
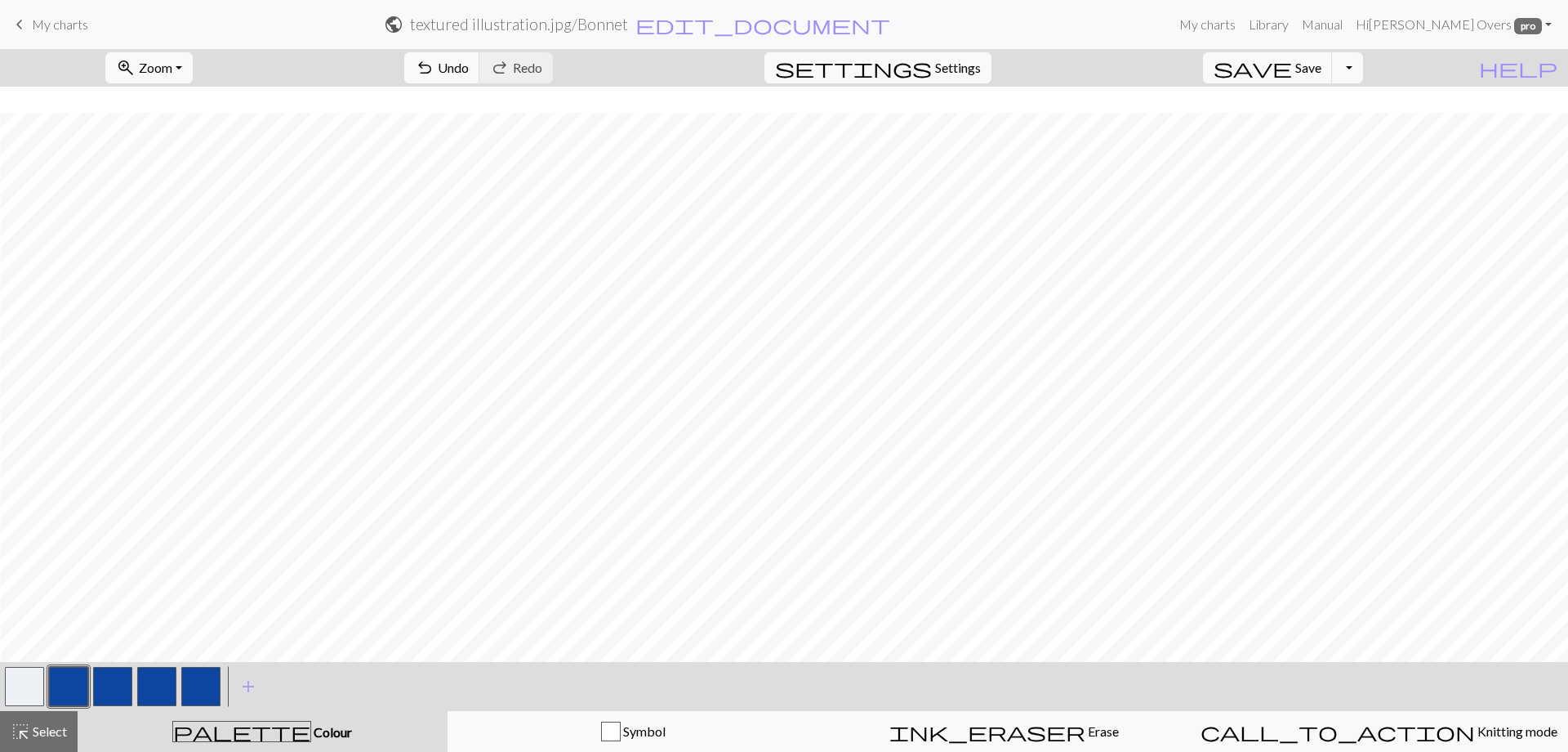
scroll to position [1077, 501]
click at [37, 685] on button "button" at bounding box center [24, 686] width 39 height 39
click at [68, 688] on button "button" at bounding box center [68, 686] width 39 height 39
click at [1292, 65] on span "save" at bounding box center [1253, 68] width 78 height 23
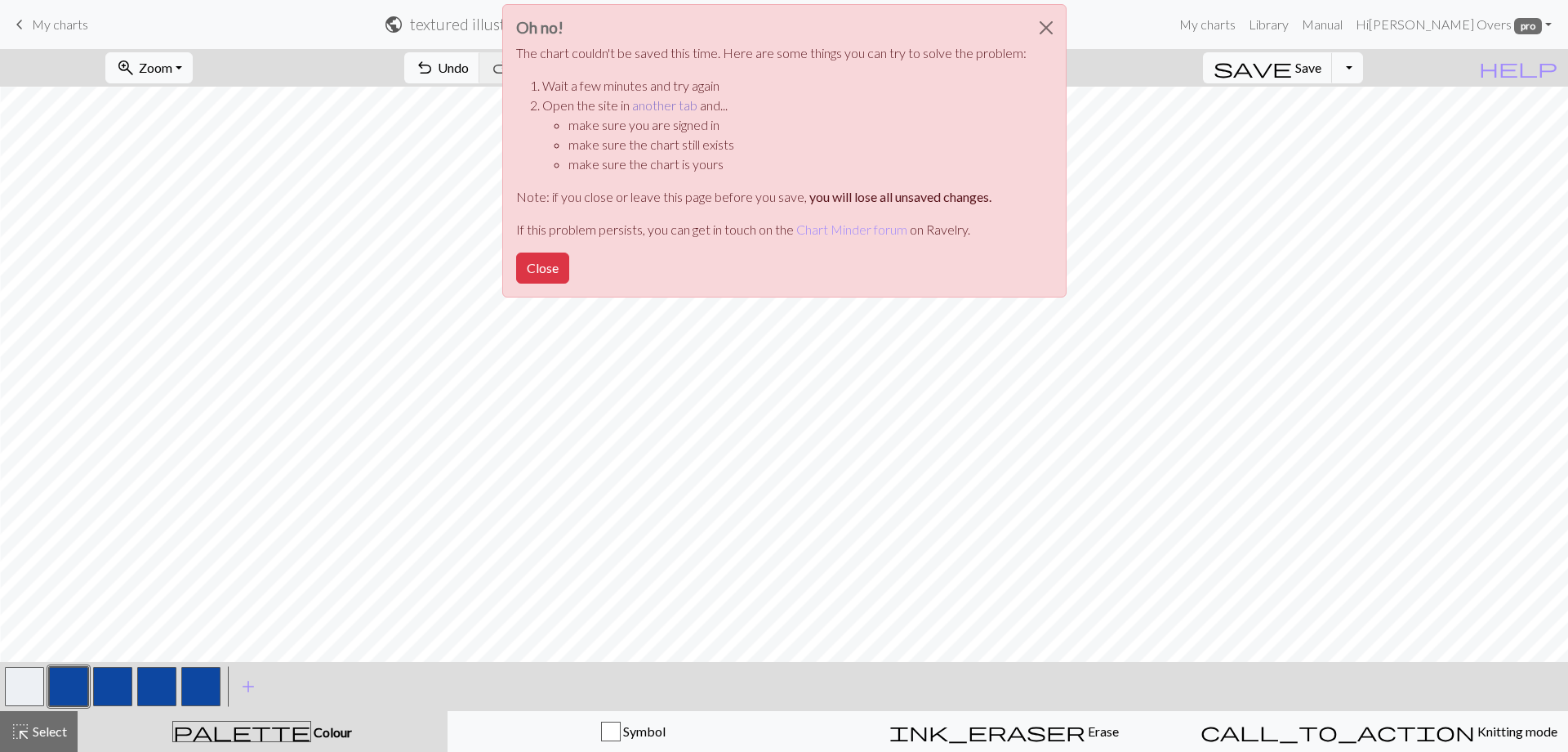
click at [675, 105] on link "another tab" at bounding box center [665, 105] width 66 height 15
click at [546, 262] on button "Close" at bounding box center [543, 268] width 53 height 31
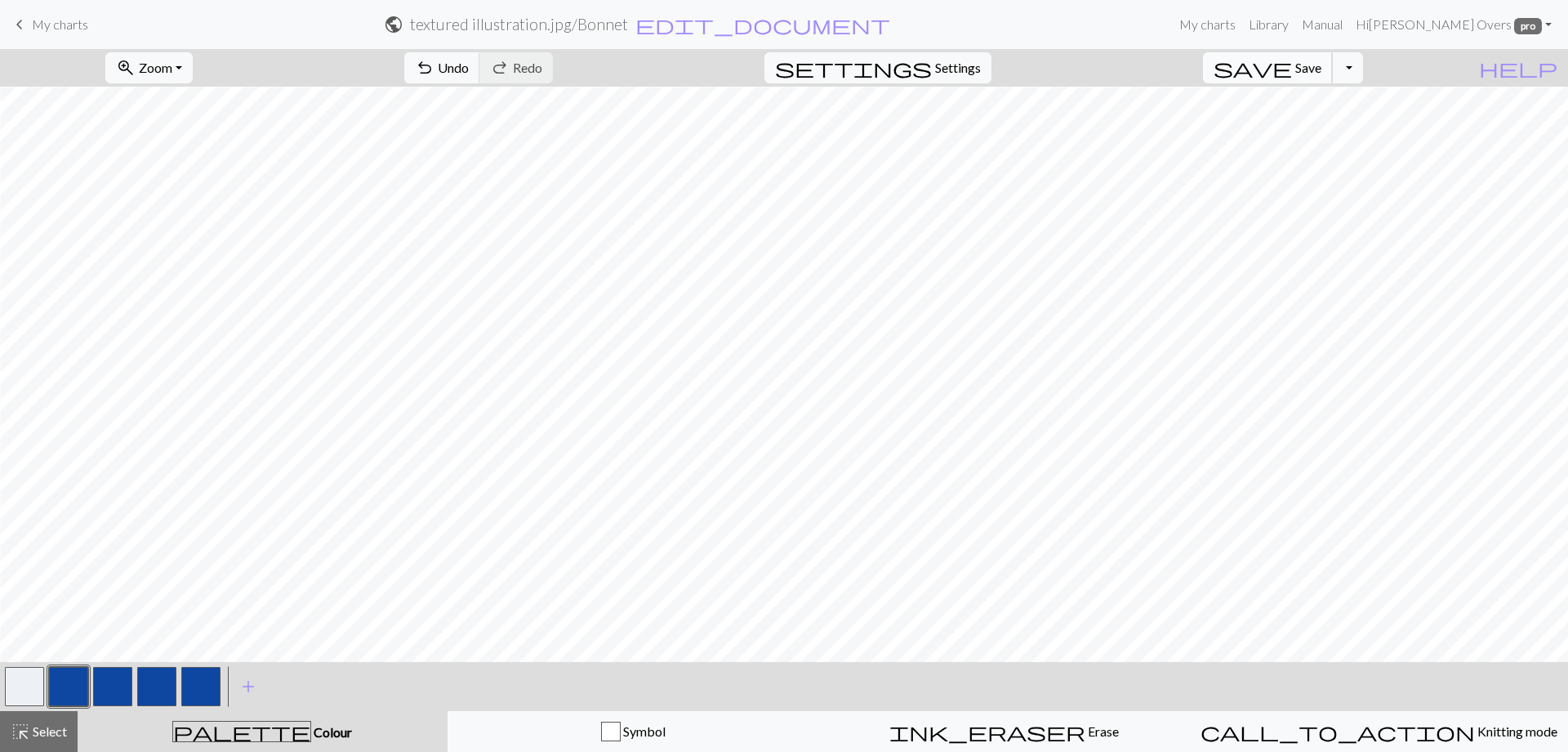
click at [1292, 66] on span "save" at bounding box center [1253, 68] width 78 height 23
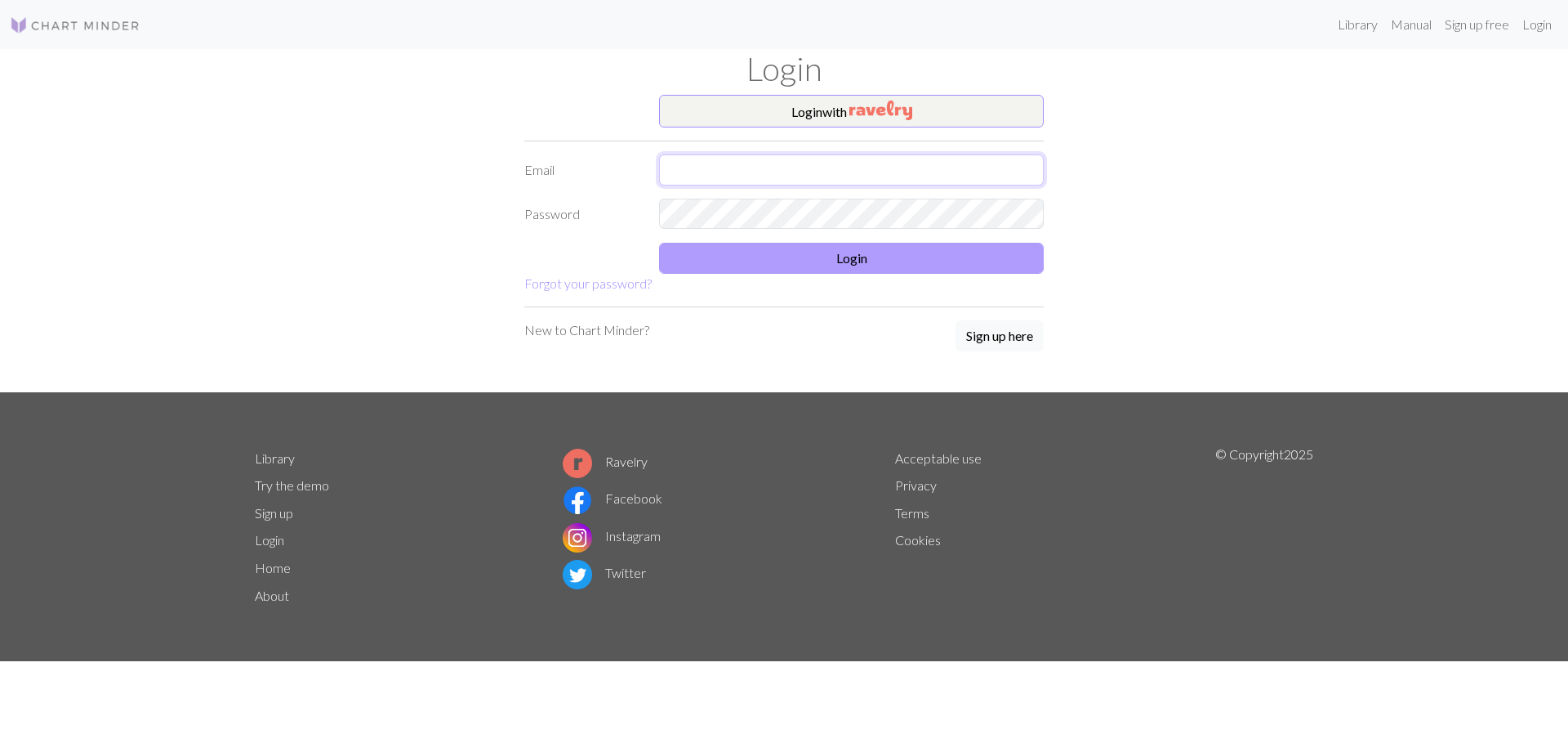
type input "[EMAIL_ADDRESS][DOMAIN_NAME]"
click at [801, 251] on button "Login" at bounding box center [852, 258] width 385 height 31
